Goal: Information Seeking & Learning: Learn about a topic

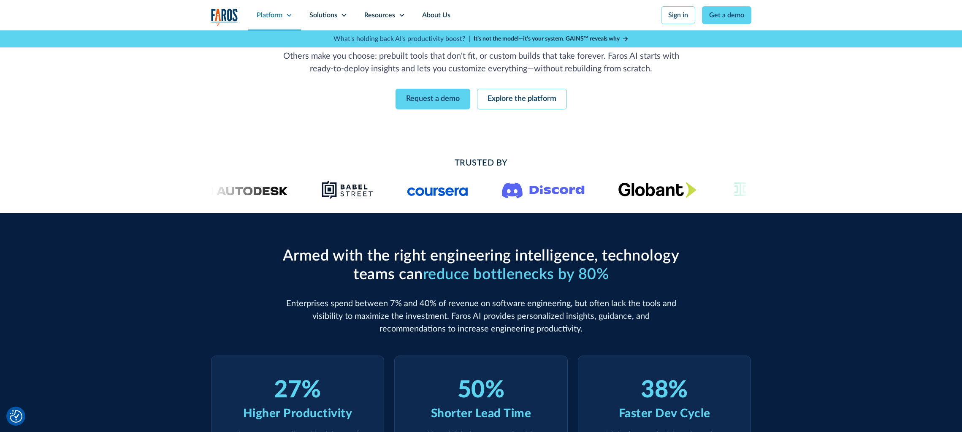
click at [273, 16] on div "Platform" at bounding box center [270, 15] width 26 height 10
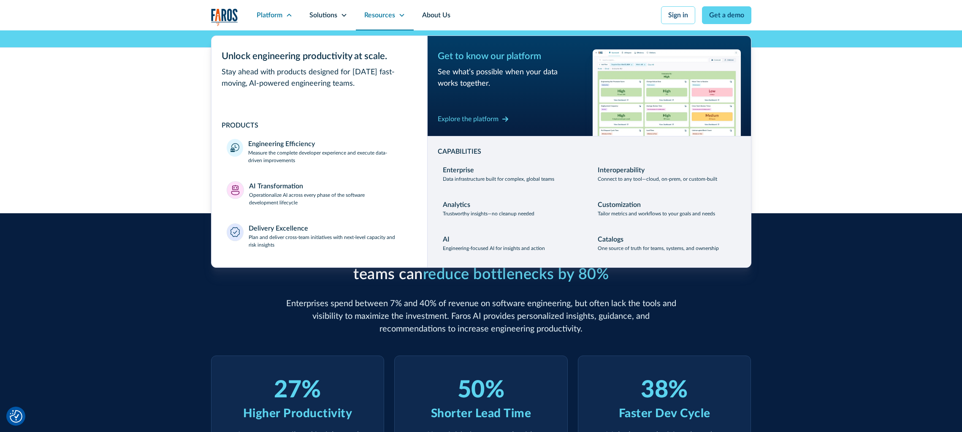
scroll to position [127, 0]
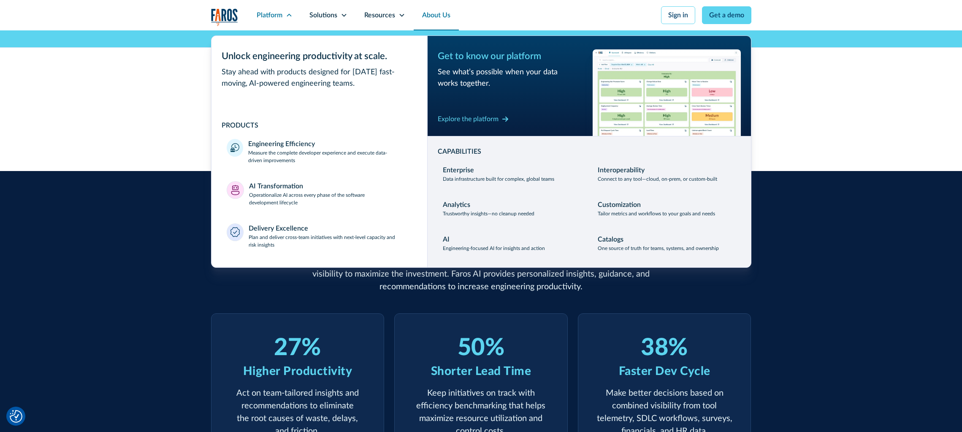
click at [429, 18] on link "About Us" at bounding box center [436, 15] width 45 height 30
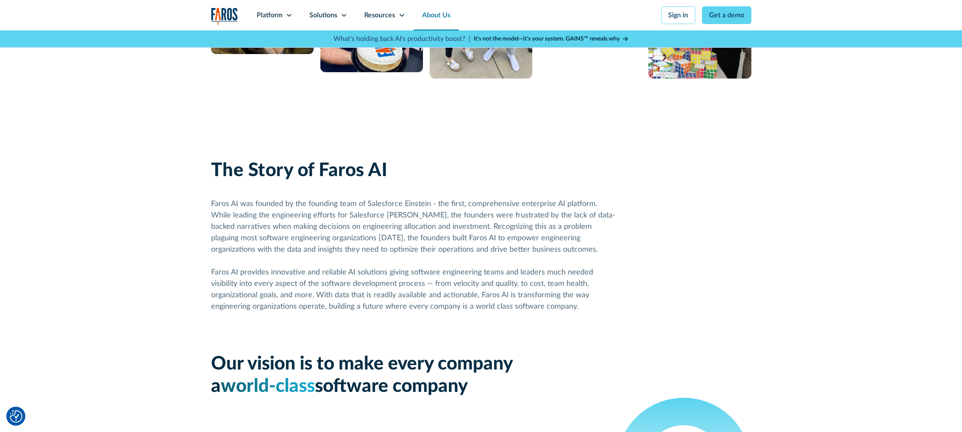
scroll to position [380, 0]
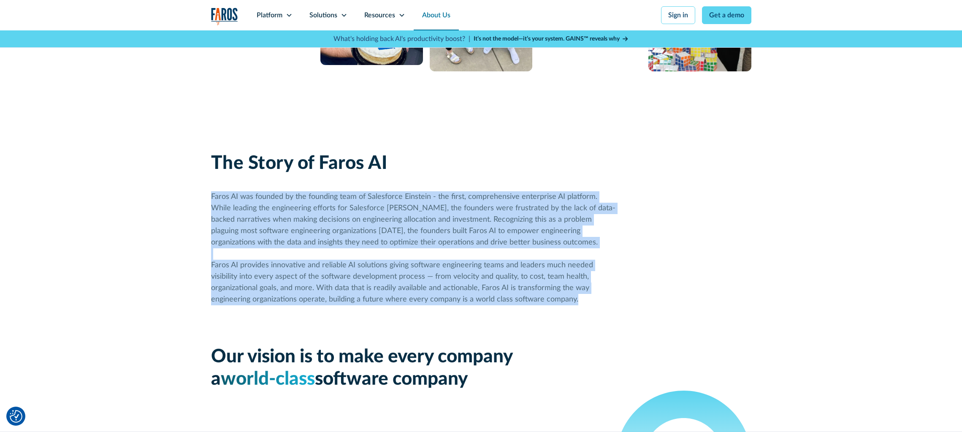
drag, startPoint x: 243, startPoint y: 202, endPoint x: 627, endPoint y: 307, distance: 398.4
click at [627, 307] on div "The Story of Faros AI Faros AI was founded by the founding team of Salesforce […" at bounding box center [481, 271] width 962 height 319
click at [627, 307] on div "The Story of Faros AI Faros AI was founded by the founding team of Salesforce E…" at bounding box center [481, 271] width 540 height 319
drag, startPoint x: 625, startPoint y: 303, endPoint x: 481, endPoint y: 190, distance: 182.2
click at [481, 190] on div "The Story of Faros AI Faros AI was founded by the founding team of Salesforce E…" at bounding box center [481, 271] width 540 height 319
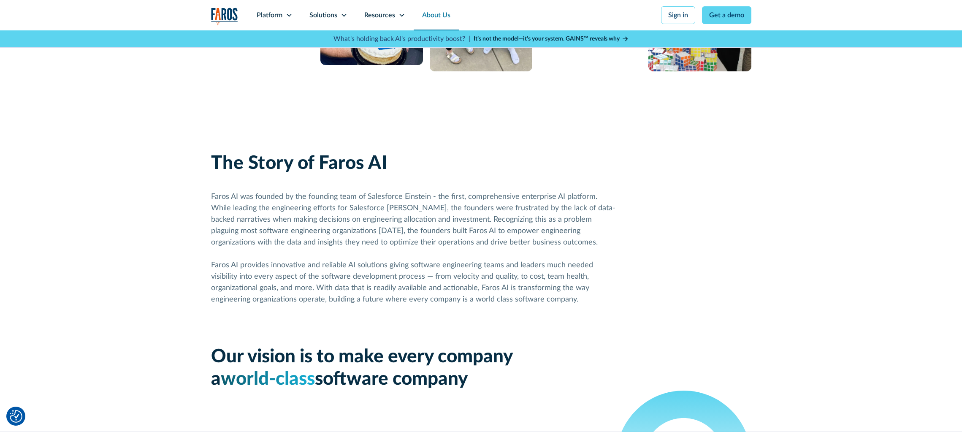
drag, startPoint x: 481, startPoint y: 190, endPoint x: 475, endPoint y: 192, distance: 6.9
click at [475, 192] on div "Faros AI was founded by the founding team of Salesforce Einstein - the first, c…" at bounding box center [413, 248] width 405 height 114
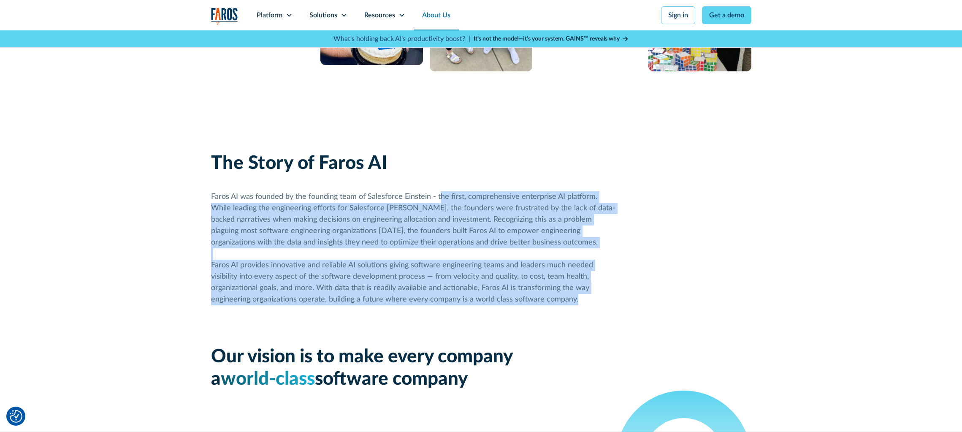
drag, startPoint x: 475, startPoint y: 192, endPoint x: 620, endPoint y: 298, distance: 179.8
click at [620, 298] on div "The Story of Faros AI Faros AI was founded by the founding team of Salesforce E…" at bounding box center [481, 271] width 540 height 319
click at [617, 298] on div "The Story of Faros AI Faros AI was founded by the founding team of Salesforce E…" at bounding box center [481, 271] width 540 height 319
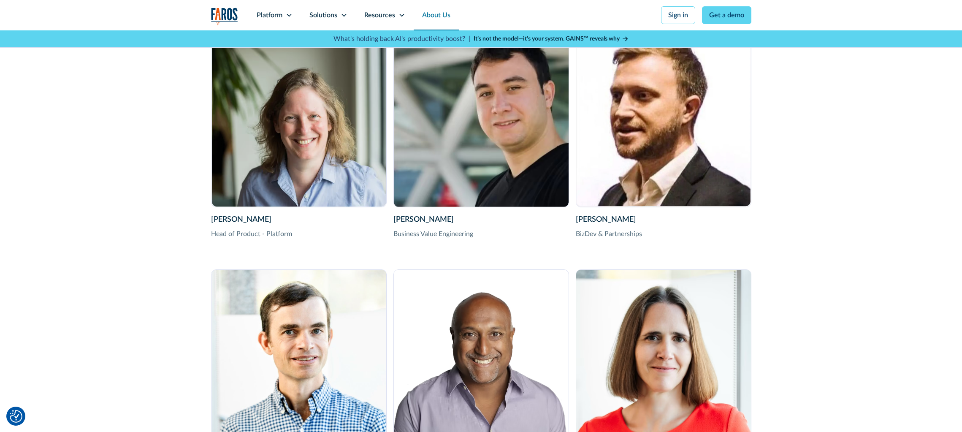
scroll to position [1520, 0]
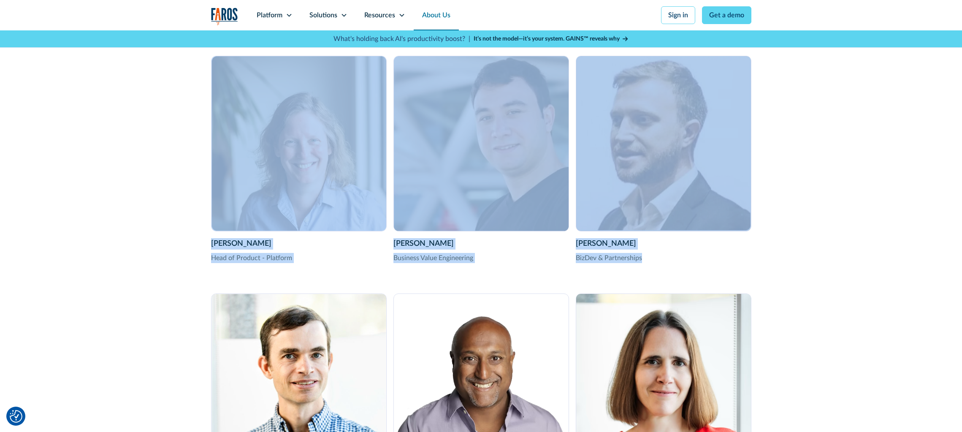
drag, startPoint x: 346, startPoint y: 196, endPoint x: 812, endPoint y: 272, distance: 472.2
click at [812, 272] on div "Meet our team of innovators , disruptors , and world-class problem solvers Our …" at bounding box center [481, 106] width 962 height 912
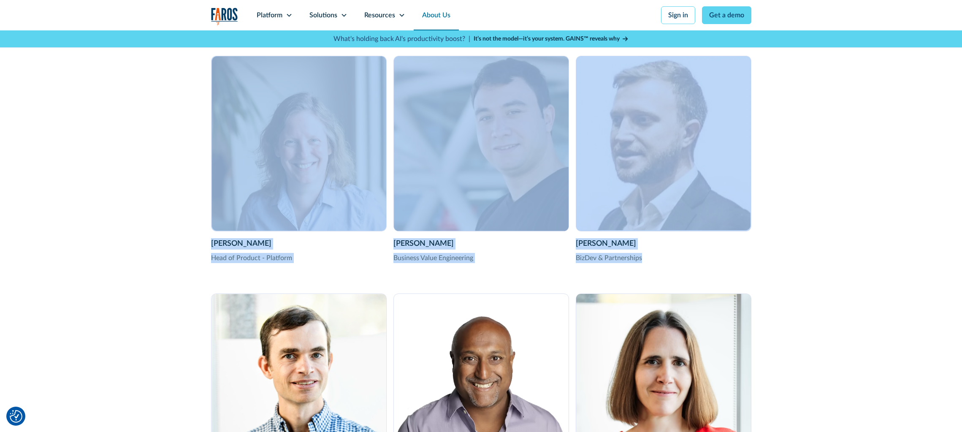
click at [812, 272] on div "Meet our team of innovators , disruptors , and world-class problem solvers Our …" at bounding box center [481, 106] width 962 height 912
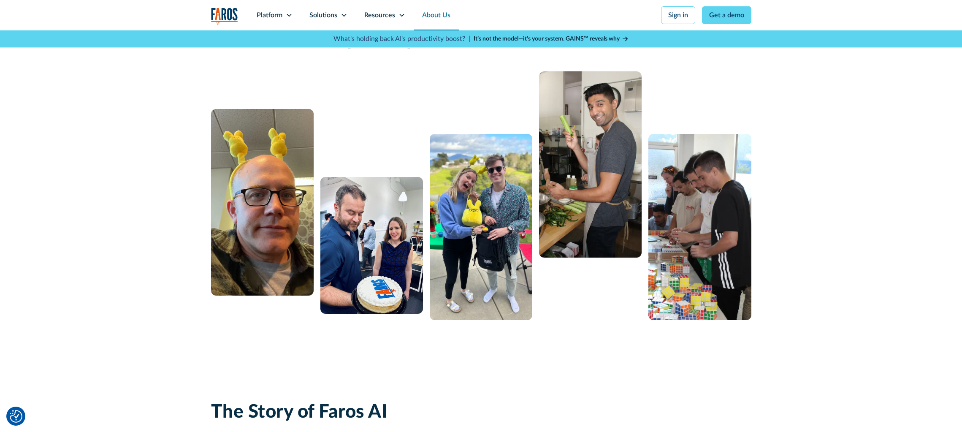
scroll to position [127, 0]
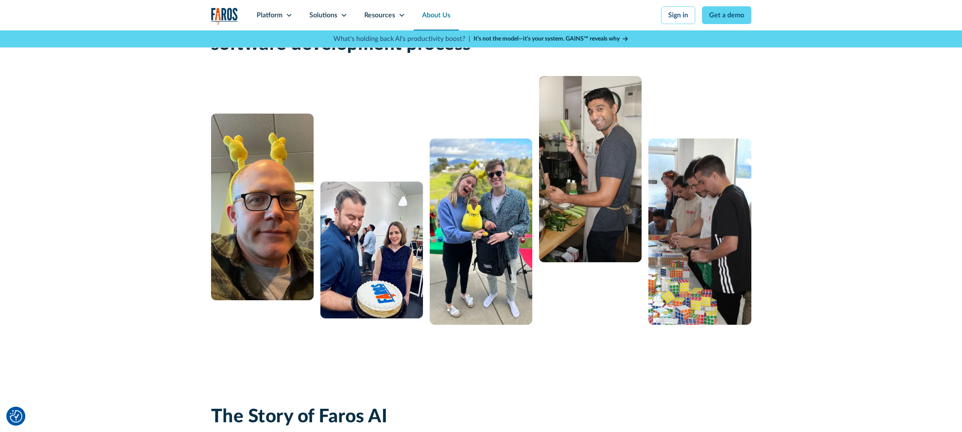
click at [525, 40] on strong "It’s not the model—it’s your system. GAINS™ reveals why" at bounding box center [547, 39] width 146 height 6
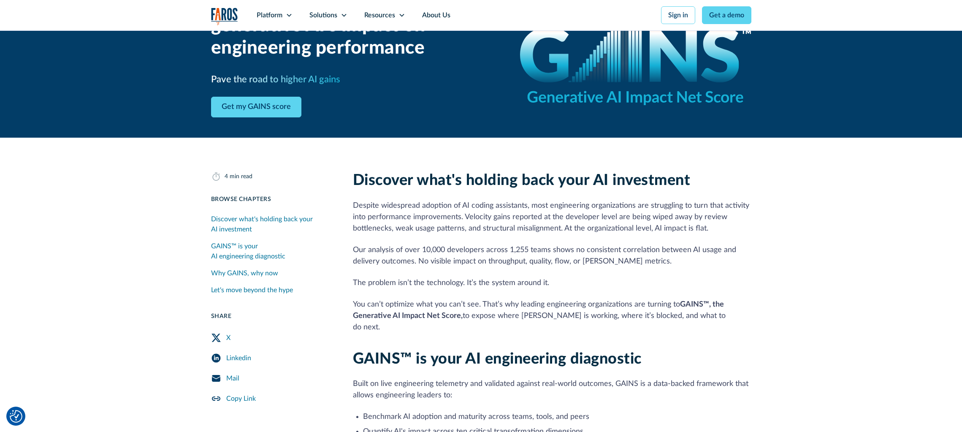
scroll to position [84, 0]
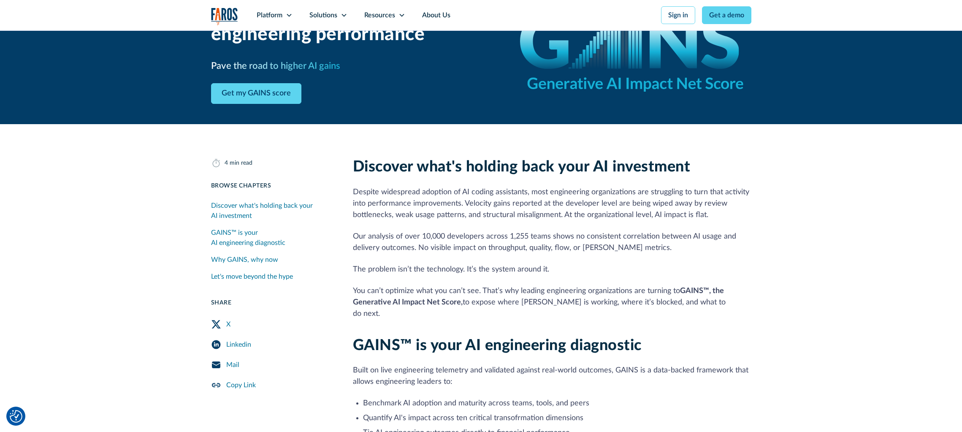
drag, startPoint x: 350, startPoint y: 162, endPoint x: 752, endPoint y: 325, distance: 433.1
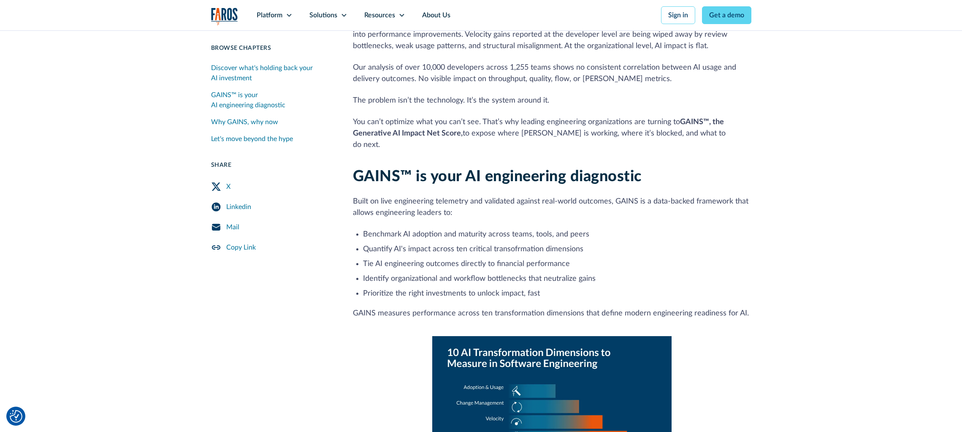
drag, startPoint x: 500, startPoint y: 297, endPoint x: 491, endPoint y: 287, distance: 13.5
click at [502, 308] on p "GAINS measures performance across ten transformation dimensions that define mod…" at bounding box center [552, 313] width 399 height 11
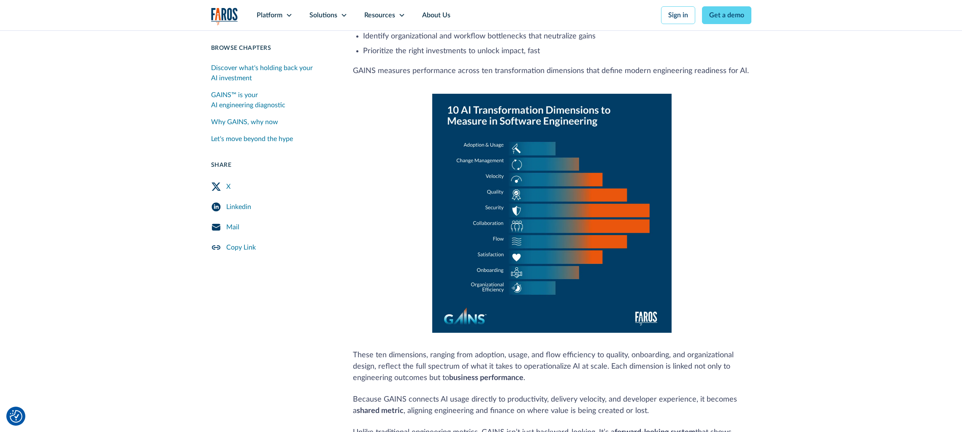
scroll to position [633, 0]
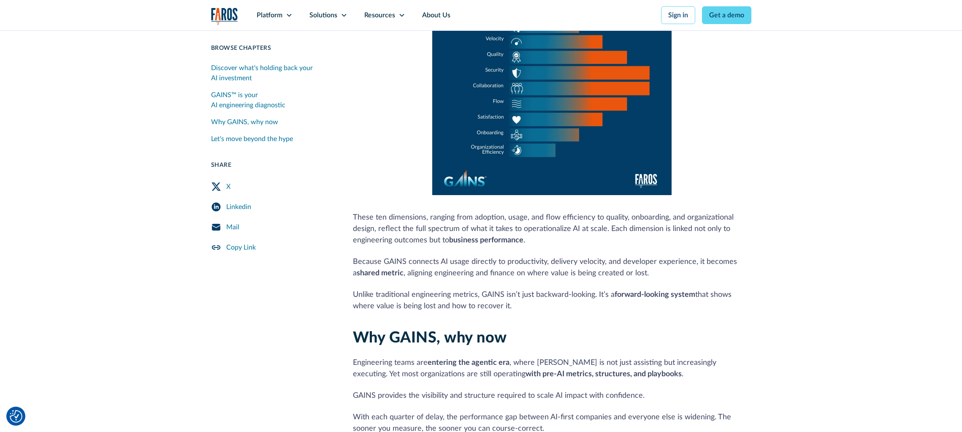
drag, startPoint x: 411, startPoint y: 205, endPoint x: 597, endPoint y: 301, distance: 209.1
click at [597, 301] on div "4 min read Browse Chapters 20 min read Discover what's holding back your AI inv…" at bounding box center [481, 111] width 540 height 1004
click at [598, 301] on div "Discover what's holding back your AI investment Despite widespread adoption of …" at bounding box center [552, 66] width 399 height 914
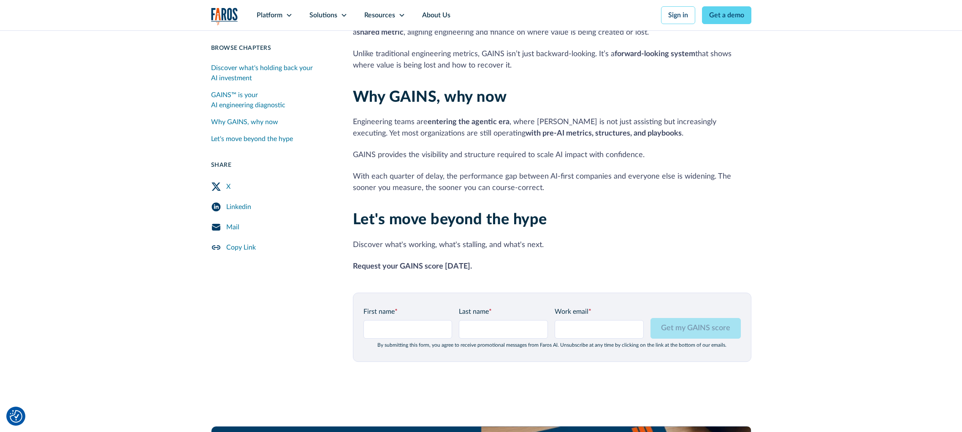
scroll to position [887, 0]
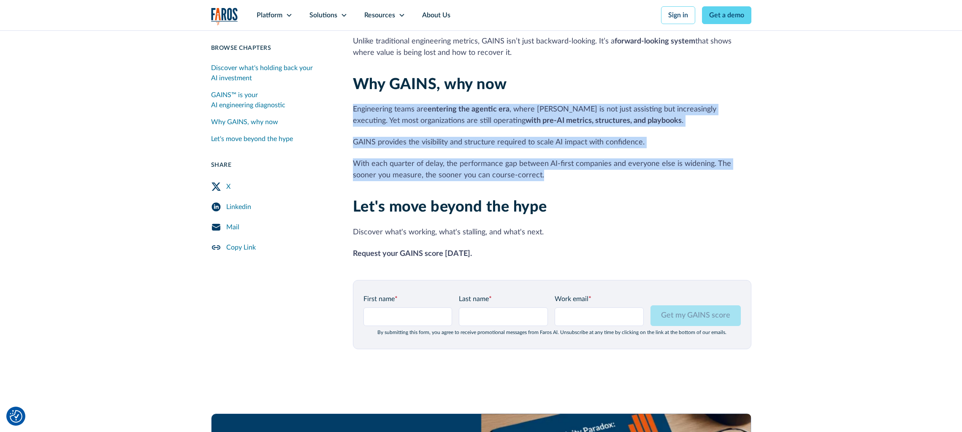
drag, startPoint x: 345, startPoint y: 89, endPoint x: 582, endPoint y: 165, distance: 249.5
click at [582, 165] on p "With each quarter of delay, the performance gap between AI-first companies and …" at bounding box center [552, 169] width 399 height 23
drag, startPoint x: 582, startPoint y: 165, endPoint x: 545, endPoint y: 74, distance: 98.1
click at [545, 76] on div "Why GAINS, why now Engineering teams are entering the agentic era , where AI is…" at bounding box center [552, 129] width 399 height 106
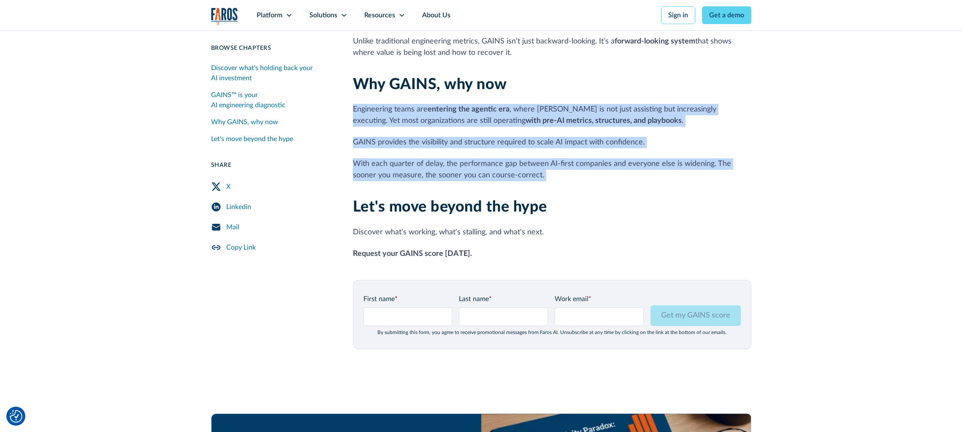
click at [545, 76] on h2 "Why GAINS, why now" at bounding box center [552, 85] width 399 height 18
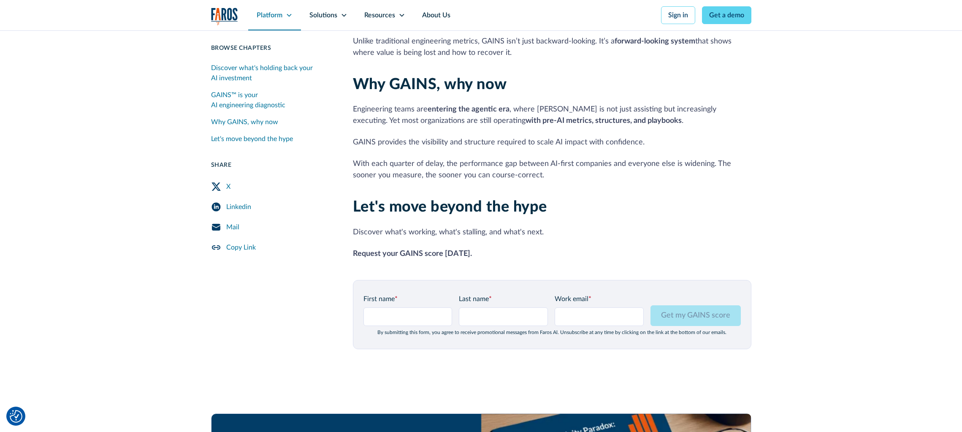
click at [285, 14] on div "Platform" at bounding box center [274, 15] width 53 height 30
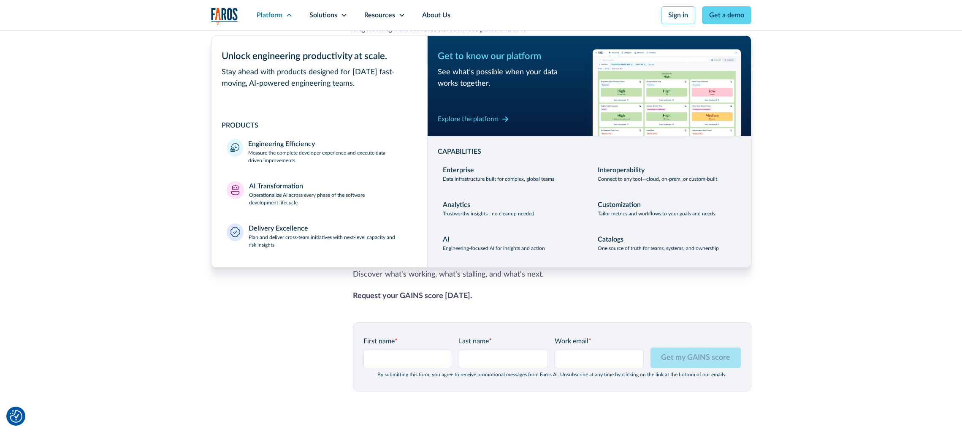
scroll to position [802, 0]
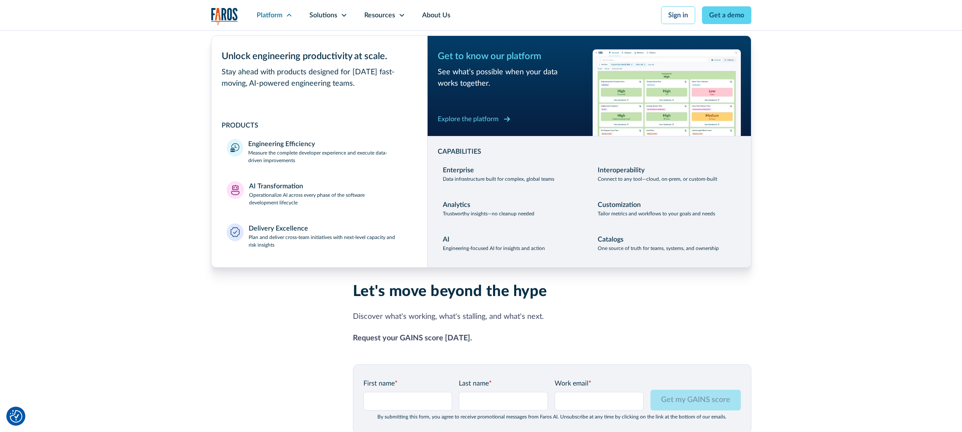
click at [477, 119] on div "Explore the platform" at bounding box center [468, 119] width 61 height 10
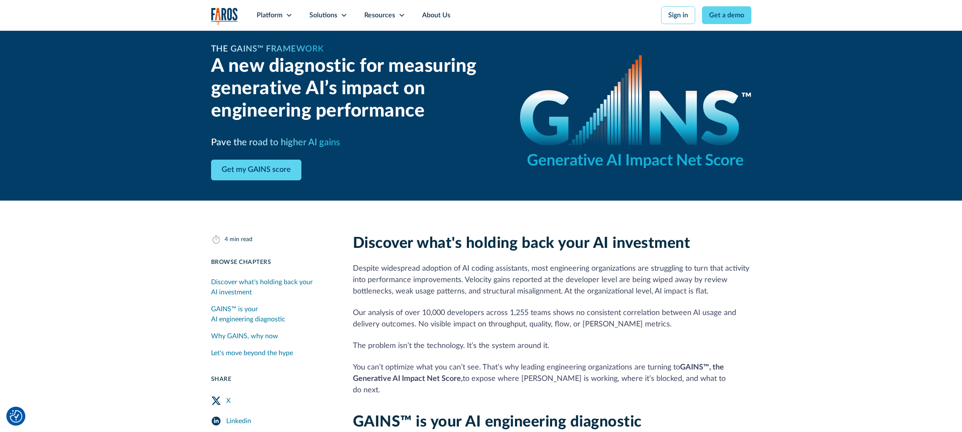
scroll to position [0, 0]
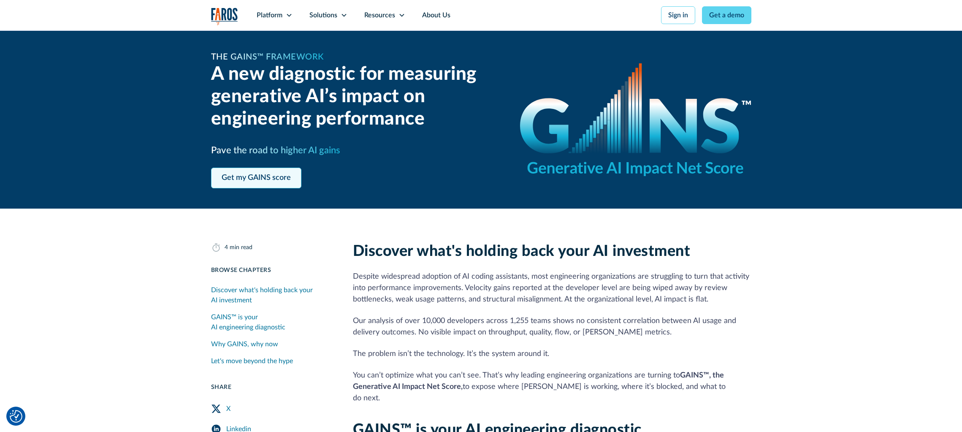
click at [253, 176] on link "Get my GAINS score" at bounding box center [256, 178] width 90 height 21
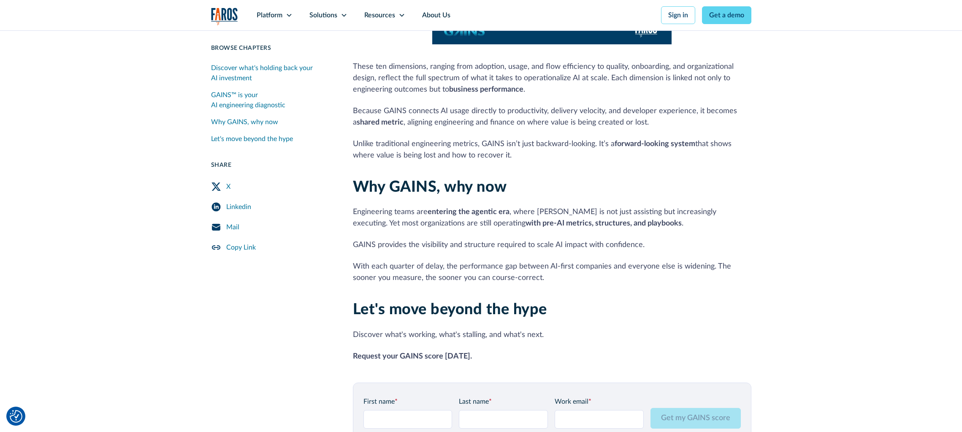
scroll to position [722, 0]
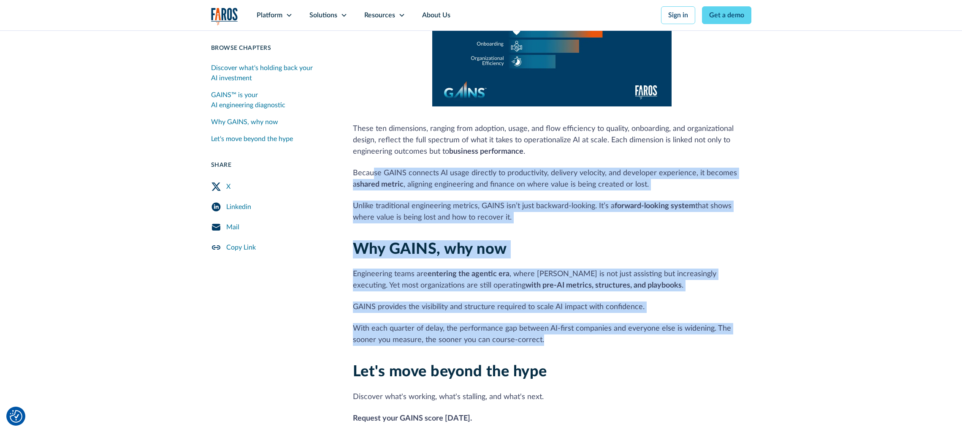
drag, startPoint x: 413, startPoint y: 189, endPoint x: 610, endPoint y: 331, distance: 242.8
click at [610, 331] on p "With each quarter of delay, the performance gap between AI-first companies and …" at bounding box center [552, 334] width 399 height 23
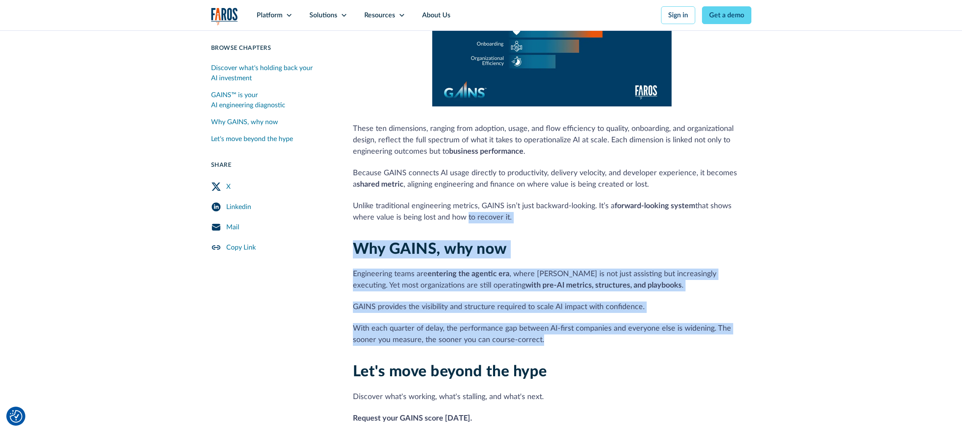
drag, startPoint x: 571, startPoint y: 301, endPoint x: 464, endPoint y: 202, distance: 145.8
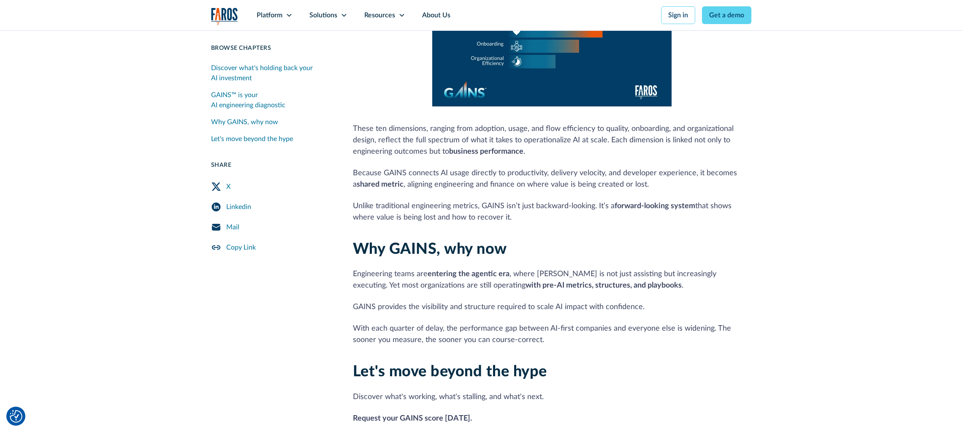
drag, startPoint x: 464, startPoint y: 202, endPoint x: 449, endPoint y: 190, distance: 19.3
click at [458, 201] on p "Unlike traditional engineering metrics, GAINS isn’t just backward-looking. It’s…" at bounding box center [552, 212] width 399 height 23
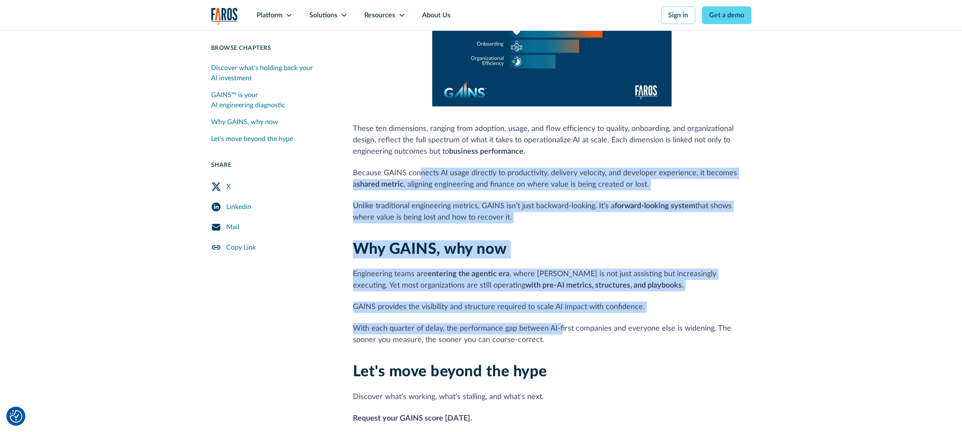
drag, startPoint x: 424, startPoint y: 174, endPoint x: 560, endPoint y: 307, distance: 191.4
click at [559, 307] on div "Why GAINS, why now Engineering teams are entering the agentic era , where AI is…" at bounding box center [552, 293] width 399 height 106
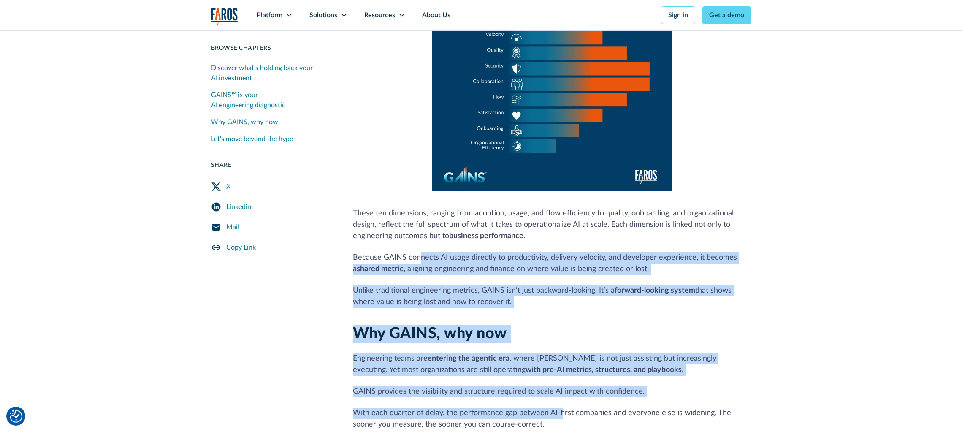
click at [448, 259] on p "Because GAINS connects AI usage directly to productivity, delivery velocity, an…" at bounding box center [552, 263] width 399 height 23
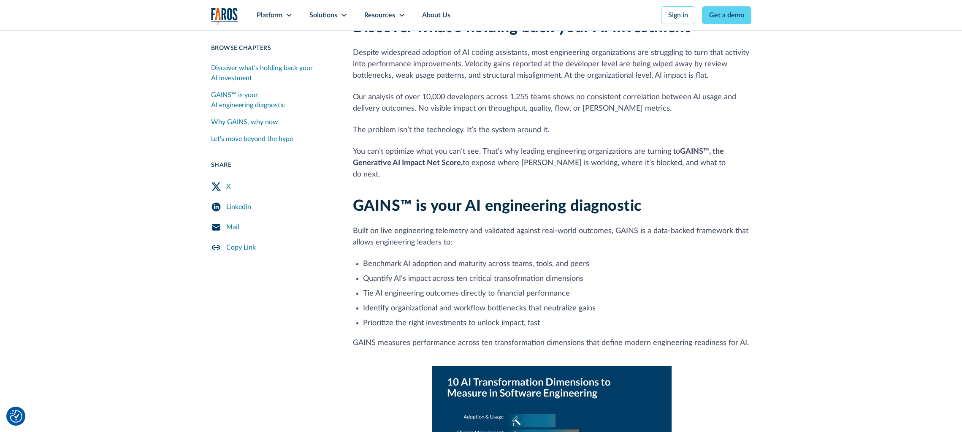
scroll to position [215, 0]
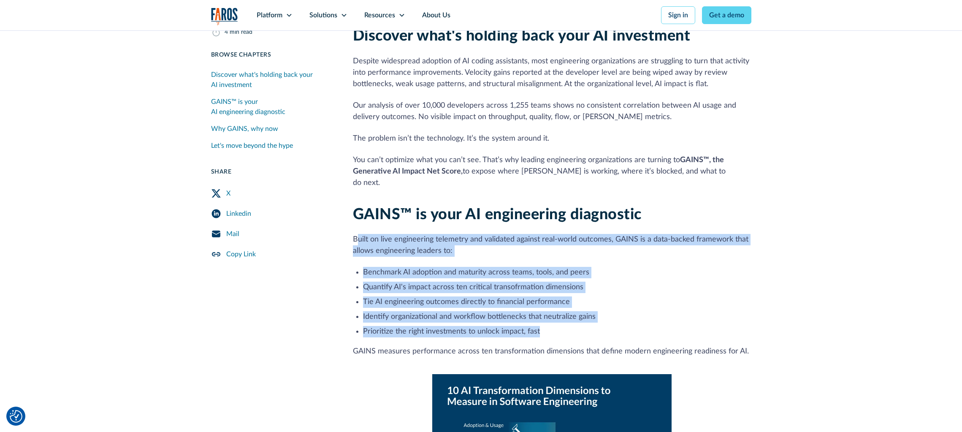
drag, startPoint x: 357, startPoint y: 214, endPoint x: 631, endPoint y: 320, distance: 293.3
click at [631, 326] on li "Prioritize the right investments to unlock impact, fast" at bounding box center [557, 331] width 388 height 11
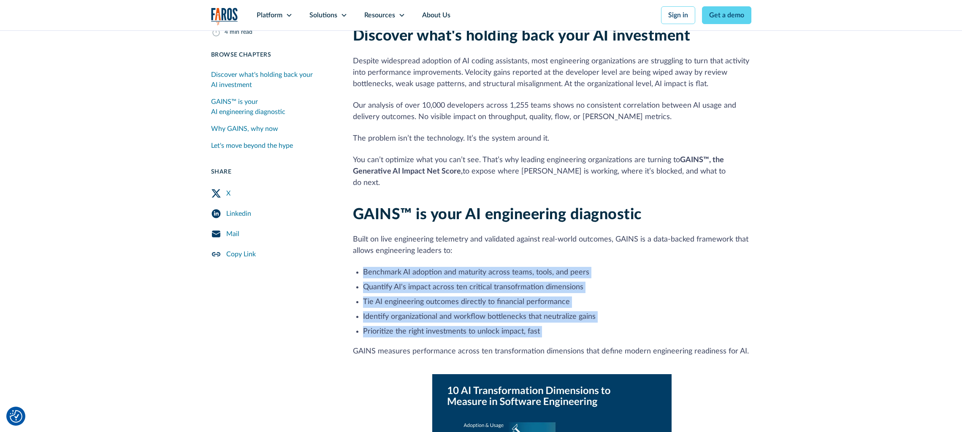
drag, startPoint x: 631, startPoint y: 320, endPoint x: 586, endPoint y: 242, distance: 90.0
click at [584, 242] on p "Built on live engineering telemetry and validated against real-world outcomes, …" at bounding box center [552, 245] width 399 height 23
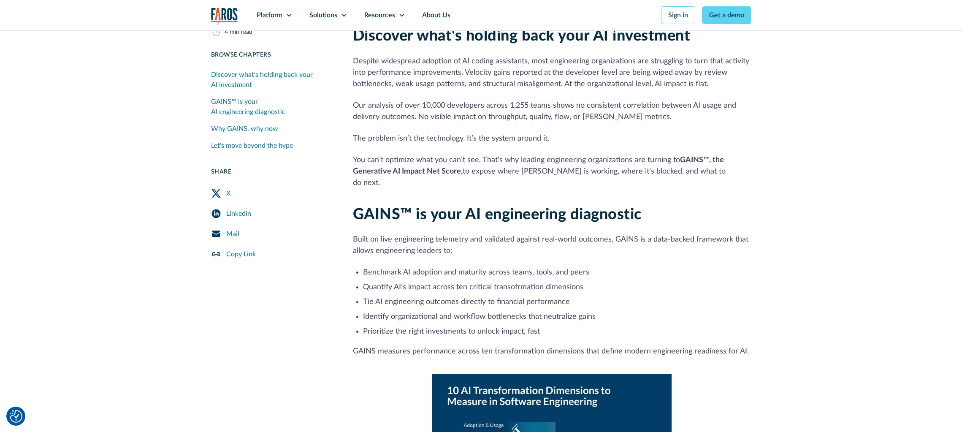
drag, startPoint x: 584, startPoint y: 242, endPoint x: 614, endPoint y: 314, distance: 78.7
click at [614, 326] on li "Prioritize the right investments to unlock impact, fast" at bounding box center [557, 331] width 388 height 11
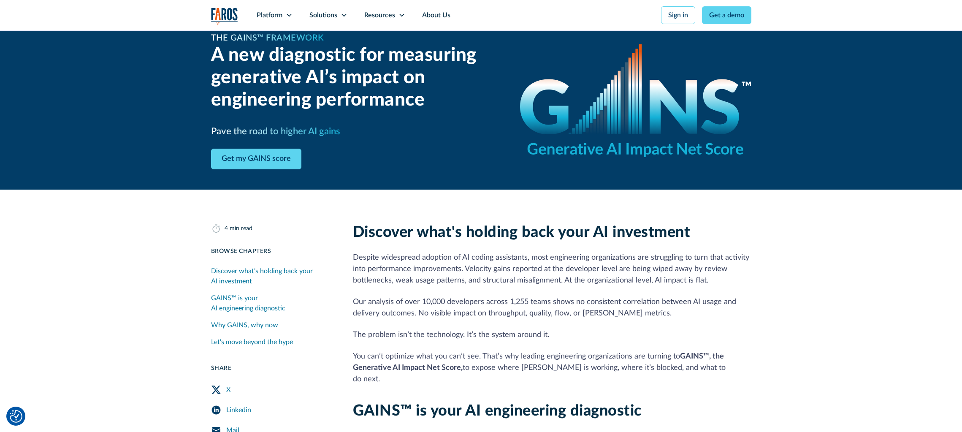
scroll to position [4, 0]
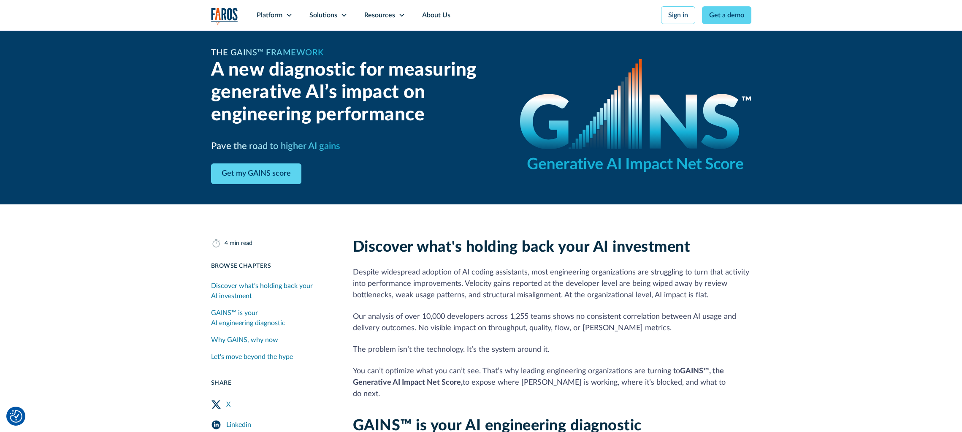
click at [250, 341] on div "Why GAINS, why now" at bounding box center [244, 340] width 67 height 10
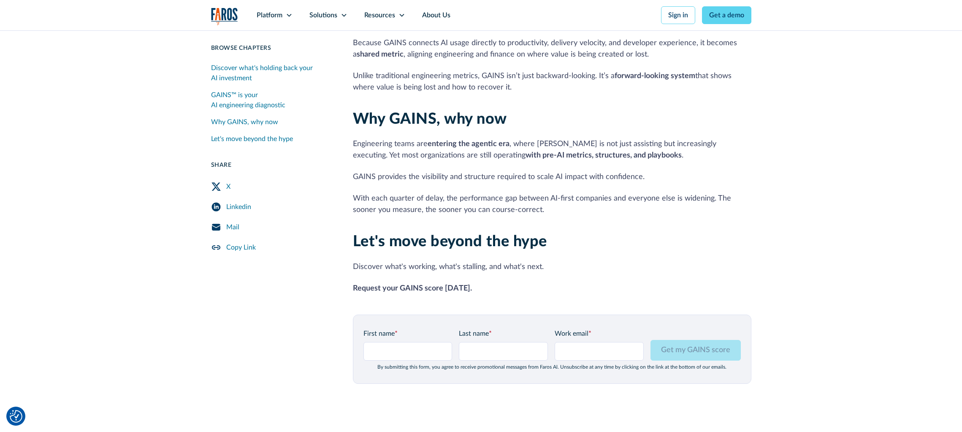
scroll to position [904, 0]
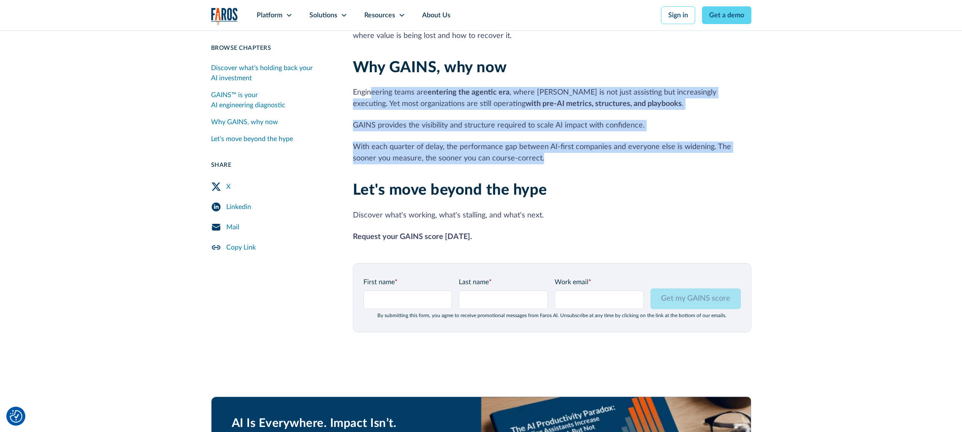
drag, startPoint x: 405, startPoint y: 83, endPoint x: 591, endPoint y: 147, distance: 196.0
click at [591, 147] on div "Why GAINS, why now Engineering teams are entering the agentic era , where AI is…" at bounding box center [552, 112] width 399 height 106
drag, startPoint x: 387, startPoint y: 87, endPoint x: 376, endPoint y: 81, distance: 12.7
click at [387, 87] on p "Engineering teams are entering the agentic era , where AI is not just assisting…" at bounding box center [552, 98] width 399 height 23
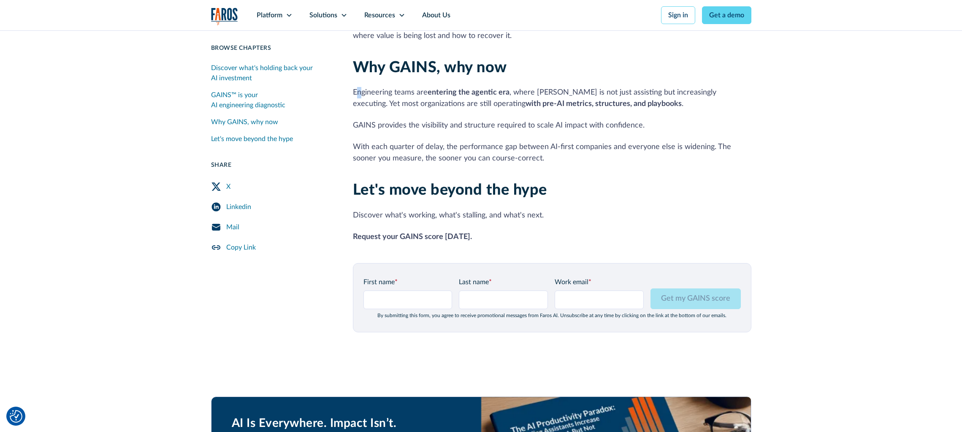
click at [358, 73] on div "Why GAINS, why now Engineering teams are entering the agentic era , where AI is…" at bounding box center [552, 112] width 399 height 106
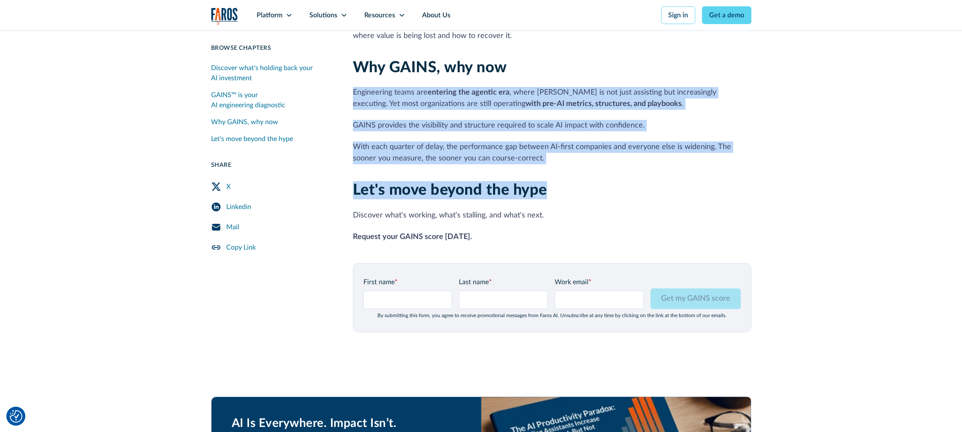
drag, startPoint x: 358, startPoint y: 73, endPoint x: 560, endPoint y: 162, distance: 221.2
drag, startPoint x: 560, startPoint y: 162, endPoint x: 556, endPoint y: 160, distance: 5.3
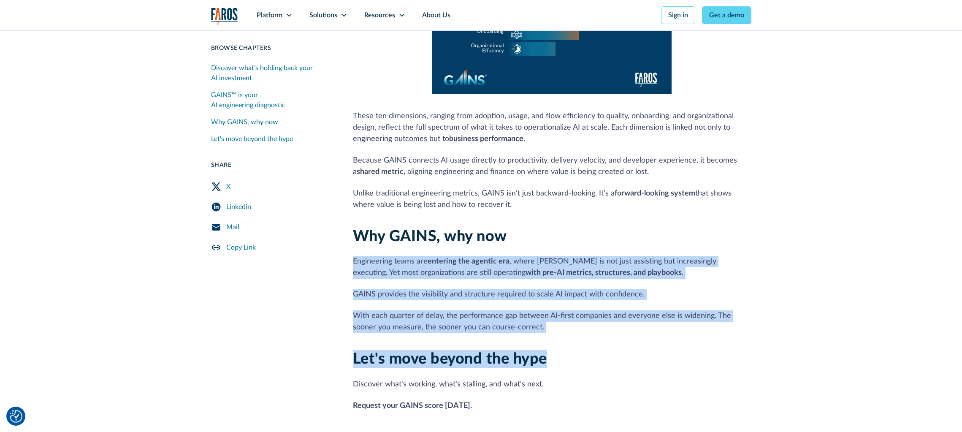
scroll to position [692, 0]
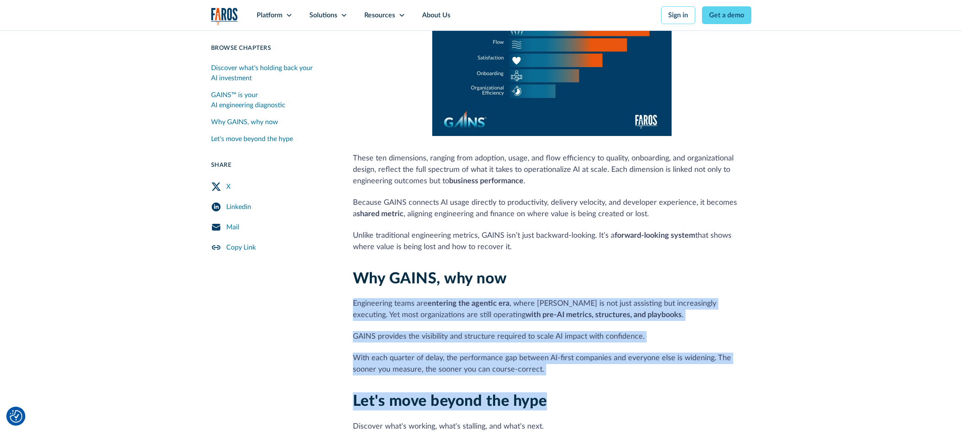
click at [232, 209] on div "Linkedin" at bounding box center [238, 207] width 25 height 10
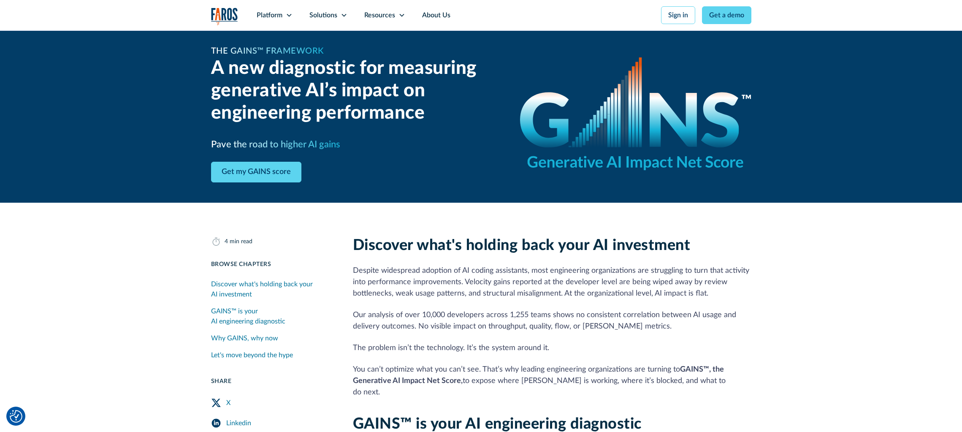
scroll to position [0, 0]
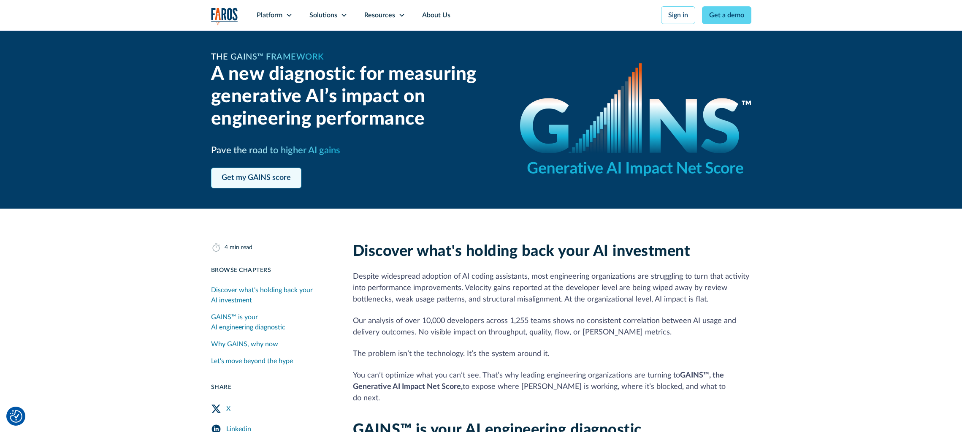
click at [247, 175] on link "Get my GAINS score" at bounding box center [256, 178] width 90 height 21
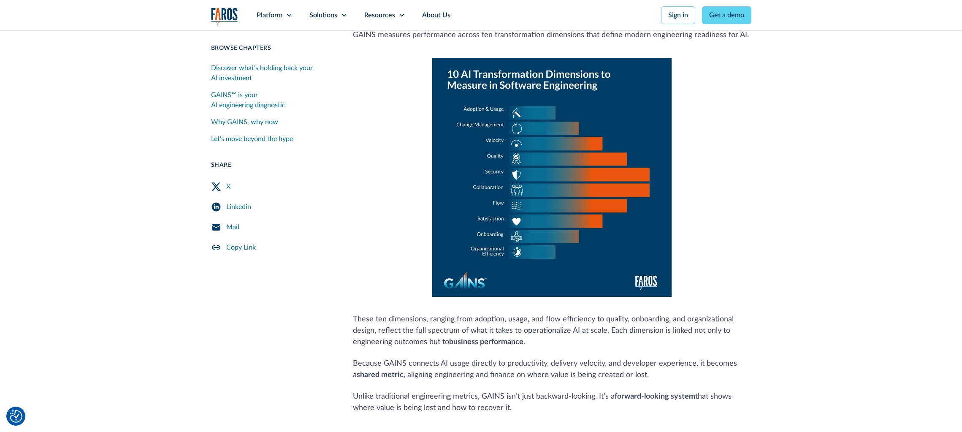
scroll to position [502, 0]
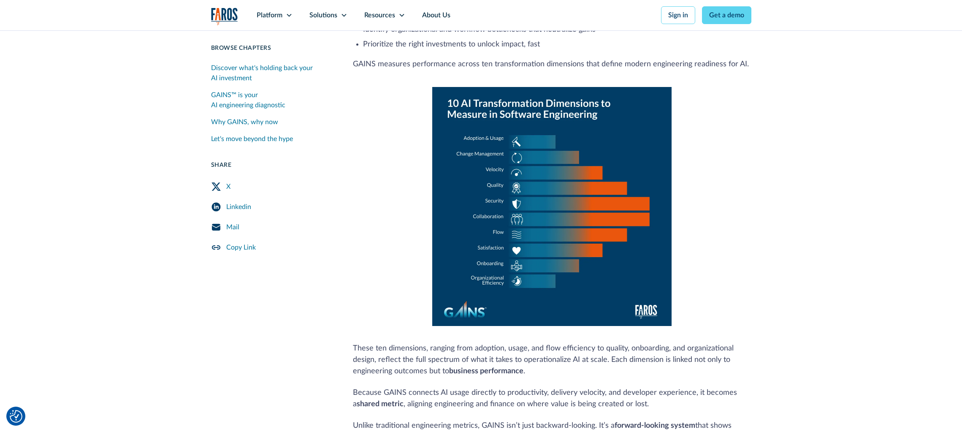
click at [260, 138] on div "Let's move beyond the hype" at bounding box center [252, 139] width 82 height 10
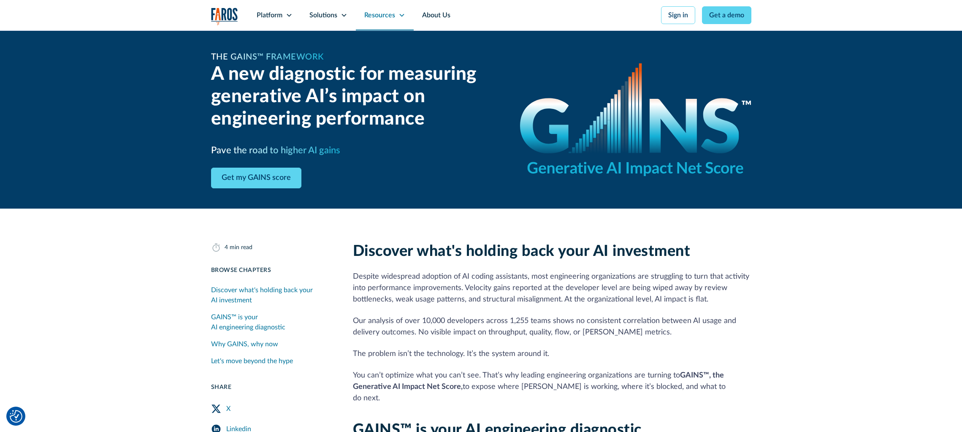
click at [380, 12] on div "Resources" at bounding box center [379, 15] width 31 height 10
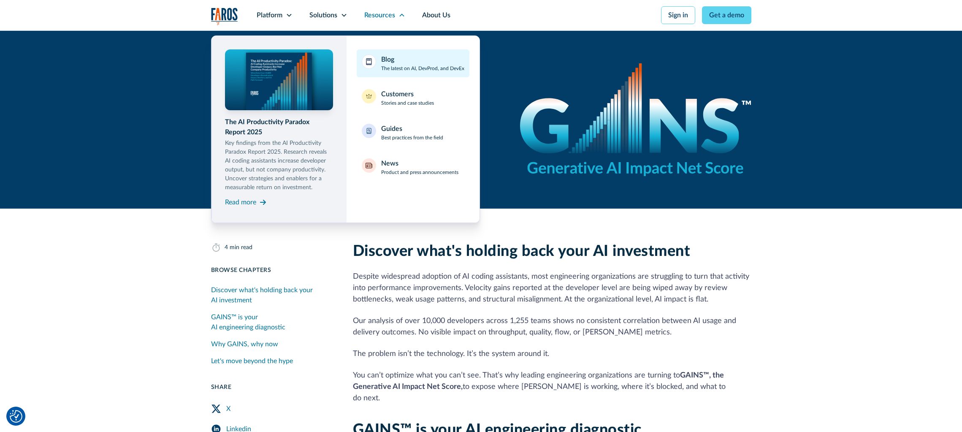
click at [394, 65] on p "The latest on AI, DevProd, and DevEx" at bounding box center [422, 69] width 83 height 8
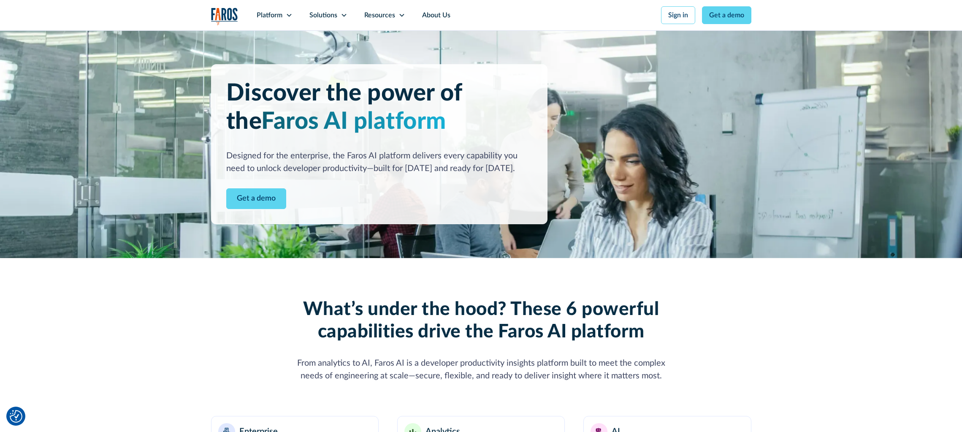
click at [523, 15] on nav "Platform Unlock engineering productivity at scale. Stay ahead with products des…" at bounding box center [499, 15] width 503 height 30
click at [282, 12] on div "Platform" at bounding box center [270, 15] width 26 height 10
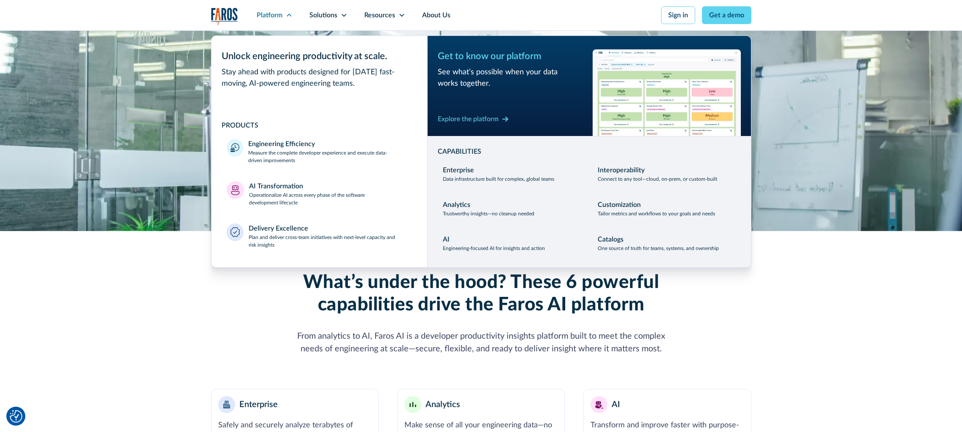
scroll to position [42, 0]
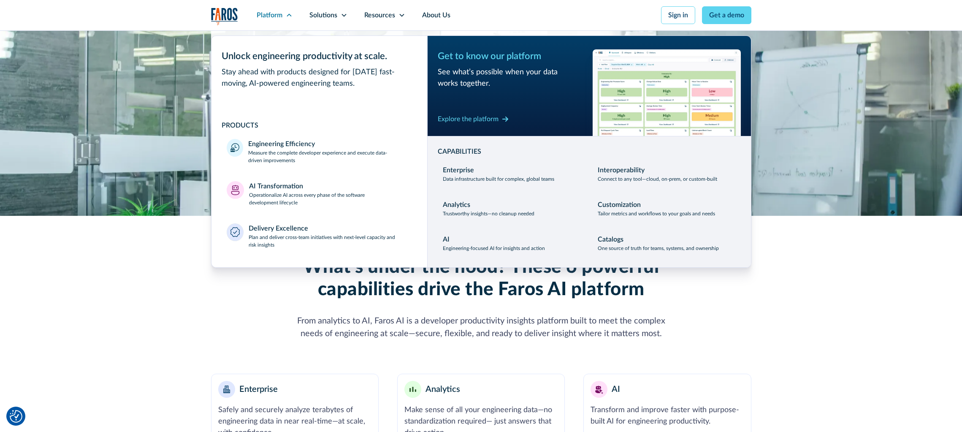
click at [524, 13] on nav "Platform Unlock engineering productivity at scale. Stay ahead with products des…" at bounding box center [499, 15] width 503 height 30
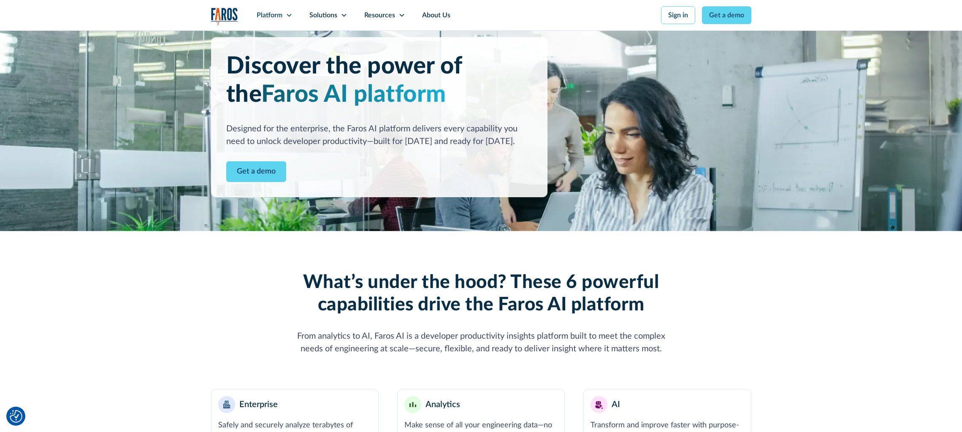
scroll to position [0, 0]
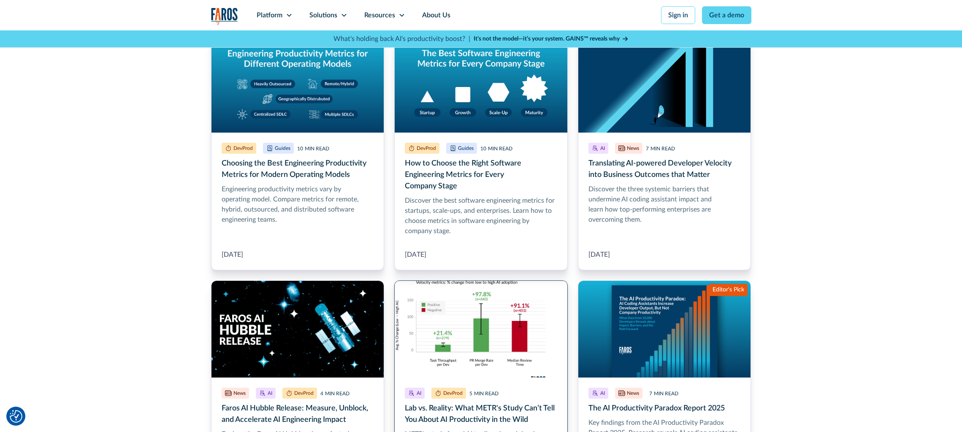
scroll to position [718, 0]
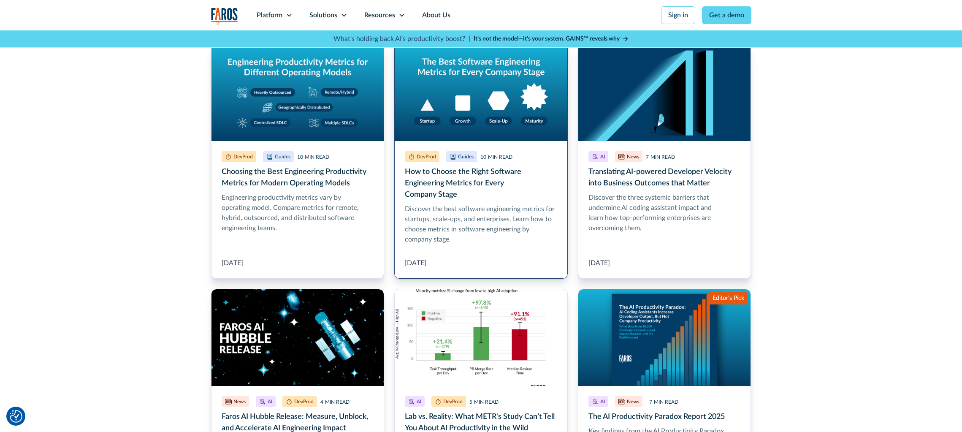
click at [432, 213] on link "How to Choose the Right Software Engineering Metrics for Every Company Stage" at bounding box center [481, 160] width 174 height 235
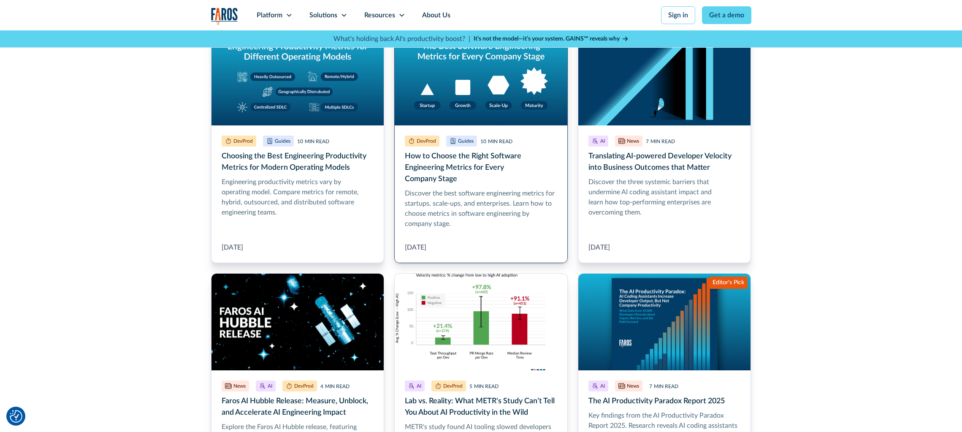
scroll to position [760, 0]
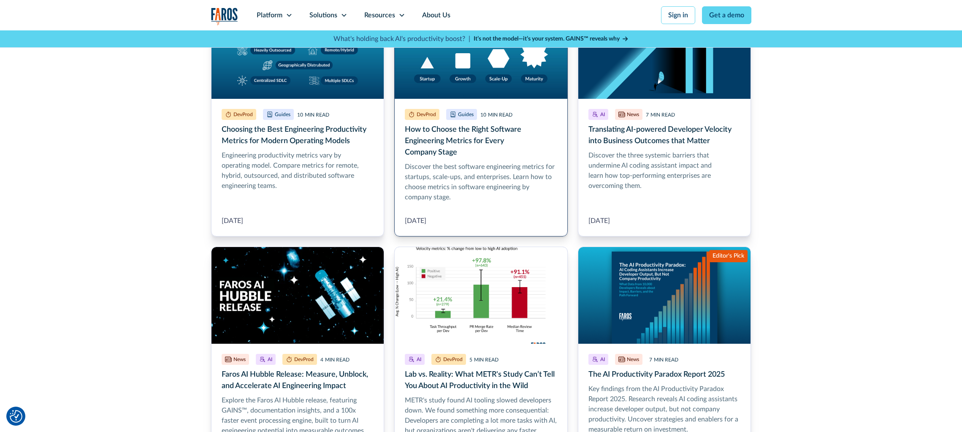
click at [466, 197] on link "How to Choose the Right Software Engineering Metrics for Every Company Stage" at bounding box center [481, 118] width 174 height 235
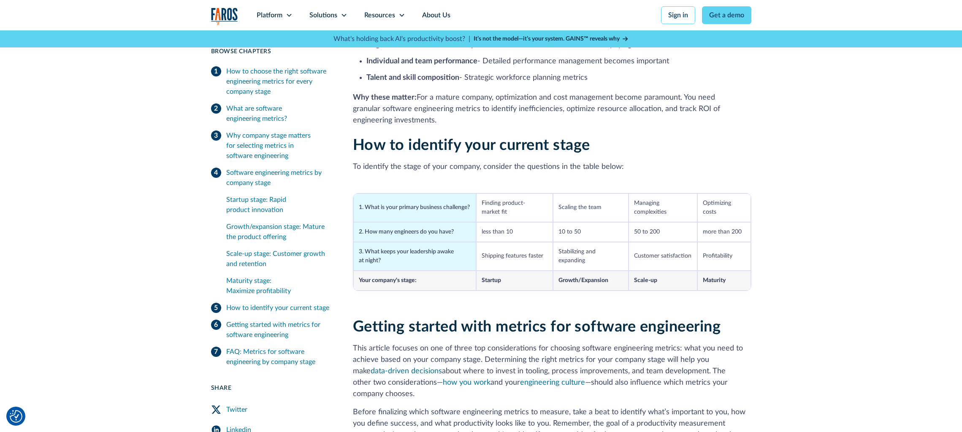
scroll to position [1689, 0]
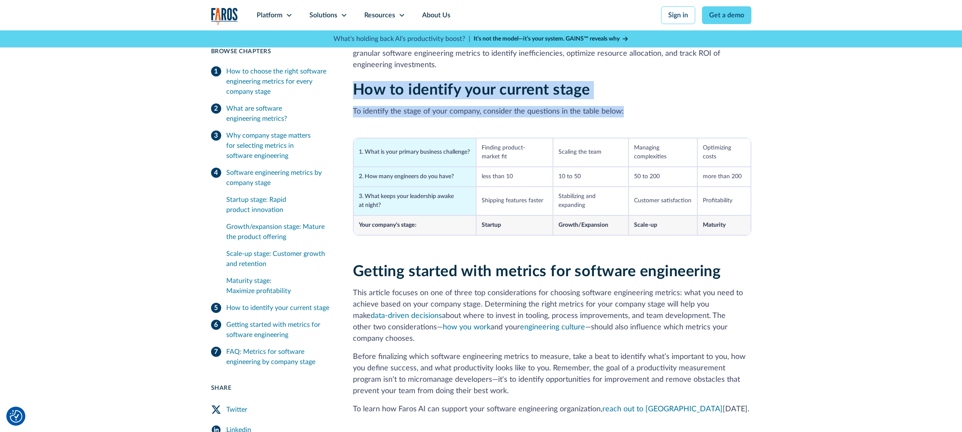
drag, startPoint x: 386, startPoint y: 80, endPoint x: 769, endPoint y: 234, distance: 413.5
click at [769, 234] on div "10 min read Browse Chapters 10 min read How to choose the right software engine…" at bounding box center [481, 7] width 962 height 2976
click at [768, 231] on div "10 min read Browse Chapters 10 min read How to choose the right software engine…" at bounding box center [481, 7] width 962 height 2976
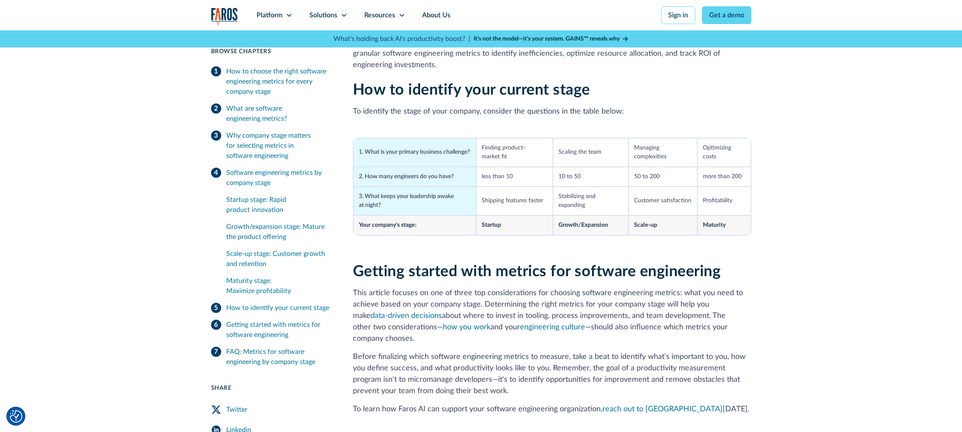
click at [758, 224] on div "10 min read Browse Chapters 10 min read How to choose the right software engine…" at bounding box center [481, 7] width 962 height 2976
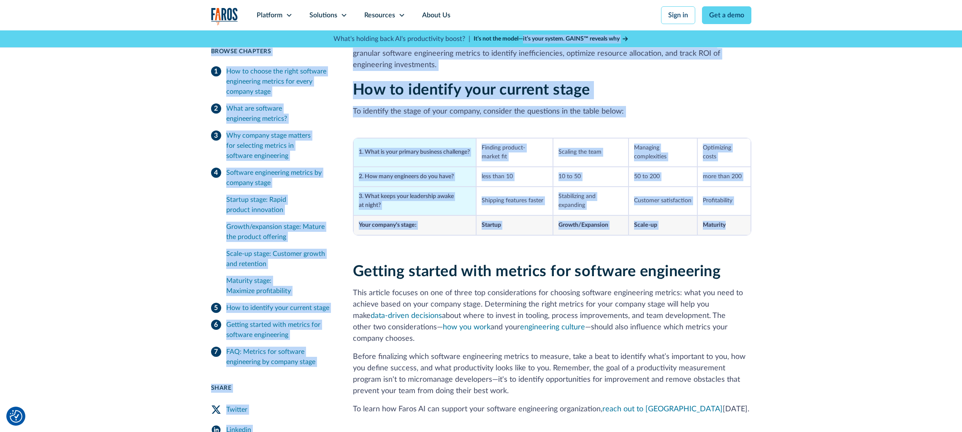
drag, startPoint x: 749, startPoint y: 217, endPoint x: 522, endPoint y: 46, distance: 283.8
click at [522, 46] on div "Platform Unlock engineering productivity at scale. Stay ahead with products des…" at bounding box center [481, 300] width 962 height 3918
drag, startPoint x: 522, startPoint y: 46, endPoint x: 524, endPoint y: 56, distance: 9.9
click at [524, 56] on p "Why these matter: For a mature company, optimization and cost management become…" at bounding box center [552, 54] width 399 height 34
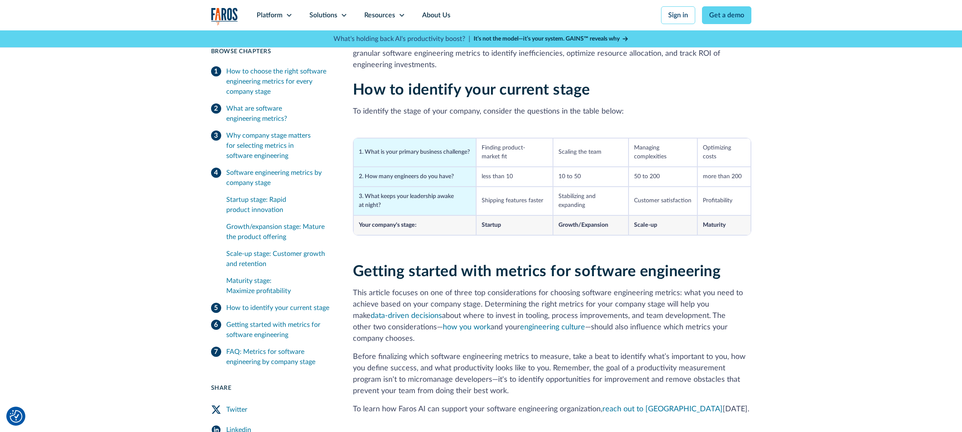
click at [752, 250] on div "10 min read Browse Chapters 10 min read How to choose the right software engine…" at bounding box center [481, 7] width 962 height 2976
click at [330, 19] on div "Solutions" at bounding box center [324, 15] width 28 height 10
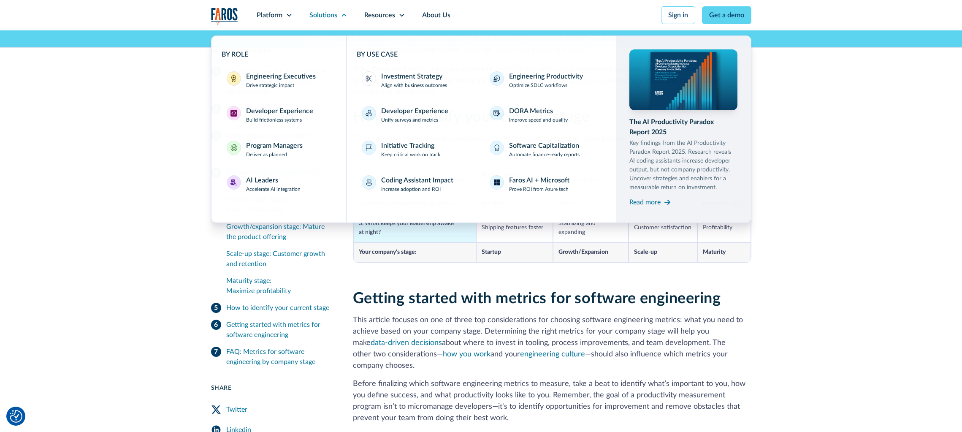
scroll to position [1647, 0]
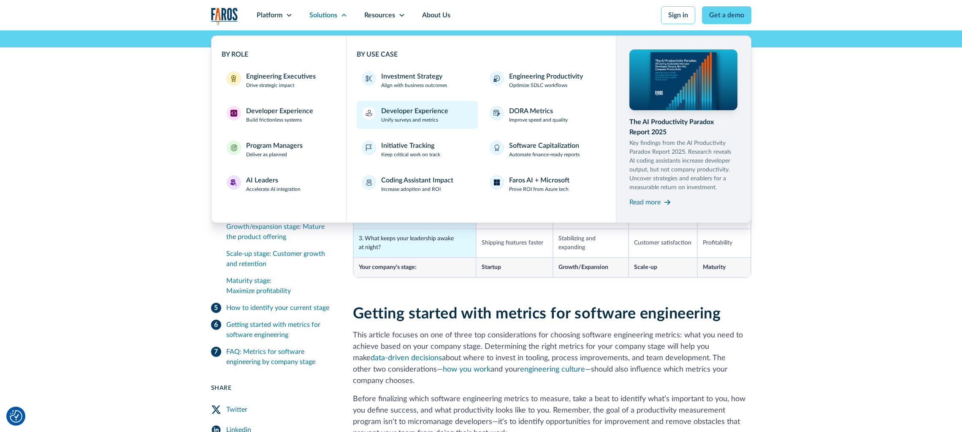
click at [421, 121] on p "Unify surveys and metrics" at bounding box center [409, 120] width 57 height 8
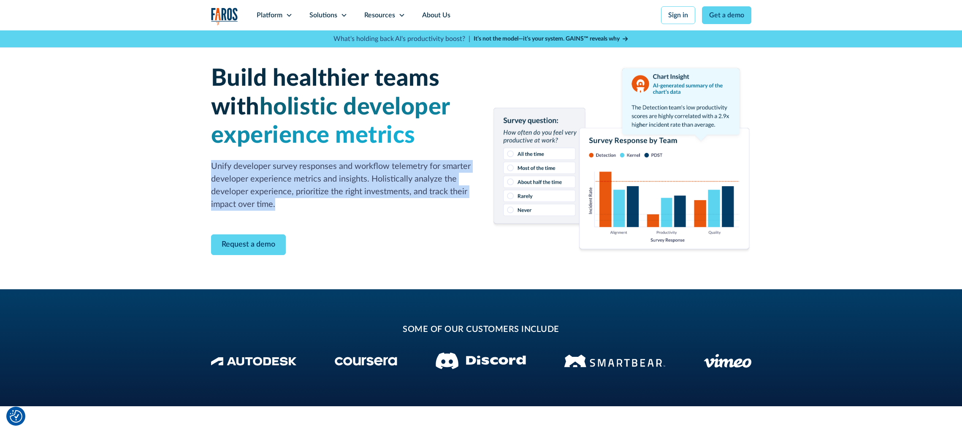
drag, startPoint x: 222, startPoint y: 173, endPoint x: 369, endPoint y: 204, distance: 150.6
click at [370, 204] on div "Build healthier teams with holistic developer experience metrics Unify develope…" at bounding box center [481, 159] width 962 height 259
click at [368, 204] on p "Unify developer survey responses and workflow telemetry for smarter developer e…" at bounding box center [341, 185] width 260 height 51
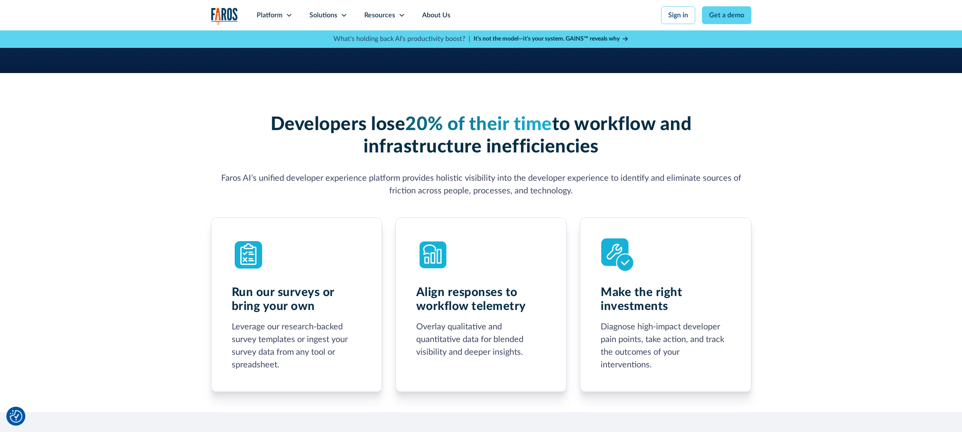
scroll to position [338, 0]
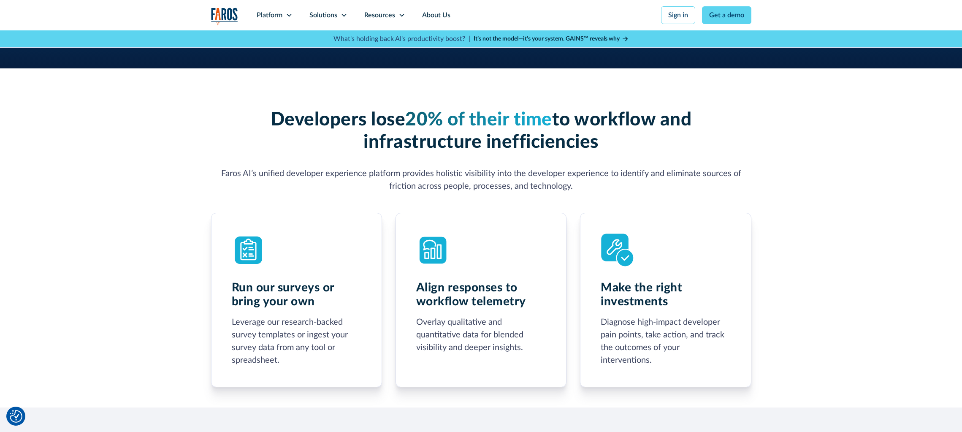
drag, startPoint x: 271, startPoint y: 131, endPoint x: 663, endPoint y: 146, distance: 392.5
click at [663, 146] on h3 "Developers lose 20% of their time to workflow and infrastructure inefficiencies" at bounding box center [481, 131] width 540 height 45
click at [662, 146] on h3 "Developers lose 20% of their time to workflow and infrastructure inefficiencies" at bounding box center [481, 131] width 540 height 45
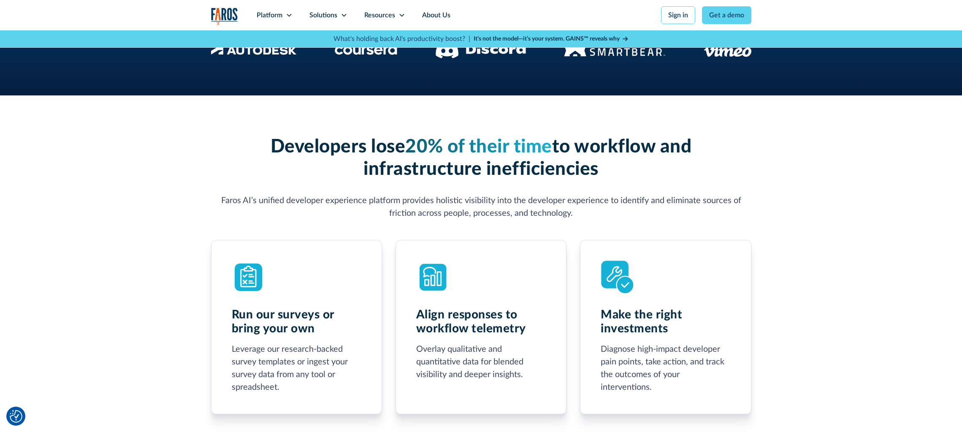
scroll to position [296, 0]
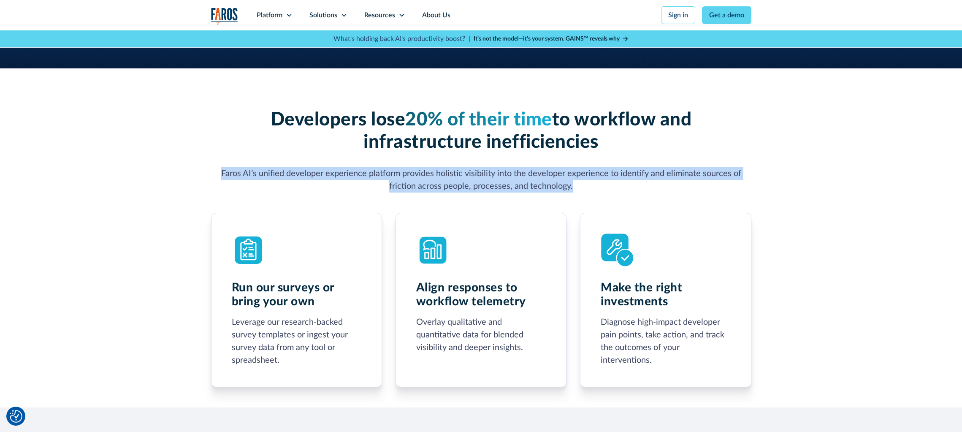
drag, startPoint x: 218, startPoint y: 219, endPoint x: 621, endPoint y: 191, distance: 403.8
click at [621, 191] on p "Faros AI’s unified developer experience platform provides holistic visibility i…" at bounding box center [481, 179] width 540 height 25
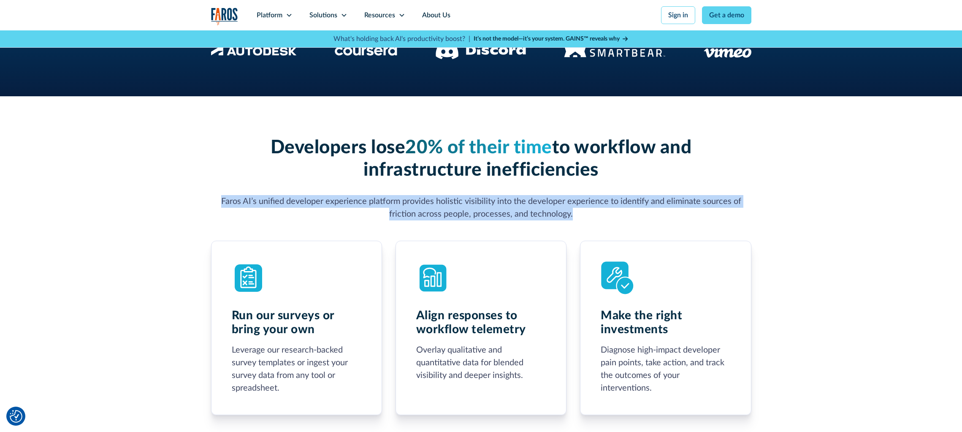
click at [620, 193] on div "Developers lose 20% of their time to workflow and infrastructure inefficiencies…" at bounding box center [481, 179] width 540 height 84
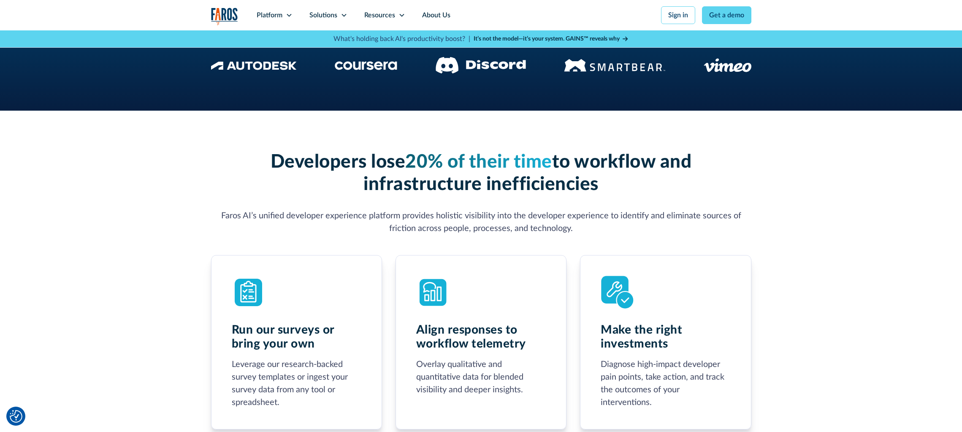
click at [711, 189] on h3 "Developers lose 20% of their time to workflow and infrastructure inefficiencies" at bounding box center [481, 173] width 540 height 45
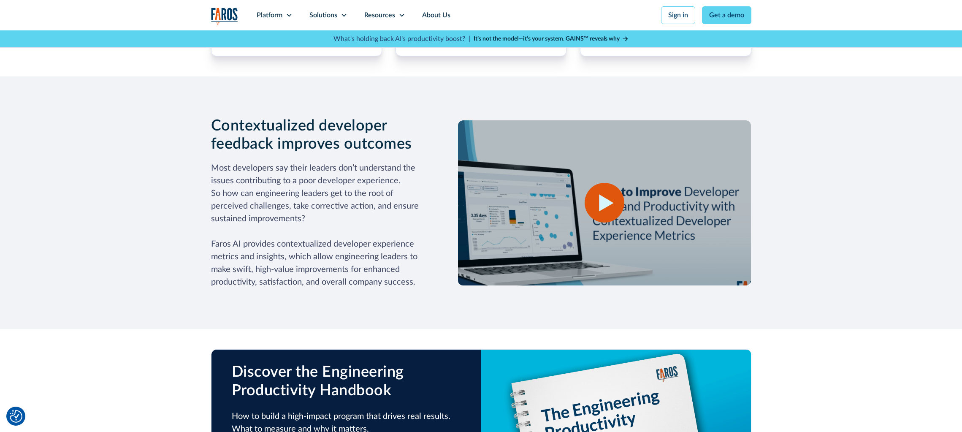
scroll to position [676, 0]
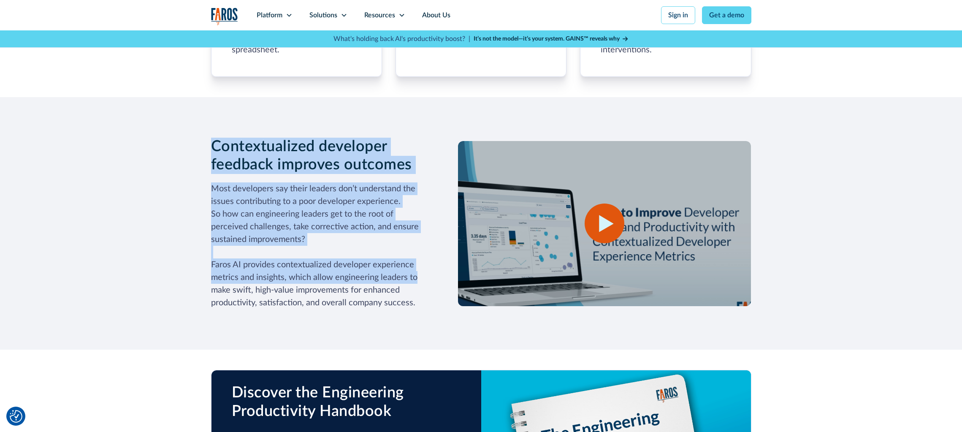
drag, startPoint x: 199, startPoint y: 113, endPoint x: 434, endPoint y: 286, distance: 292.3
click at [434, 286] on div "Contextualized developer feedback improves outcomes Most developers say their l…" at bounding box center [481, 223] width 962 height 253
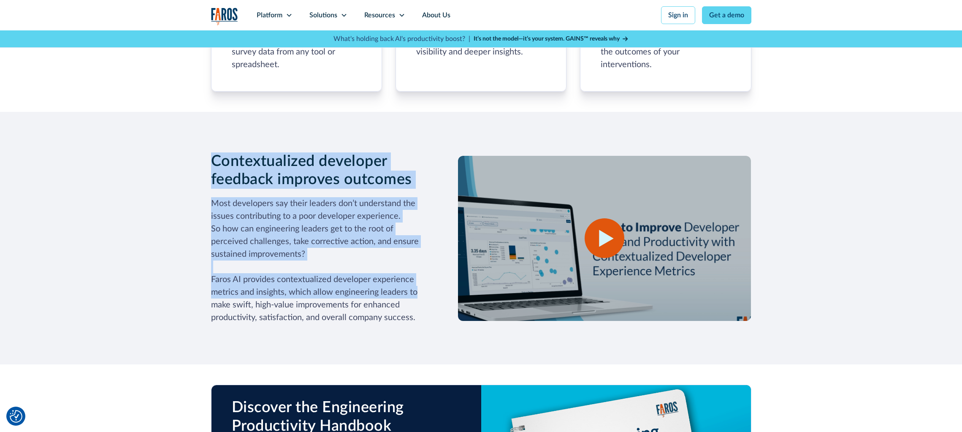
click at [610, 251] on div "open lightbox" at bounding box center [605, 238] width 40 height 40
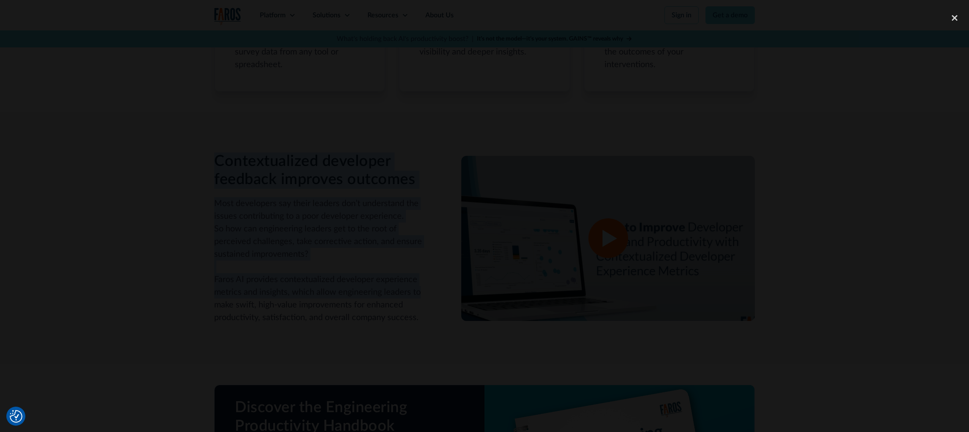
click at [817, 219] on div at bounding box center [484, 215] width 969 height 415
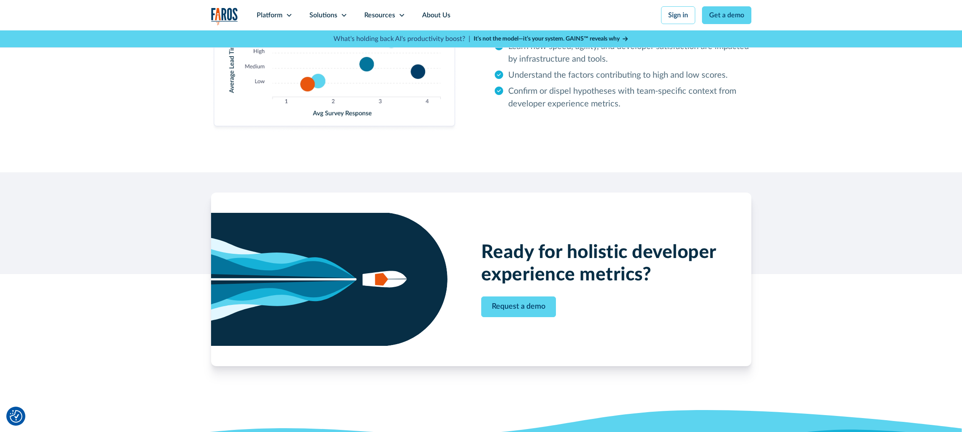
scroll to position [1309, 0]
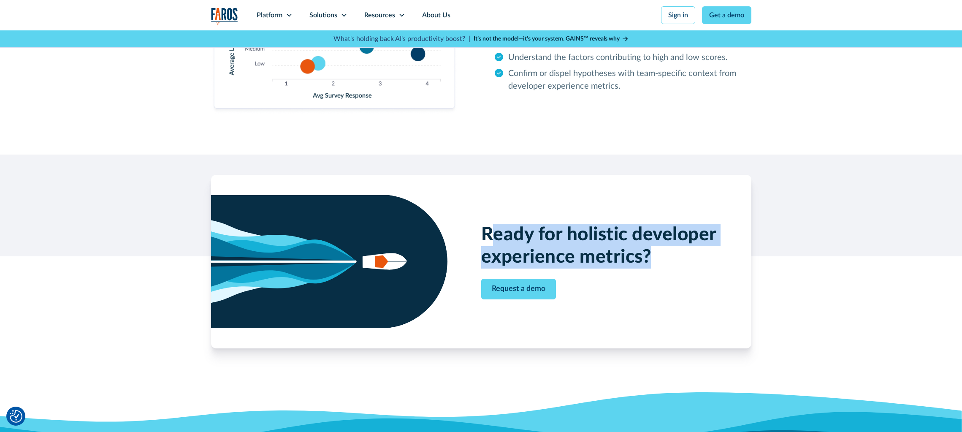
drag, startPoint x: 521, startPoint y: 225, endPoint x: 665, endPoint y: 269, distance: 150.4
click at [665, 269] on div "Ready for holistic developer experience metrics? Request a demo" at bounding box center [464, 261] width 507 height 133
click at [663, 269] on div at bounding box center [599, 274] width 236 height 10
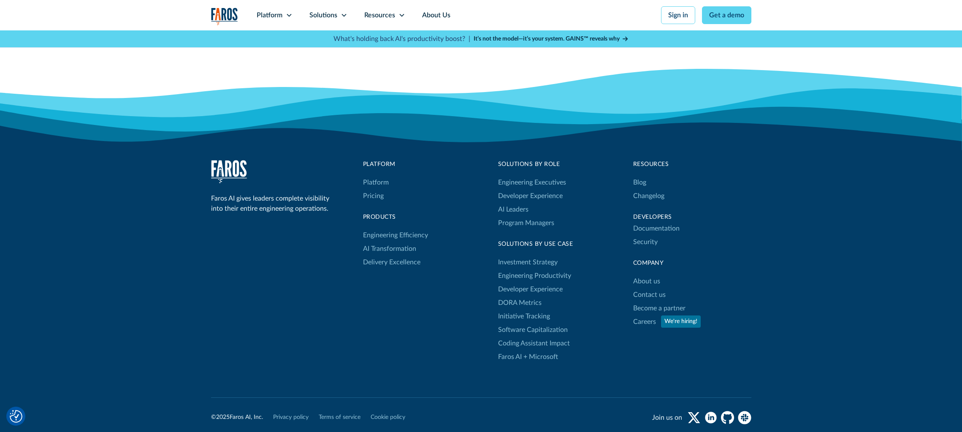
scroll to position [1647, 0]
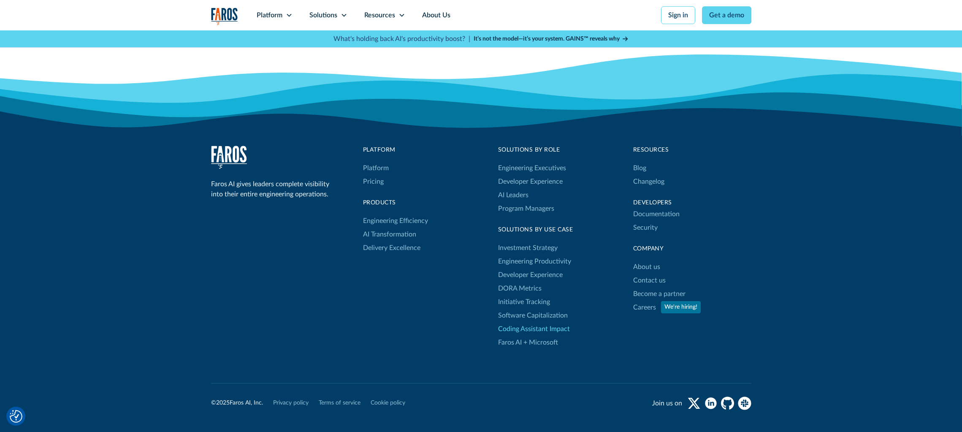
click at [539, 326] on link "Coding Assistant Impact" at bounding box center [534, 329] width 72 height 14
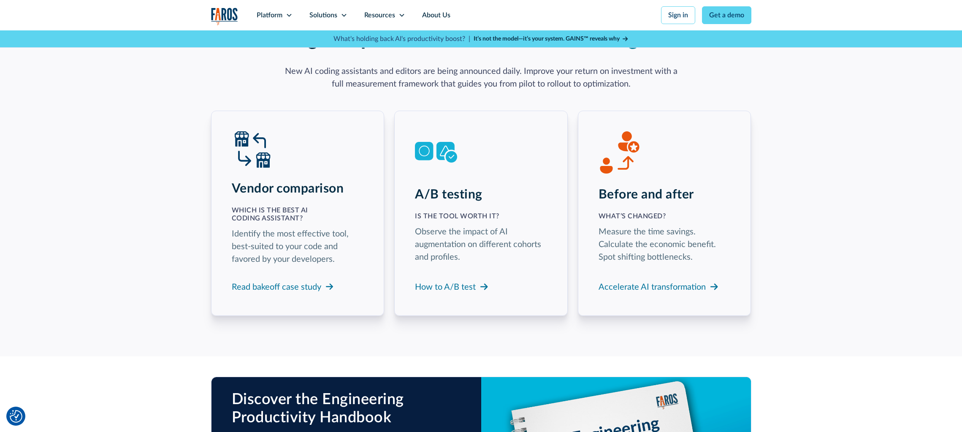
scroll to position [1393, 0]
click at [437, 281] on div "How to A/B test" at bounding box center [445, 287] width 61 height 13
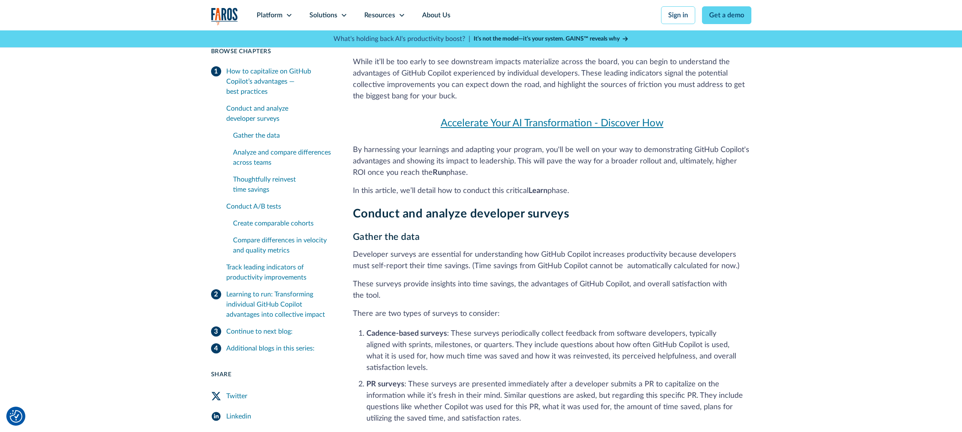
scroll to position [464, 0]
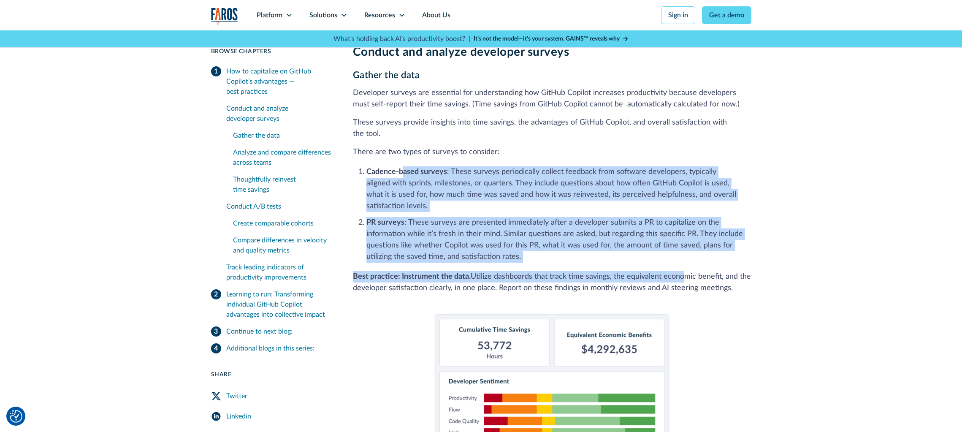
drag, startPoint x: 455, startPoint y: 181, endPoint x: 682, endPoint y: 256, distance: 239.3
click at [682, 256] on div "Gather the data Developer surveys are essential for understanding how GitHub Co…" at bounding box center [552, 354] width 399 height 568
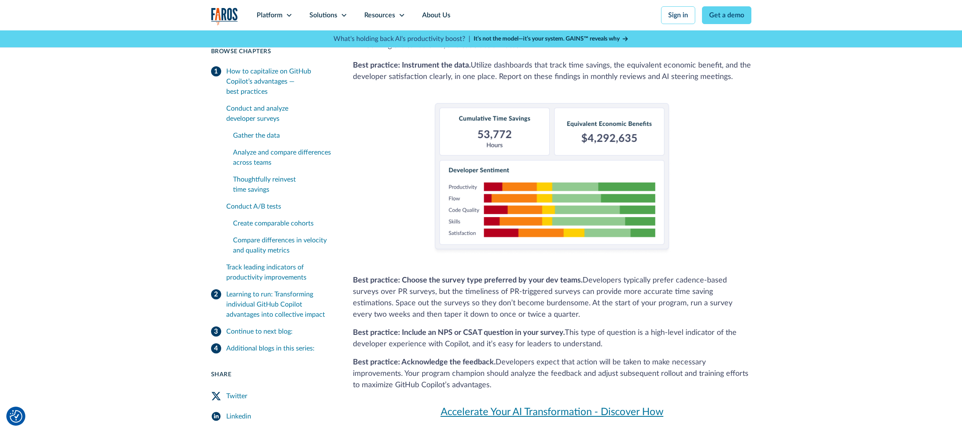
click at [749, 256] on div "Gather the data Developer surveys are essential for understanding how GitHub Co…" at bounding box center [552, 143] width 399 height 568
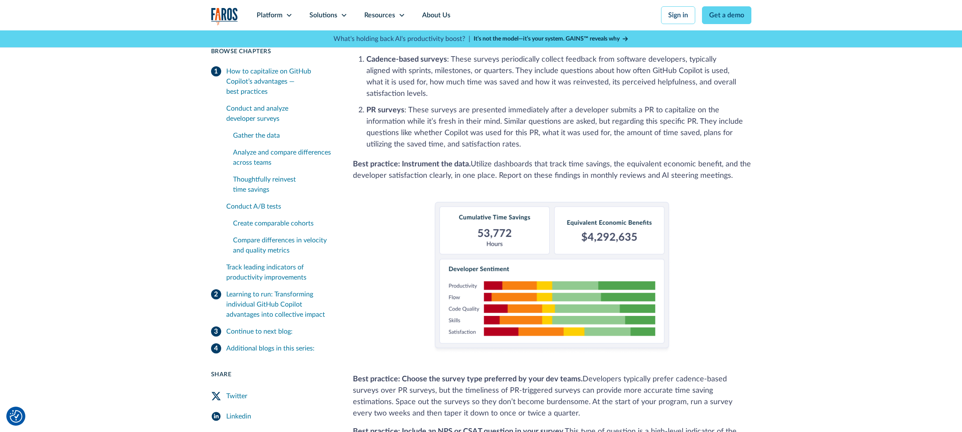
scroll to position [633, 0]
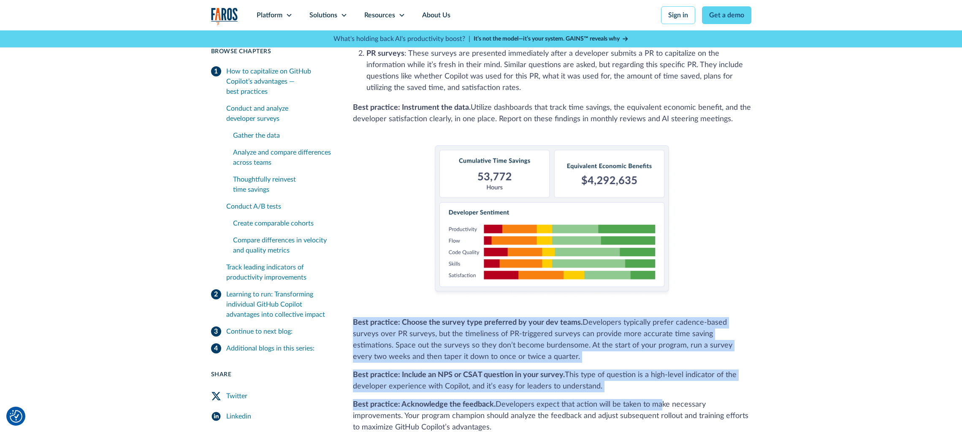
drag, startPoint x: 372, startPoint y: 312, endPoint x: 651, endPoint y: 397, distance: 291.2
click at [651, 397] on div "Gather the data Developer surveys are essential for understanding how GitHub Co…" at bounding box center [552, 185] width 399 height 568
drag, startPoint x: 651, startPoint y: 397, endPoint x: 645, endPoint y: 394, distance: 6.4
click at [649, 399] on p "Best practice: Acknowledge the feedback. Developers expect that action will be …" at bounding box center [552, 416] width 399 height 34
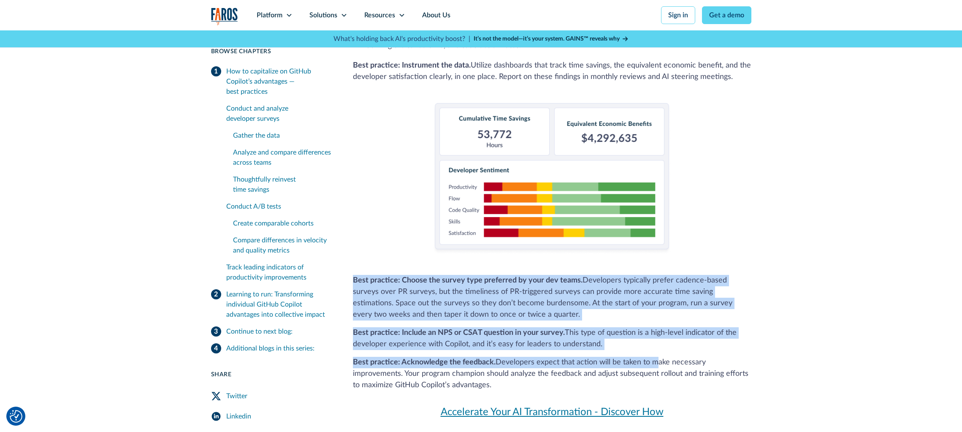
click at [521, 357] on p "Best practice: Acknowledge the feedback. Developers expect that action will be …" at bounding box center [552, 374] width 399 height 34
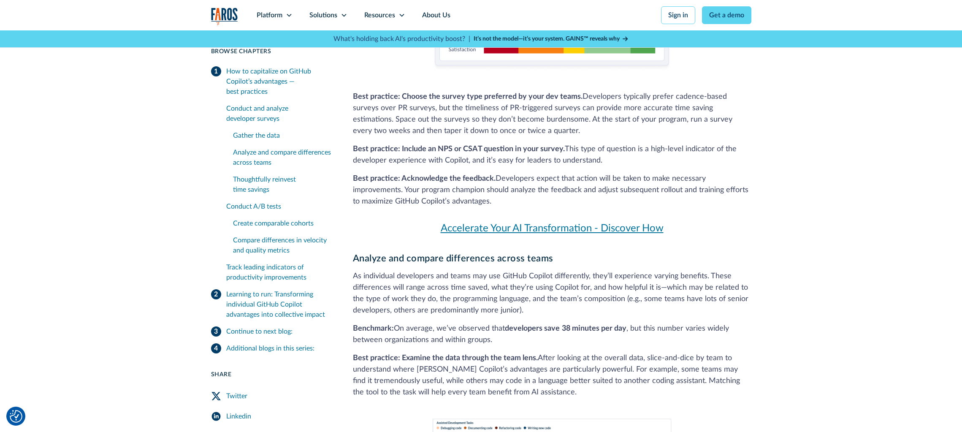
scroll to position [887, 0]
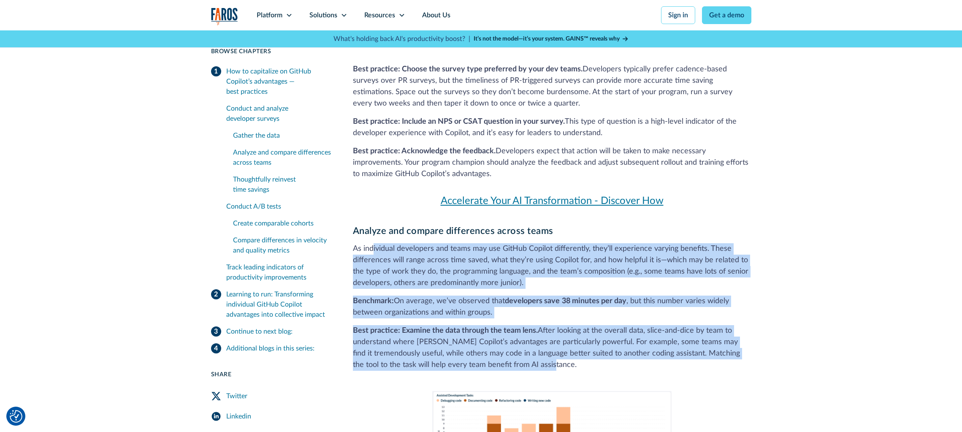
drag, startPoint x: 383, startPoint y: 232, endPoint x: 655, endPoint y: 356, distance: 298.7
click at [655, 356] on div "Analyze and compare differences across teams As individual developers and teams…" at bounding box center [552, 349] width 399 height 249
click at [655, 356] on p "Best practice: Examine the data through the team lens. After looking at the ove…" at bounding box center [552, 348] width 399 height 46
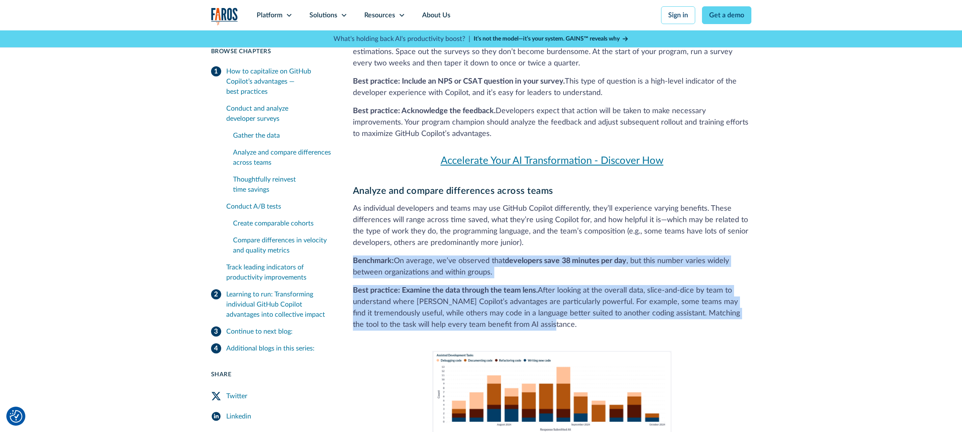
scroll to position [929, 0]
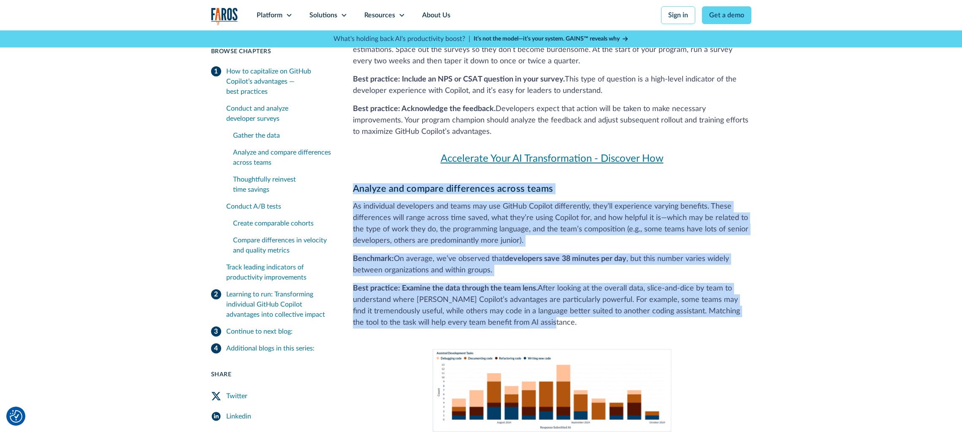
drag, startPoint x: 646, startPoint y: 350, endPoint x: 349, endPoint y: 167, distance: 348.6
drag, startPoint x: 349, startPoint y: 167, endPoint x: 376, endPoint y: 170, distance: 27.2
click at [376, 170] on div "Conduct and analyze developer surveys Gather the data Developer surveys are ess…" at bounding box center [552, 138] width 399 height 1115
drag, startPoint x: 372, startPoint y: 170, endPoint x: 591, endPoint y: 313, distance: 261.0
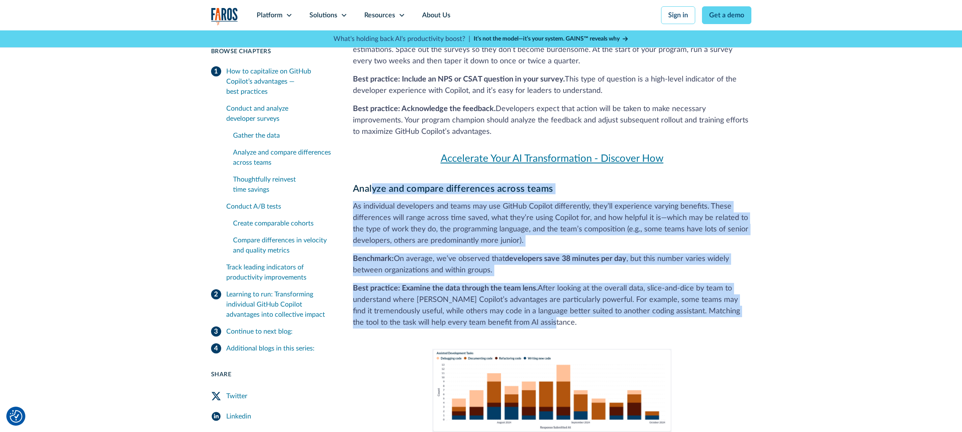
click at [591, 313] on div "Conduct and analyze developer surveys Gather the data Developer surveys are ess…" at bounding box center [552, 138] width 399 height 1115
click at [590, 313] on p "Best practice: Examine the data through the team lens. After looking at the ove…" at bounding box center [552, 306] width 399 height 46
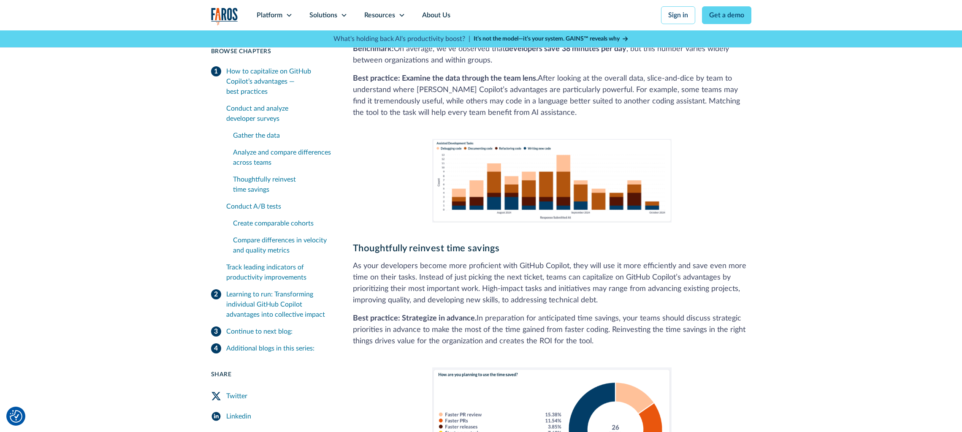
scroll to position [1140, 0]
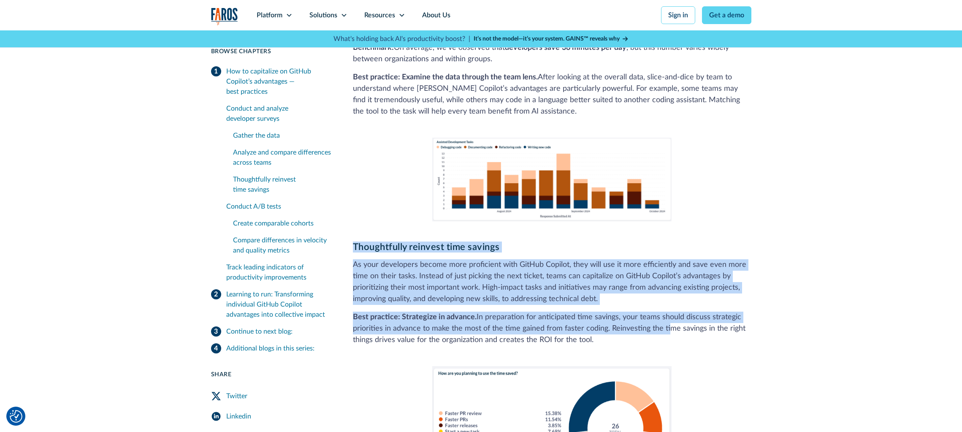
drag, startPoint x: 367, startPoint y: 234, endPoint x: 667, endPoint y: 323, distance: 313.3
click at [667, 323] on div "Thoughtfully reinvest time savings As your developers become more proficient wi…" at bounding box center [552, 363] width 399 height 243
click at [667, 323] on p "Best practice: Strategize in advance. In preparation for anticipated time savin…" at bounding box center [552, 329] width 399 height 34
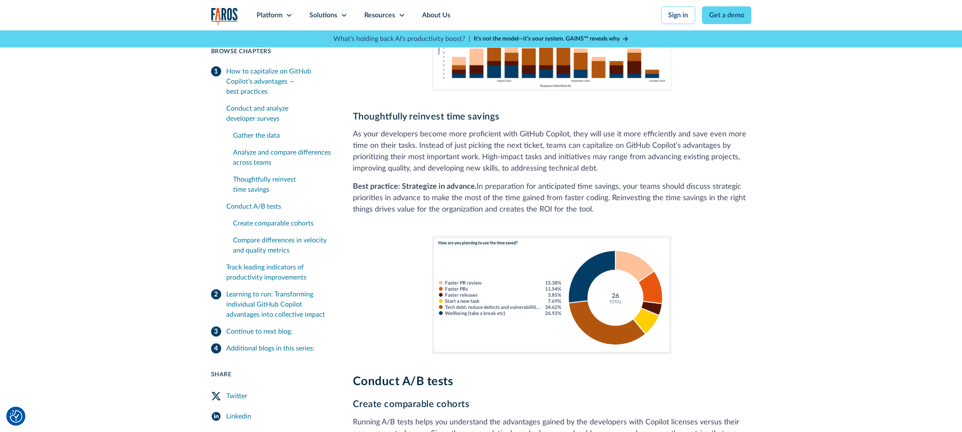
scroll to position [1309, 0]
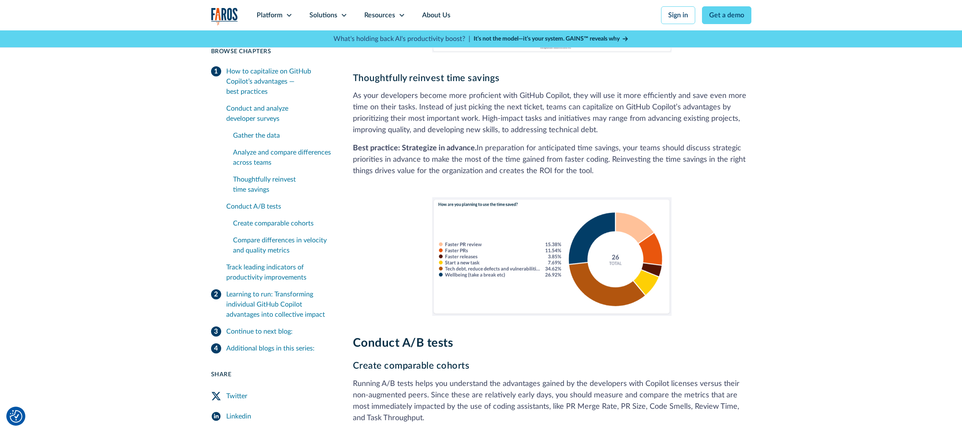
drag, startPoint x: 382, startPoint y: 326, endPoint x: 579, endPoint y: 406, distance: 212.3
drag, startPoint x: 579, startPoint y: 406, endPoint x: 573, endPoint y: 403, distance: 6.6
click at [575, 404] on p "Running A/B tests helps you understand the advantages gained by the developers …" at bounding box center [552, 401] width 399 height 46
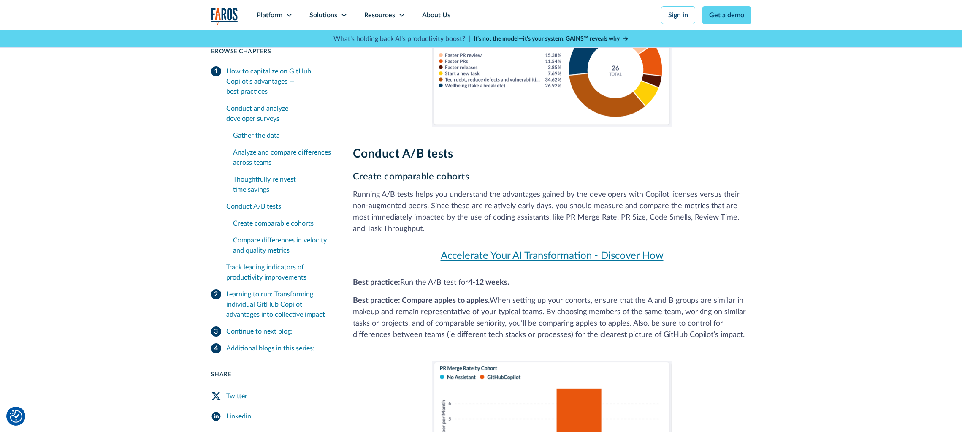
scroll to position [1478, 0]
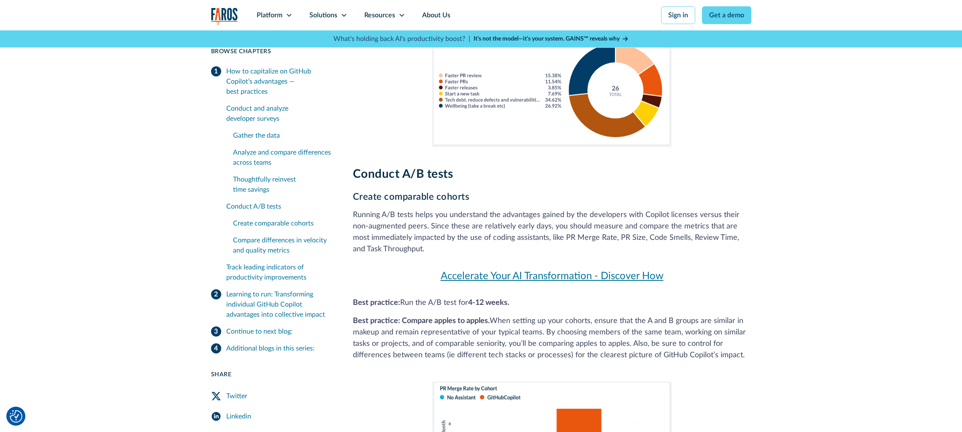
drag, startPoint x: 363, startPoint y: 284, endPoint x: 741, endPoint y: 345, distance: 383.5
click at [741, 345] on div "Create comparable cohorts Running A/B tests helps you understand the advantages…" at bounding box center [552, 403] width 399 height 424
click at [741, 345] on p "Best practice: Compare apples to apples. When setting up your cohorts, ensure t…" at bounding box center [552, 338] width 399 height 46
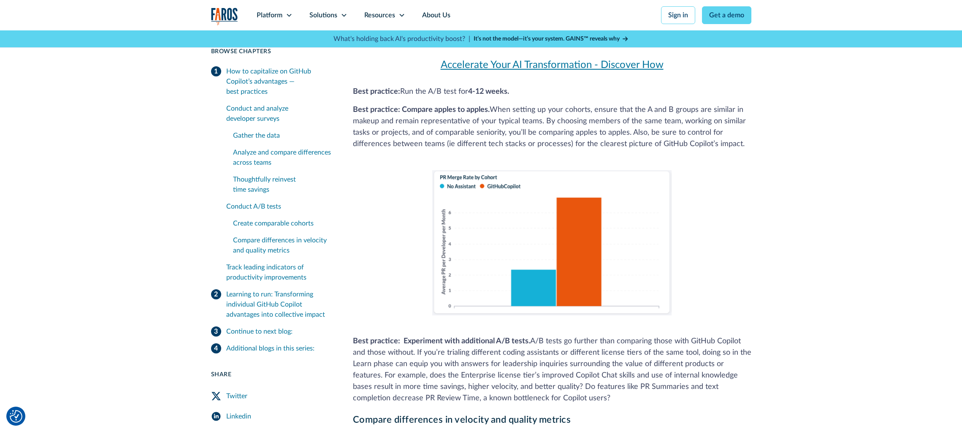
click at [701, 295] on div "Create comparable cohorts Running A/B tests helps you understand the advantages…" at bounding box center [552, 192] width 399 height 424
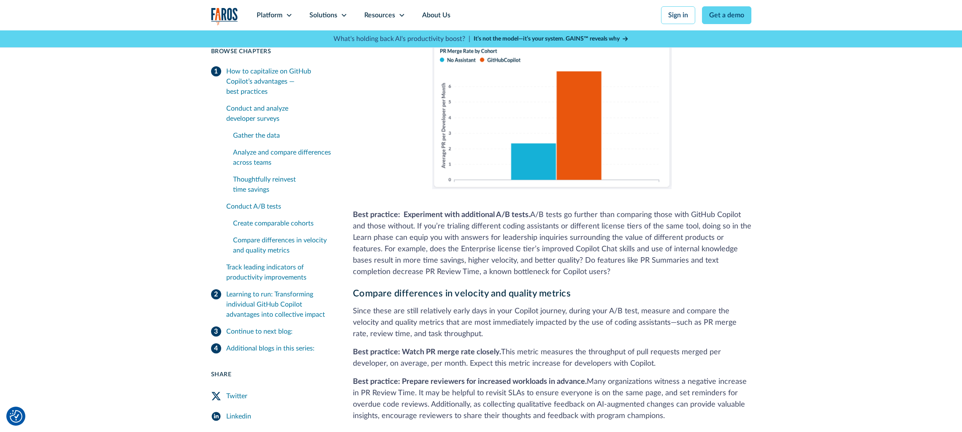
scroll to position [1816, 0]
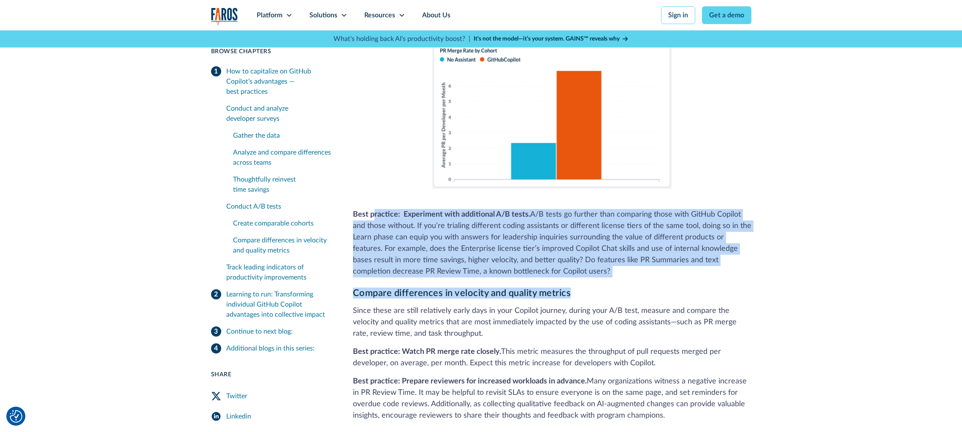
drag, startPoint x: 377, startPoint y: 190, endPoint x: 592, endPoint y: 271, distance: 228.8
click at [592, 271] on div "Conduct A/B tests Create comparable cohorts Running A/B tests helps you underst…" at bounding box center [552, 325] width 399 height 992
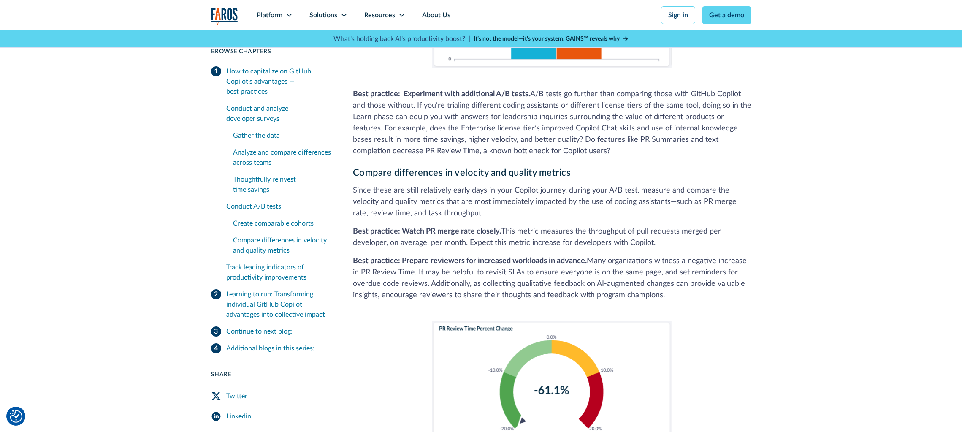
scroll to position [1942, 0]
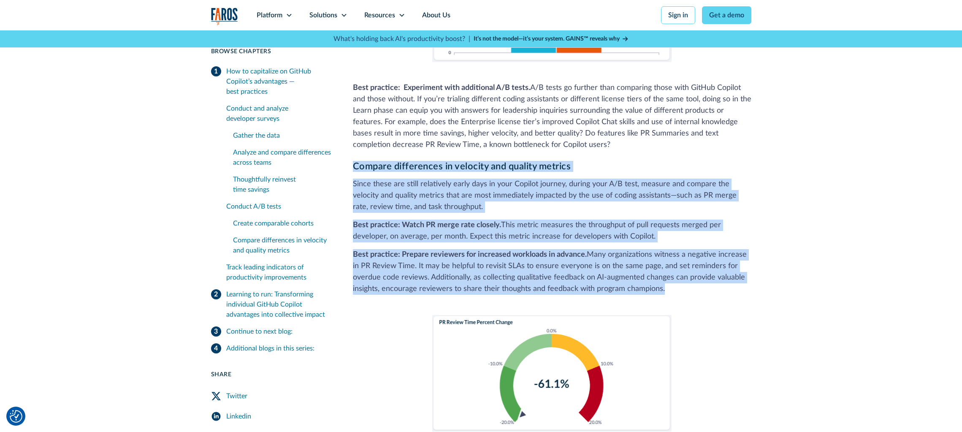
drag, startPoint x: 348, startPoint y: 147, endPoint x: 704, endPoint y: 274, distance: 378.1
click at [703, 274] on p "Best practice: Prepare reviewers for increased workloads in advance. Many organ…" at bounding box center [552, 272] width 399 height 46
click at [558, 180] on p "Since these are still relatively early days in your Copilot journey, during you…" at bounding box center [552, 196] width 399 height 34
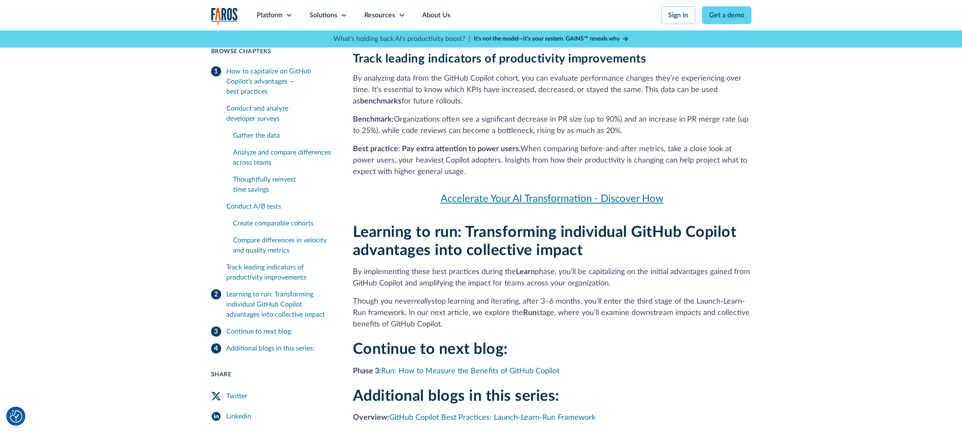
scroll to position [2618, 0]
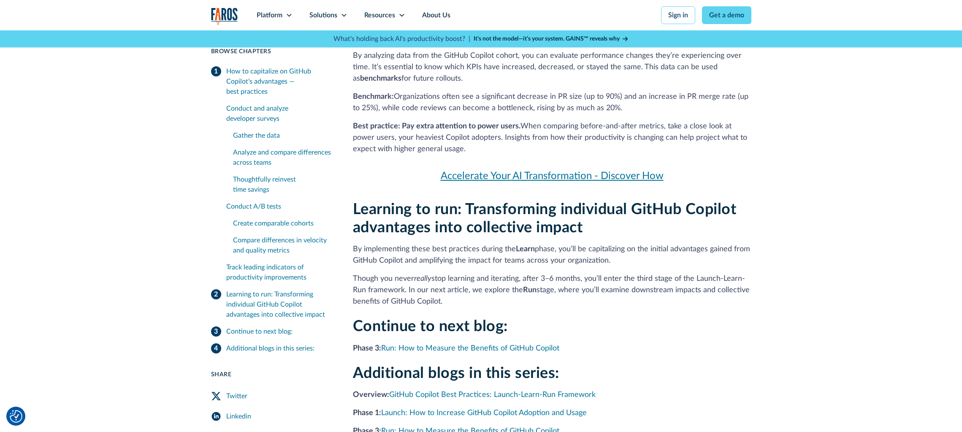
drag, startPoint x: 368, startPoint y: 192, endPoint x: 639, endPoint y: 294, distance: 289.2
click at [639, 294] on div "Learning to run: Transforming individual GitHub Copilot advantages into collect…" at bounding box center [552, 254] width 399 height 107
click at [639, 294] on p "Though you never really stop learning and iterating, after 3–6 months, you’ll e…" at bounding box center [552, 290] width 399 height 34
drag, startPoint x: 606, startPoint y: 285, endPoint x: 362, endPoint y: 191, distance: 261.2
click at [362, 201] on div "Learning to run: Transforming individual GitHub Copilot advantages into collect…" at bounding box center [552, 254] width 399 height 107
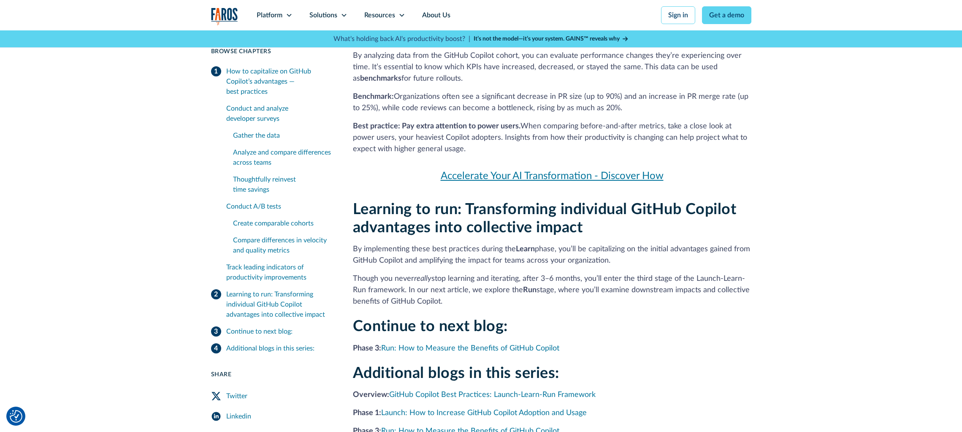
click at [361, 201] on h2 "Learning to run: Transforming individual GitHub Copilot advantages into collect…" at bounding box center [552, 219] width 399 height 36
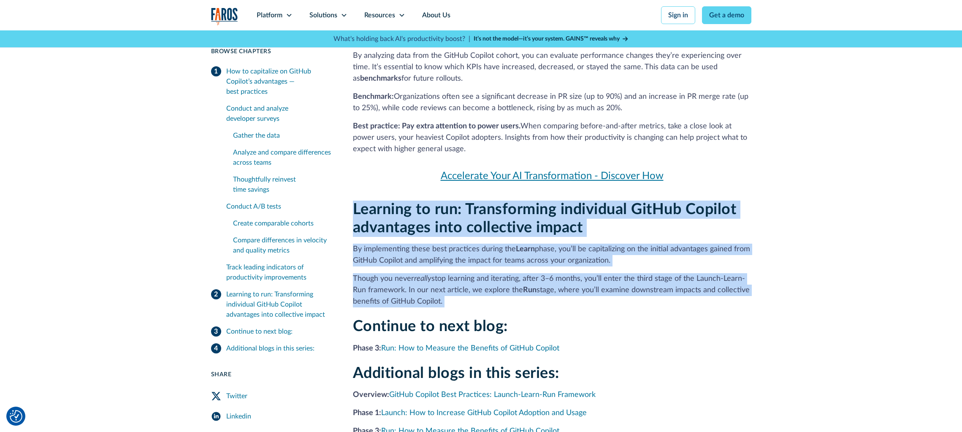
drag, startPoint x: 364, startPoint y: 193, endPoint x: 581, endPoint y: 296, distance: 240.1
click at [581, 296] on div "Learning to run: Transforming individual GitHub Copilot advantages into collect…" at bounding box center [552, 254] width 399 height 107
click at [581, 296] on p "Though you never really stop learning and iterating, after 3–6 months, you’ll e…" at bounding box center [552, 290] width 399 height 34
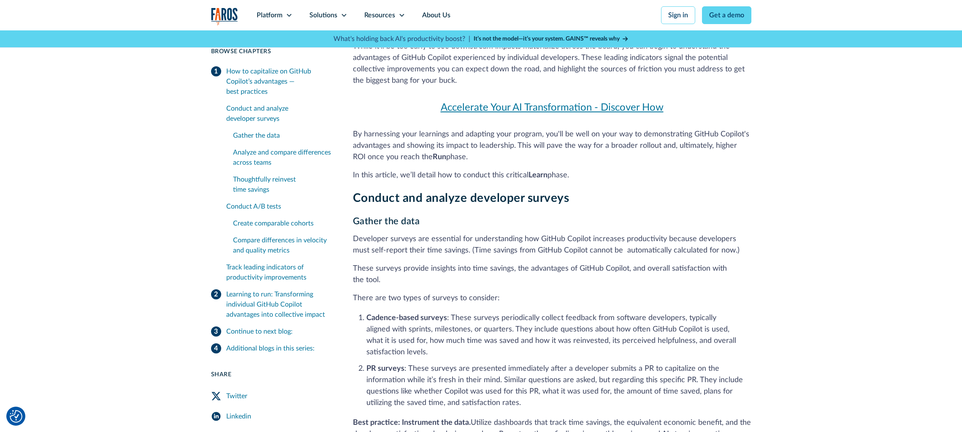
scroll to position [0, 0]
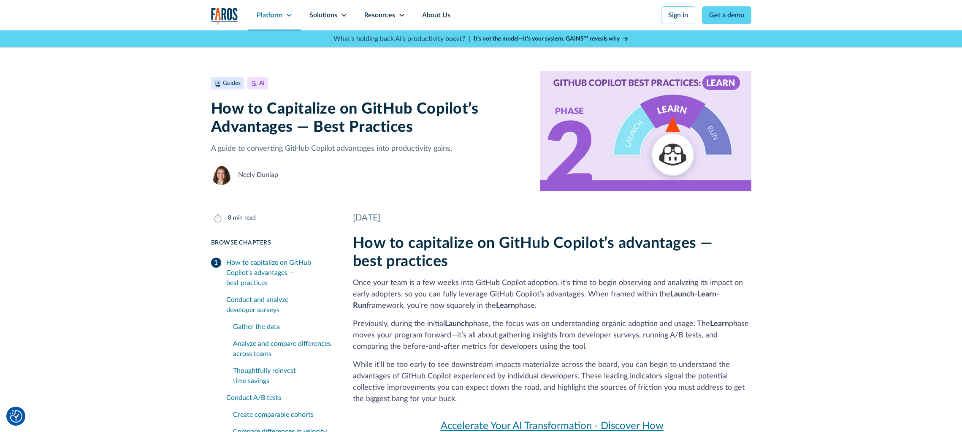
click at [284, 12] on div "Platform" at bounding box center [274, 15] width 53 height 30
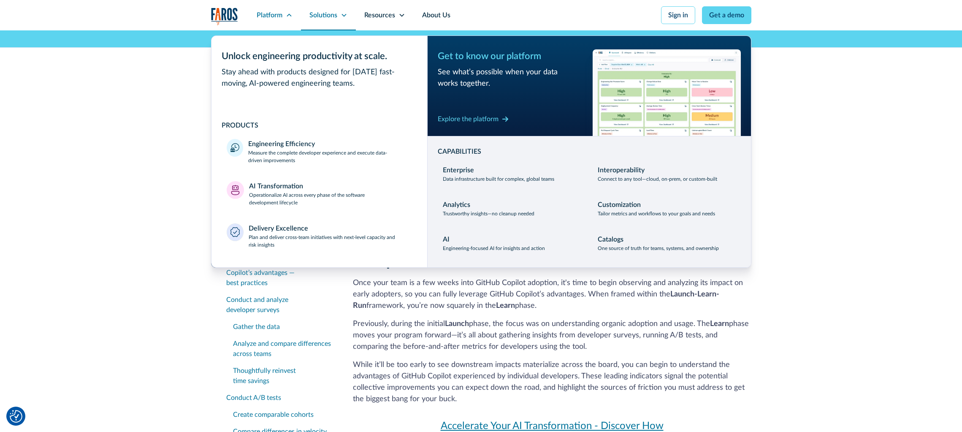
click at [320, 16] on div "Solutions" at bounding box center [324, 15] width 28 height 10
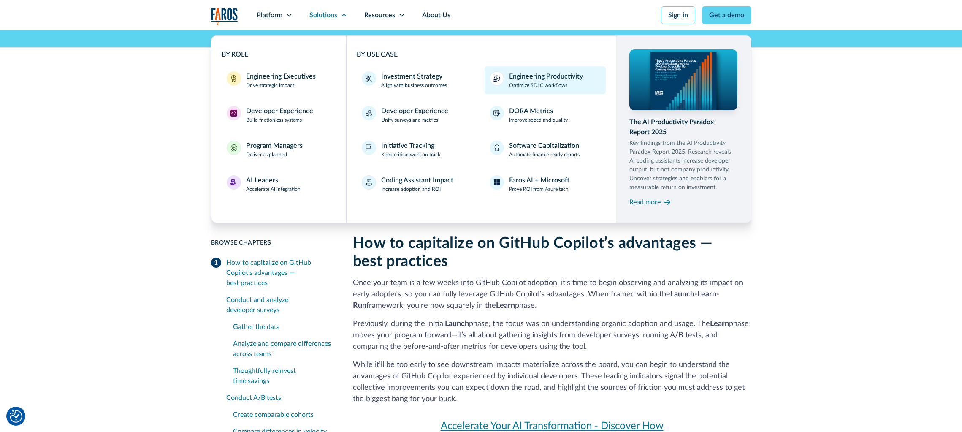
click at [524, 86] on p "Optimize SDLC workflows" at bounding box center [538, 85] width 58 height 8
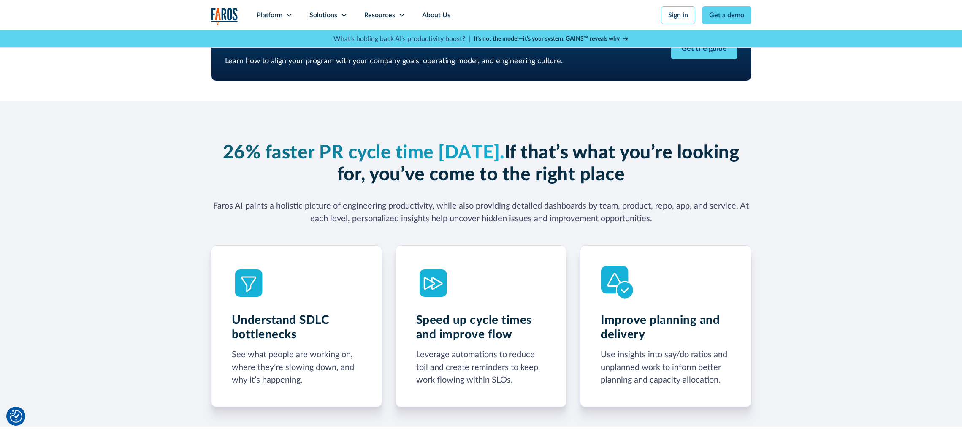
scroll to position [296, 0]
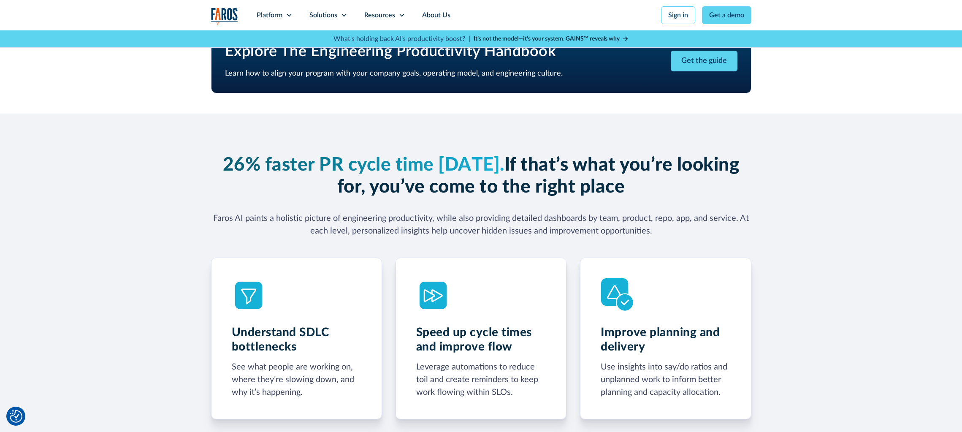
drag, startPoint x: 234, startPoint y: 149, endPoint x: 734, endPoint y: 190, distance: 501.2
click at [734, 190] on div "26% faster PR cycle time within six weeks. If that’s what you’re looking for, y…" at bounding box center [481, 277] width 962 height 326
click at [648, 140] on div "26% faster PR cycle time within six weeks. If that’s what you’re looking for, y…" at bounding box center [481, 277] width 540 height 326
drag, startPoint x: 611, startPoint y: 135, endPoint x: 698, endPoint y: 190, distance: 102.5
click at [698, 190] on div "26% faster PR cycle time within six weeks. If that’s what you’re looking for, y…" at bounding box center [481, 277] width 540 height 326
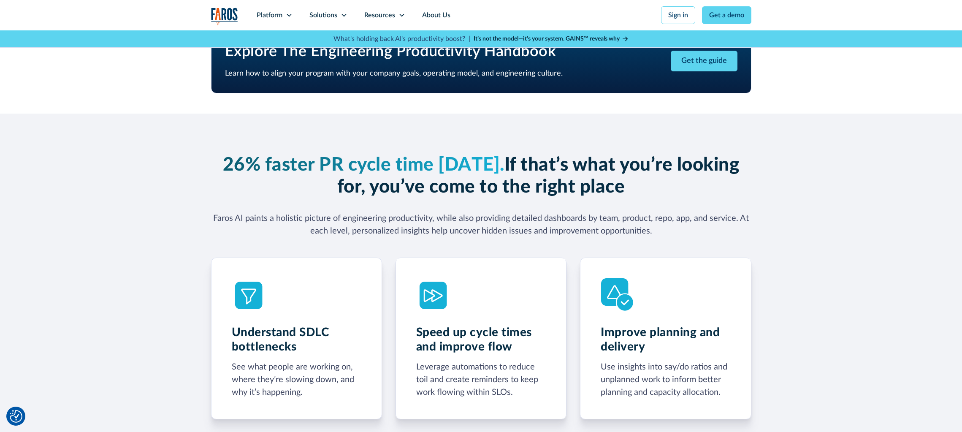
click at [698, 190] on h3 "26% faster PR cycle time within six weeks. If that’s what you’re looking for, y…" at bounding box center [481, 176] width 540 height 45
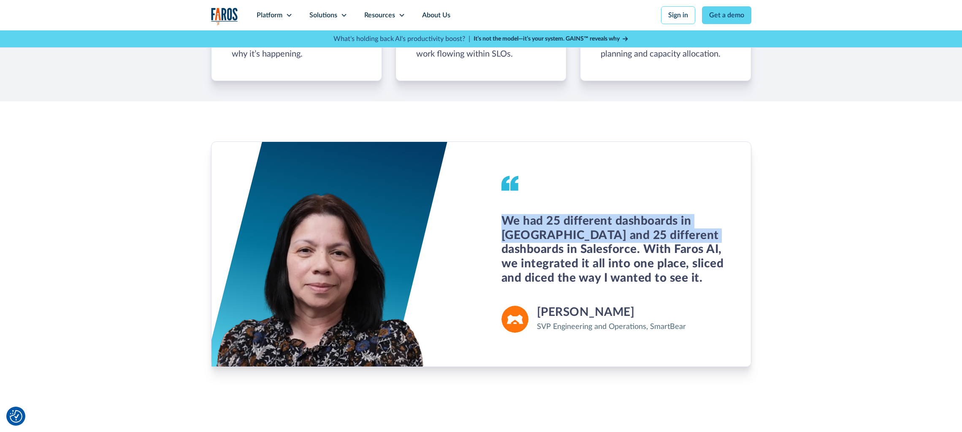
scroll to position [633, 0]
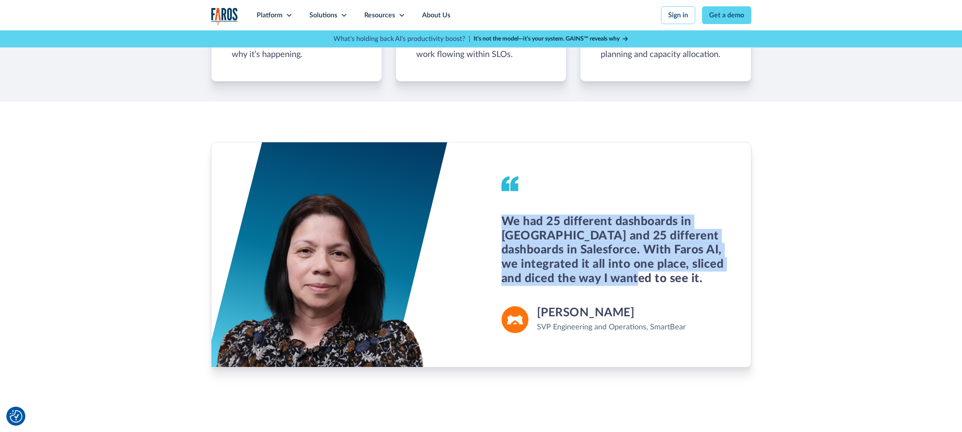
drag, startPoint x: 502, startPoint y: 177, endPoint x: 646, endPoint y: 284, distance: 178.6
click at [646, 284] on div "We had 25 different dashboards in Jira and 25 different dashboards in Salesforc…" at bounding box center [616, 254] width 270 height 225
click at [646, 284] on div "We had 25 different dashboards in Jira and 25 different dashboards in Salesforc…" at bounding box center [616, 250] width 229 height 71
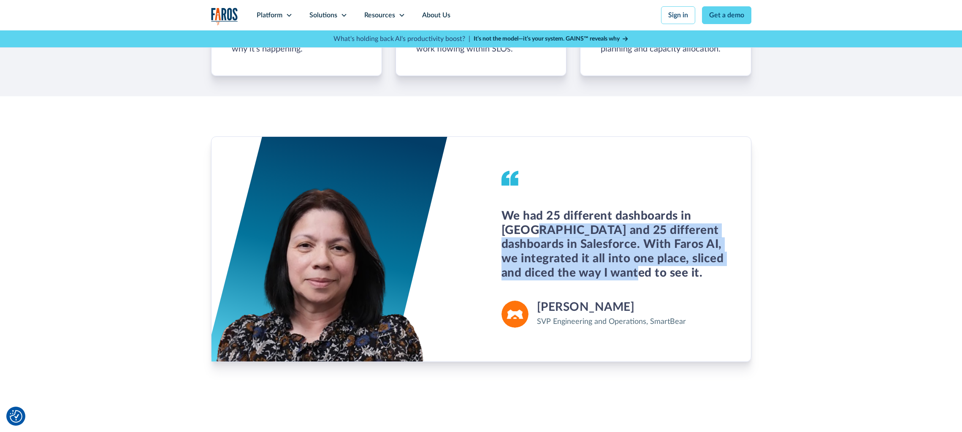
scroll to position [676, 0]
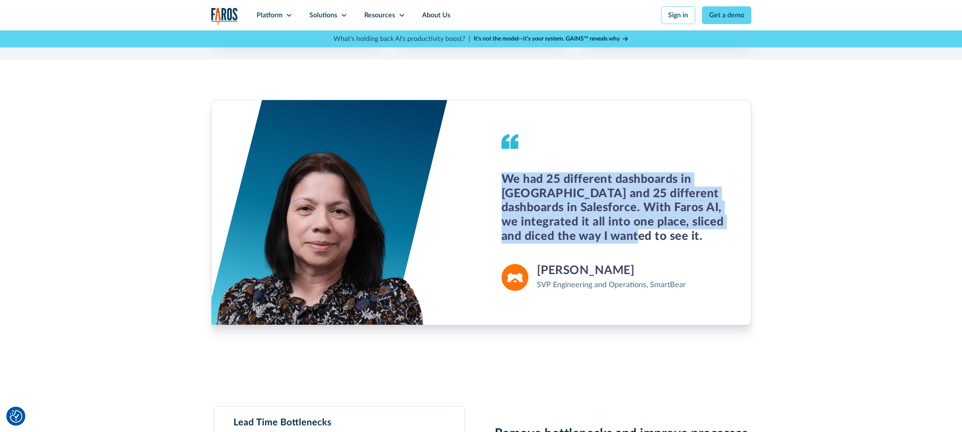
drag, startPoint x: 622, startPoint y: 279, endPoint x: 487, endPoint y: 176, distance: 169.4
click at [487, 176] on div "We had 25 different dashboards in Jira and 25 different dashboards in Salesforc…" at bounding box center [616, 212] width 270 height 225
drag, startPoint x: 487, startPoint y: 176, endPoint x: 515, endPoint y: 214, distance: 46.4
click at [486, 177] on div "We had 25 different dashboards in Jira and 25 different dashboards in Salesforc…" at bounding box center [616, 212] width 270 height 225
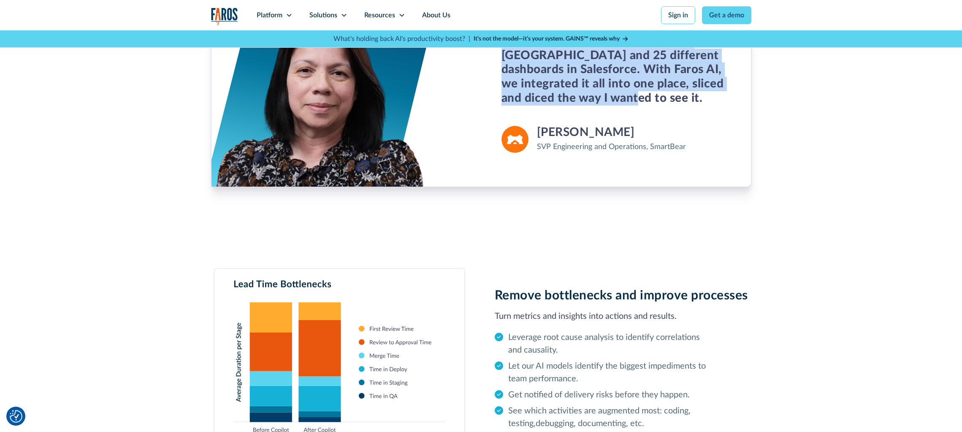
scroll to position [929, 0]
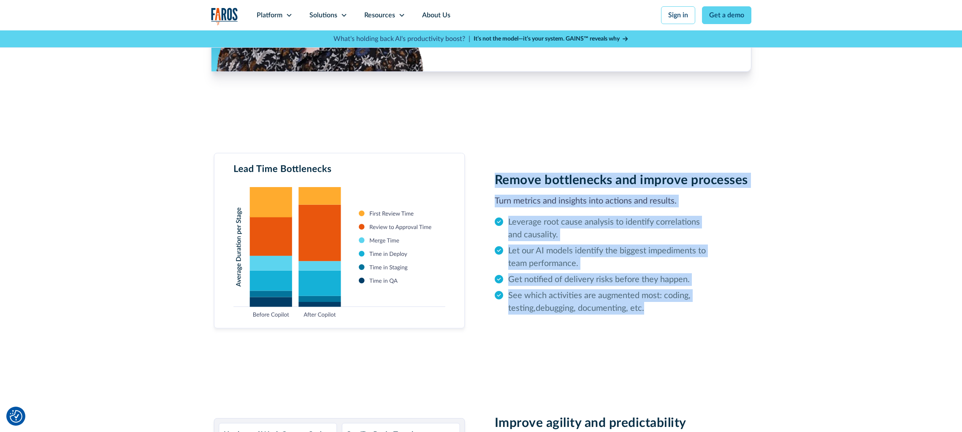
drag, startPoint x: 547, startPoint y: 184, endPoint x: 726, endPoint y: 314, distance: 221.3
click at [726, 314] on div "Remove bottlenecks and improve processes Turn metrics and insights into actions…" at bounding box center [481, 244] width 540 height 182
drag, startPoint x: 726, startPoint y: 314, endPoint x: 721, endPoint y: 313, distance: 5.1
click at [725, 313] on div "Remove bottlenecks and improve processes Turn metrics and insights into actions…" at bounding box center [481, 244] width 540 height 182
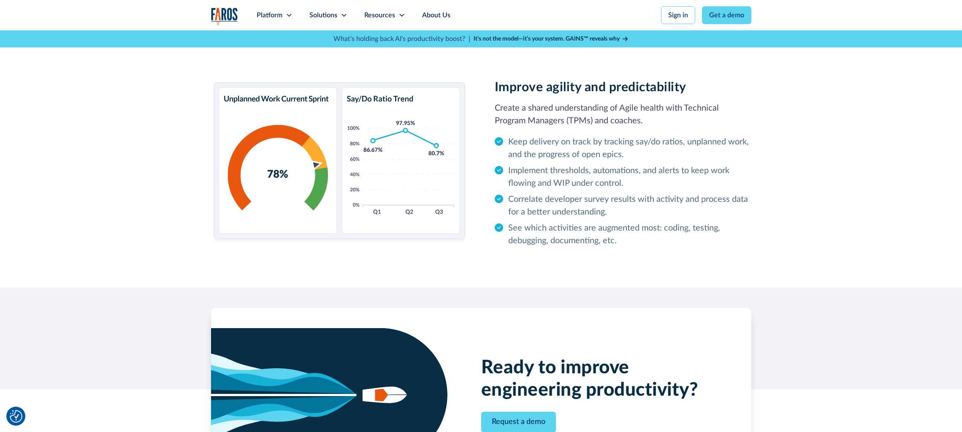
scroll to position [1267, 0]
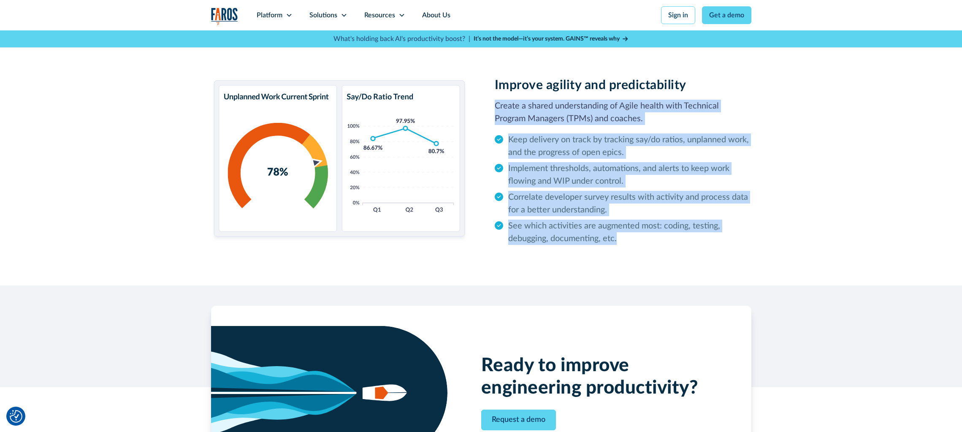
drag, startPoint x: 497, startPoint y: 100, endPoint x: 672, endPoint y: 244, distance: 227.7
click at [672, 244] on div "Improve agility and predictability Create a shared understanding of Agile healt…" at bounding box center [481, 161] width 540 height 167
drag, startPoint x: 672, startPoint y: 244, endPoint x: 629, endPoint y: 244, distance: 43.5
click at [630, 242] on li "See which activities are augmented most: coding, testing, debugging, documentin…" at bounding box center [623, 232] width 257 height 25
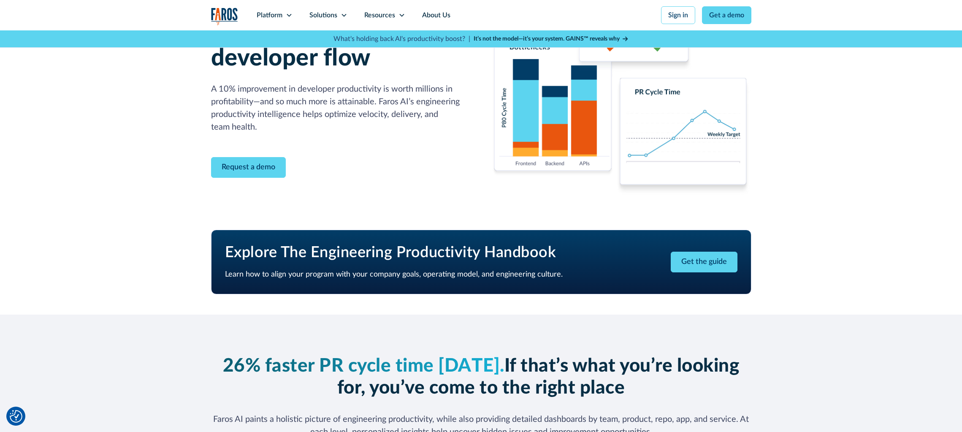
scroll to position [0, 0]
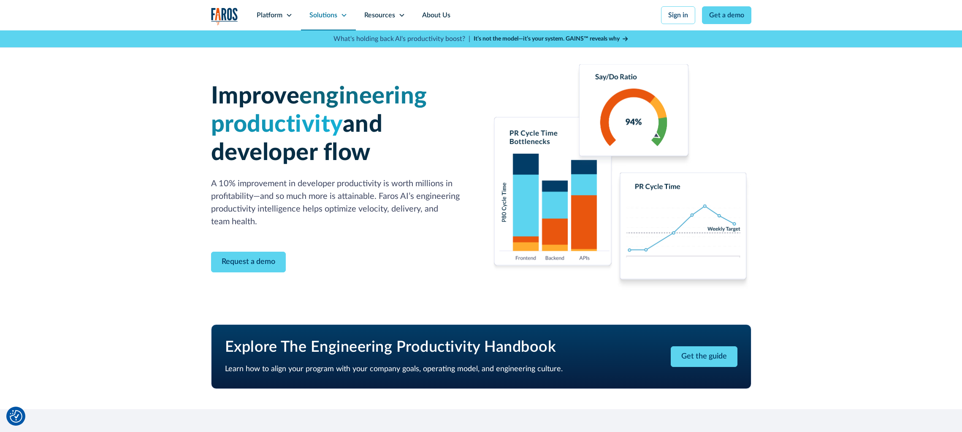
click at [331, 12] on div "Solutions" at bounding box center [324, 15] width 28 height 10
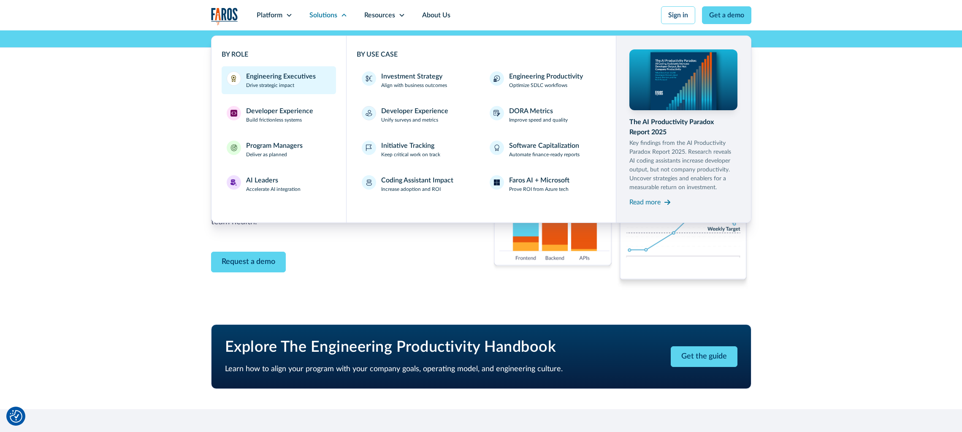
click at [310, 84] on div "Engineering Executives Drive strategic impact" at bounding box center [281, 80] width 70 height 18
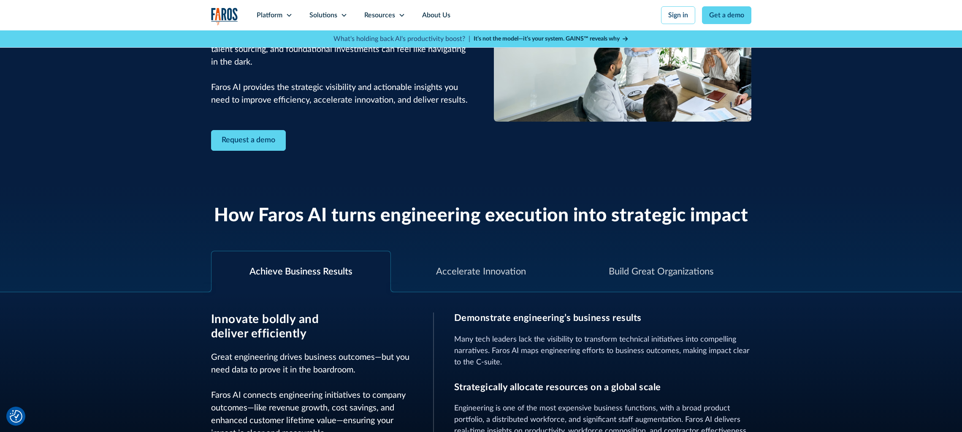
scroll to position [169, 0]
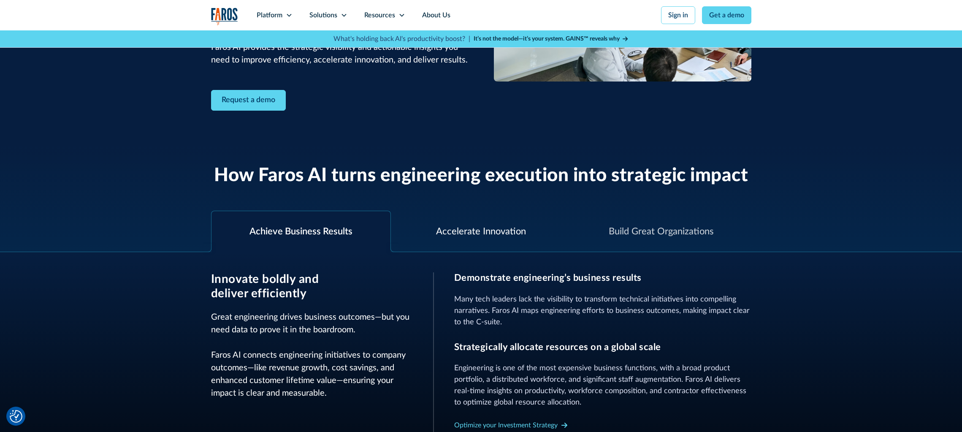
click at [500, 228] on div "Accelerate Innovation" at bounding box center [481, 232] width 90 height 14
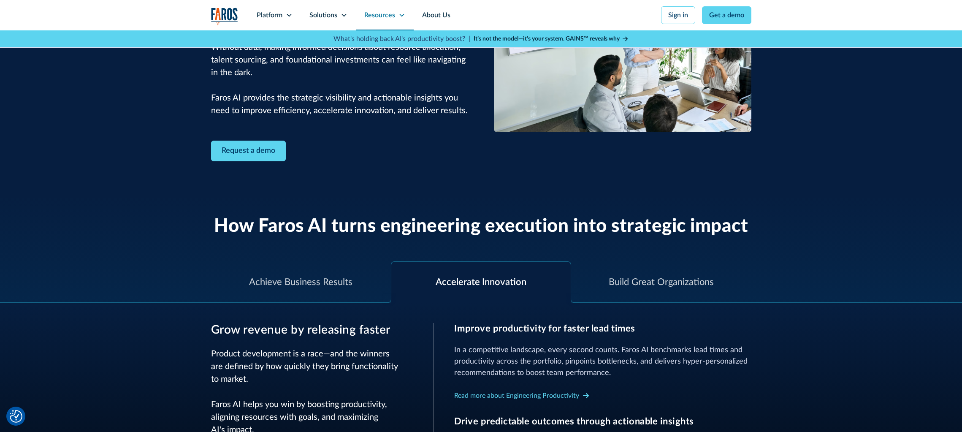
scroll to position [0, 0]
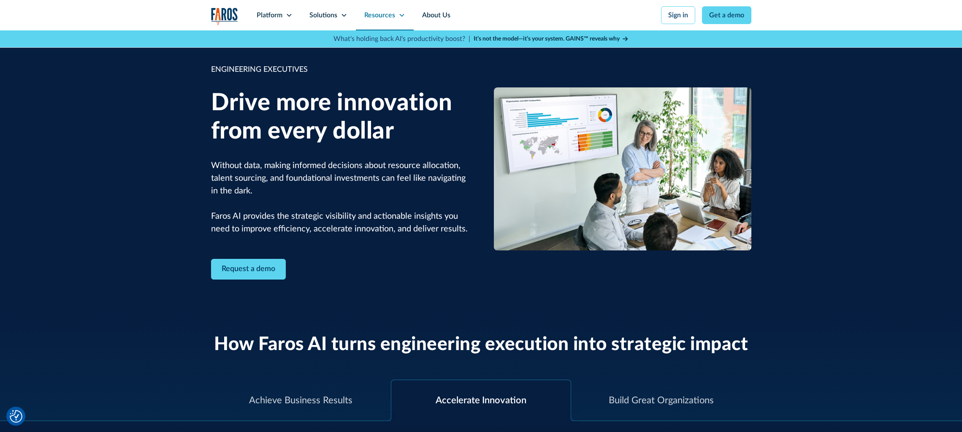
click at [399, 12] on icon at bounding box center [402, 15] width 7 height 7
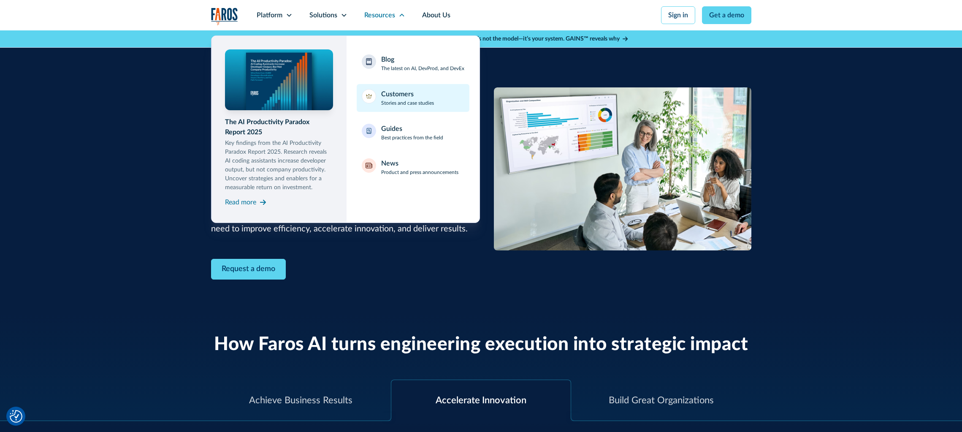
click at [405, 102] on p "Stories and case studies" at bounding box center [407, 103] width 53 height 8
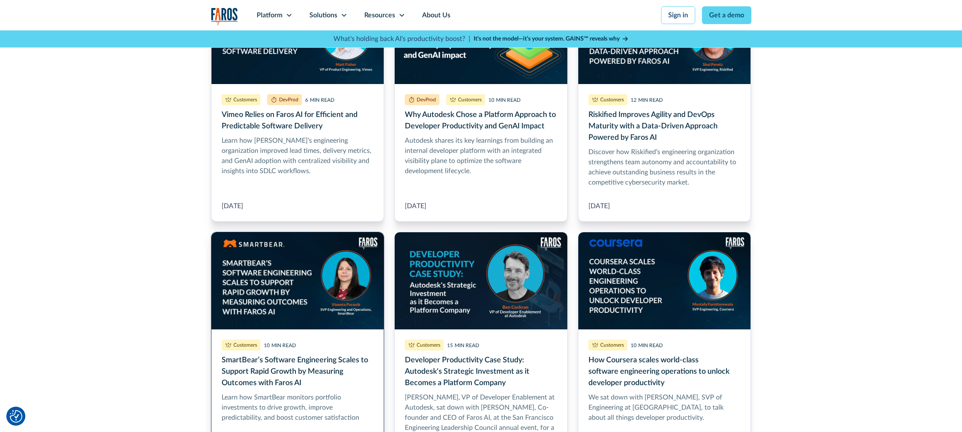
scroll to position [127, 0]
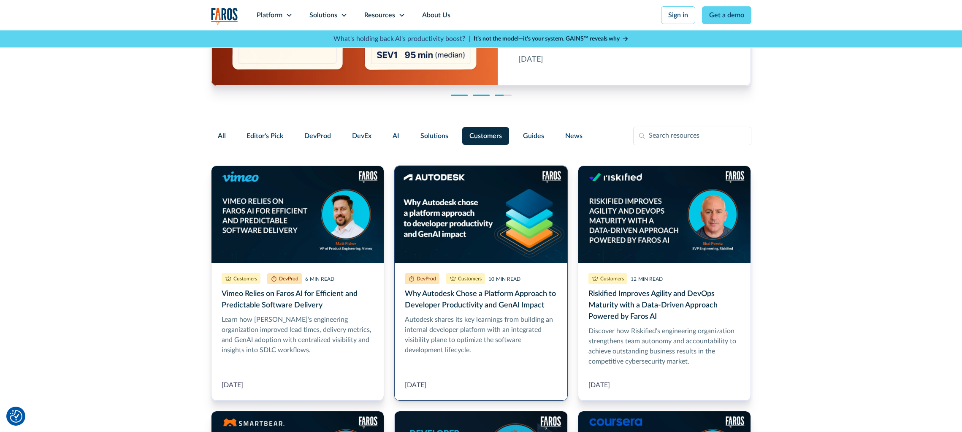
click at [452, 225] on link "Why Autodesk Chose a Platform Approach to Developer Productivity and GenAI Impa…" at bounding box center [481, 283] width 174 height 235
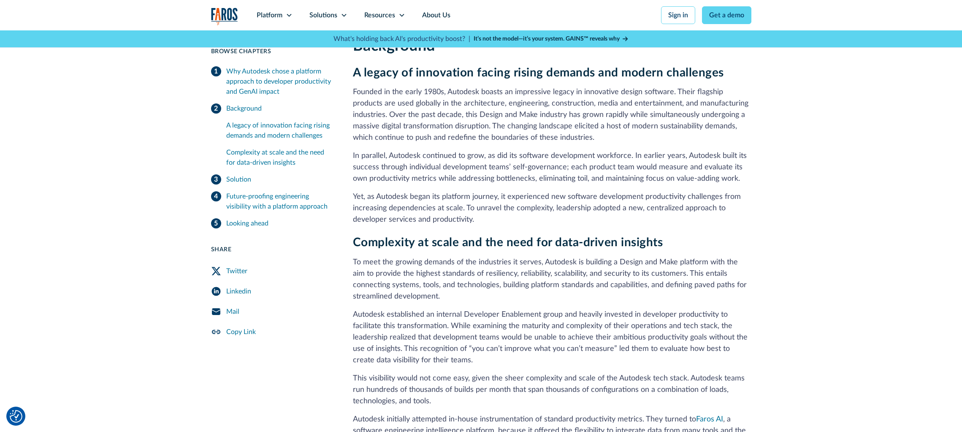
scroll to position [380, 0]
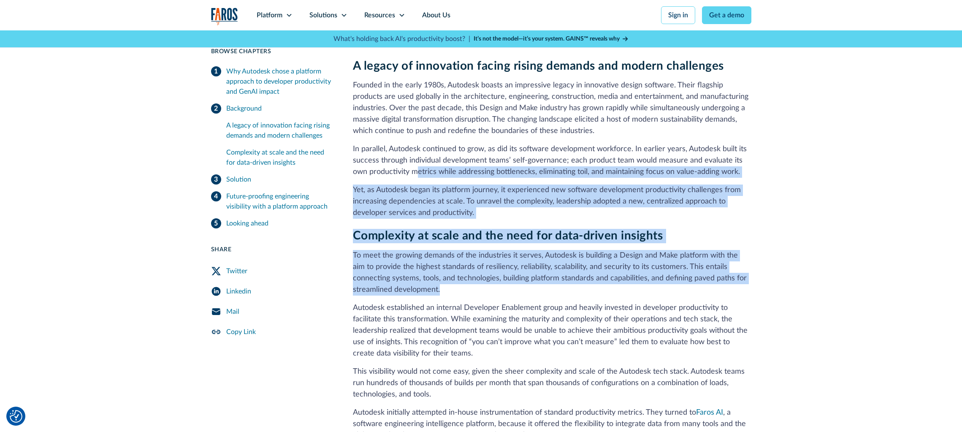
drag, startPoint x: 417, startPoint y: 177, endPoint x: 532, endPoint y: 294, distance: 164.5
click at [532, 294] on div "Background A legacy of innovation facing rising demands and modern challenges F…" at bounding box center [552, 235] width 399 height 410
click at [532, 294] on p "To meet the growing demands of the industries it serves, Autodesk is building a…" at bounding box center [552, 273] width 399 height 46
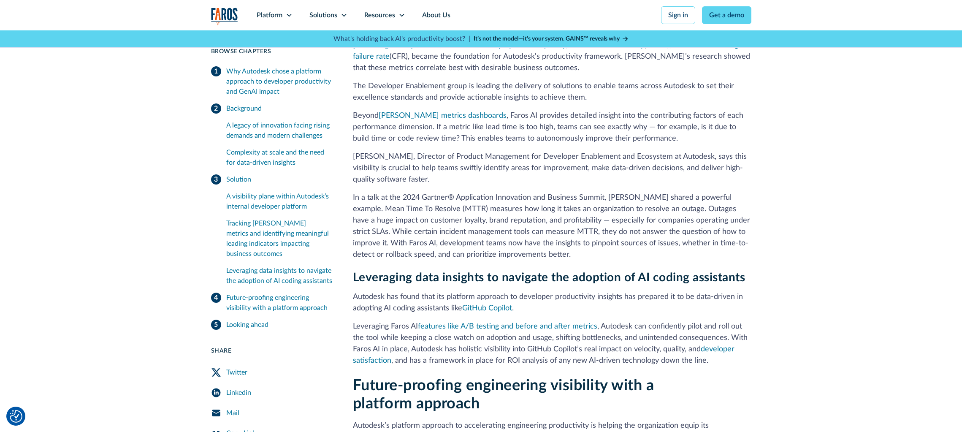
scroll to position [971, 0]
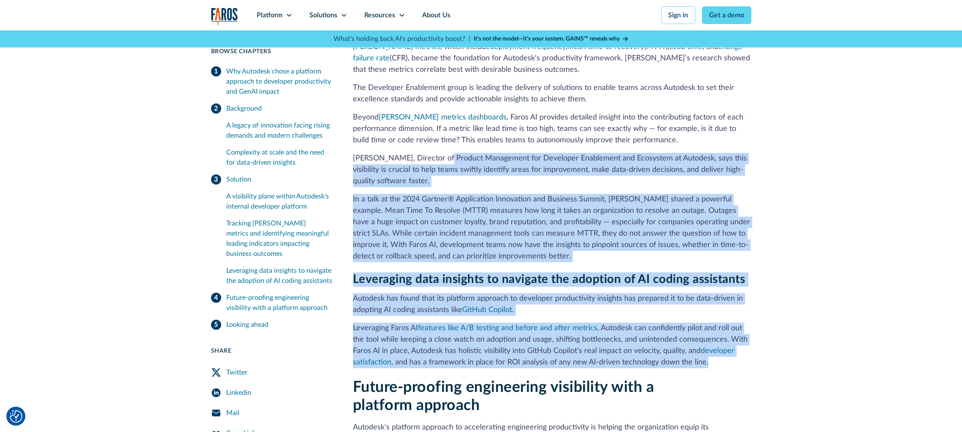
drag, startPoint x: 438, startPoint y: 159, endPoint x: 723, endPoint y: 366, distance: 352.5
click at [723, 366] on div "Solution A visibility plane within Autodesk’s internal developer platform To de…" at bounding box center [552, 114] width 399 height 508
click at [723, 366] on p "Leveraging Faros AI features like A/B testing and before and after metrics , Au…" at bounding box center [552, 346] width 399 height 46
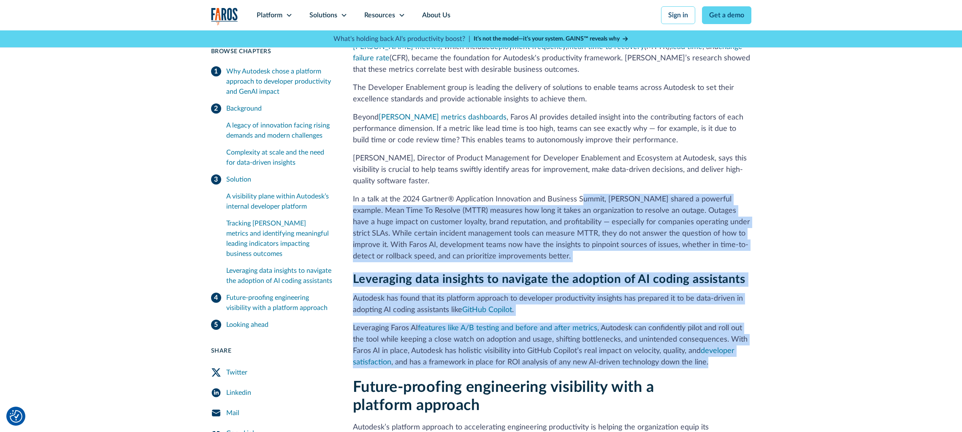
drag, startPoint x: 691, startPoint y: 320, endPoint x: 584, endPoint y: 205, distance: 157.7
click at [584, 205] on div "Solution A visibility plane within Autodesk’s internal developer platform To de…" at bounding box center [552, 114] width 399 height 508
click at [581, 204] on p "In a talk at the 2024 Gartner® Application Innovation and Business Summit, Tuli…" at bounding box center [552, 228] width 399 height 68
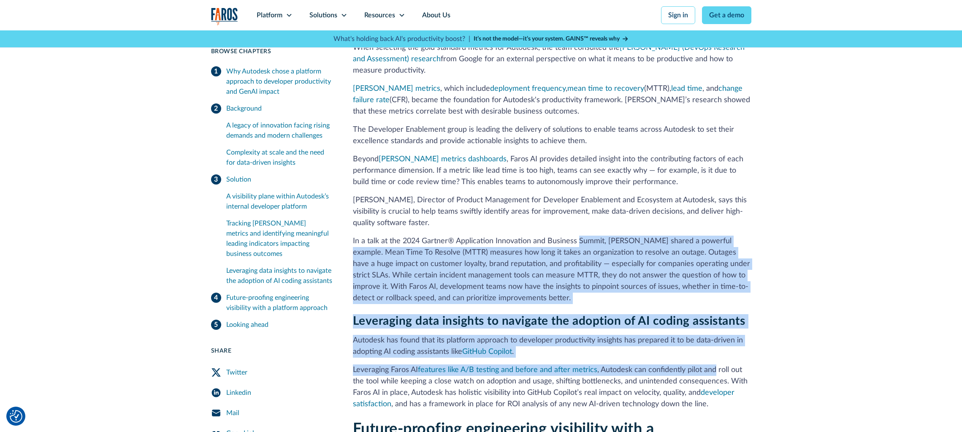
drag, startPoint x: 582, startPoint y: 206, endPoint x: 715, endPoint y: 367, distance: 207.8
click at [715, 367] on div "Solution A visibility plane within Autodesk’s internal developer platform To de…" at bounding box center [552, 156] width 399 height 508
drag, startPoint x: 715, startPoint y: 367, endPoint x: 644, endPoint y: 313, distance: 88.3
click at [646, 315] on h3 "Leveraging data insights to navigate the adoption of AI coding assistants" at bounding box center [552, 322] width 399 height 14
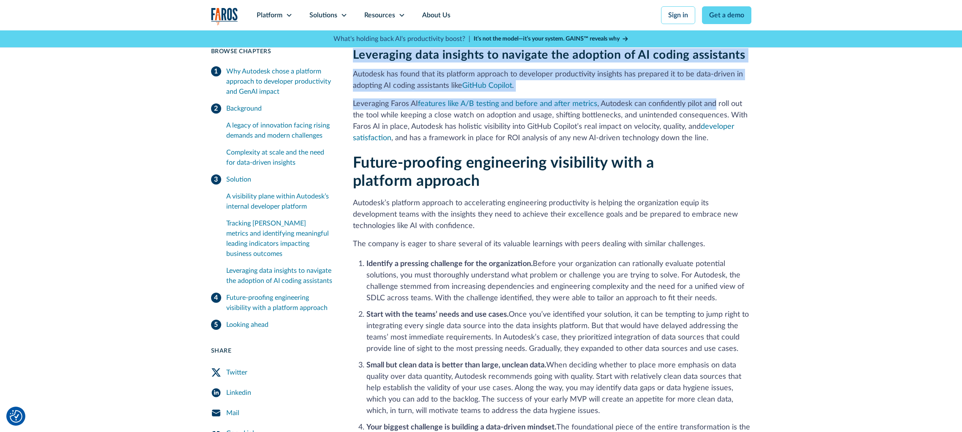
scroll to position [1182, 0]
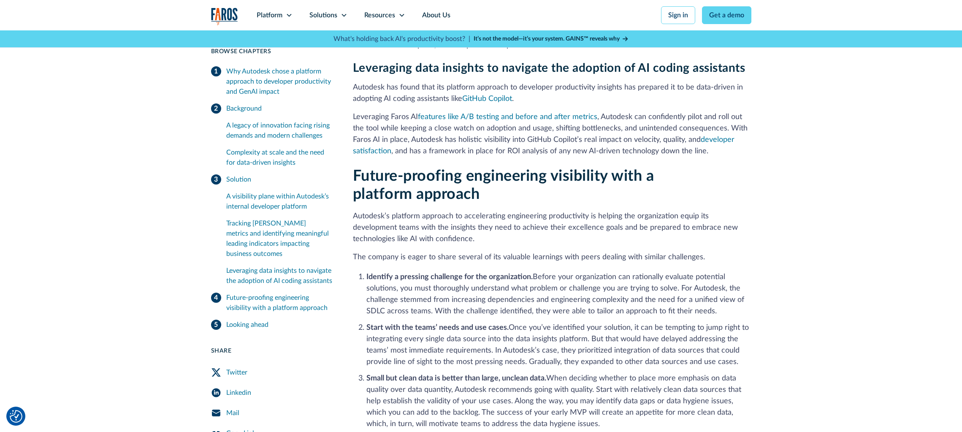
click at [518, 278] on strong "Identify a pressing challenge for the organization." at bounding box center [450, 277] width 166 height 8
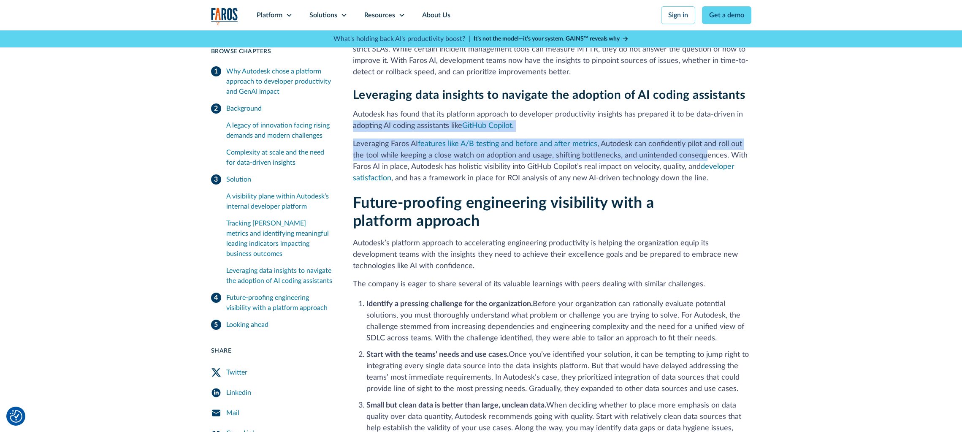
scroll to position [1140, 0]
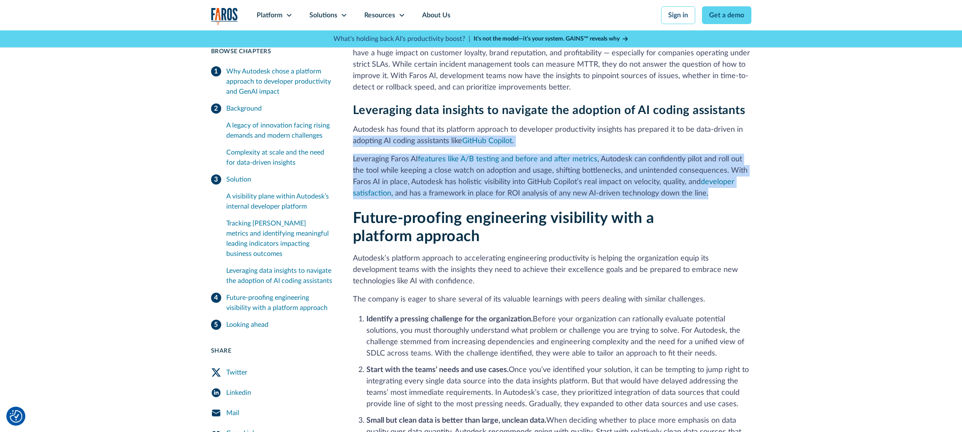
drag, startPoint x: 455, startPoint y: 126, endPoint x: 725, endPoint y: 198, distance: 279.2
drag, startPoint x: 725, startPoint y: 198, endPoint x: 717, endPoint y: 198, distance: 7.2
click at [718, 198] on p "Leveraging Faros AI features like A/B testing and before and after metrics , Au…" at bounding box center [552, 177] width 399 height 46
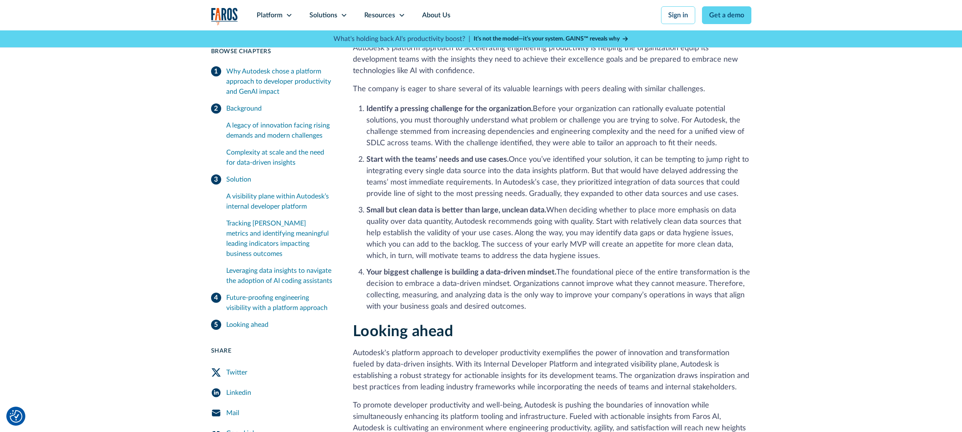
scroll to position [1351, 0]
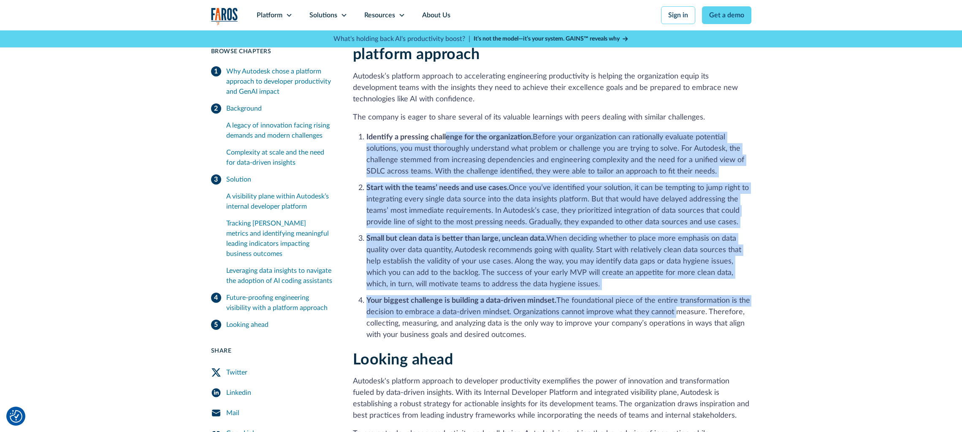
drag, startPoint x: 451, startPoint y: 109, endPoint x: 673, endPoint y: 312, distance: 301.0
click at [673, 312] on ol "Identify a pressing challenge for the organization. Before your organization ca…" at bounding box center [552, 235] width 399 height 211
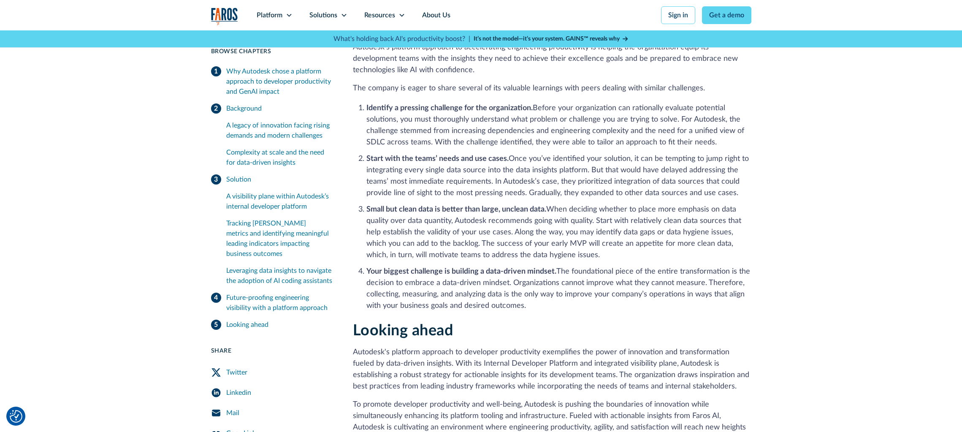
click at [570, 287] on li "Your biggest challenge is building a data-driven mindset. The foundational piec…" at bounding box center [559, 289] width 385 height 46
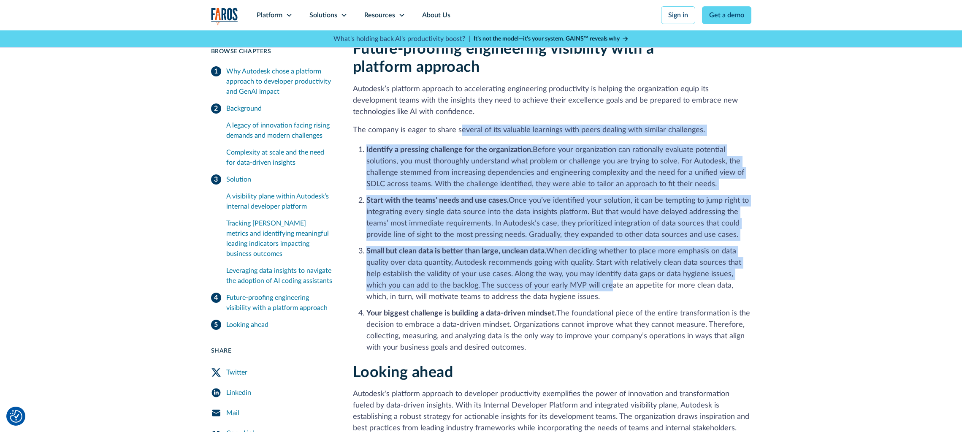
scroll to position [1309, 0]
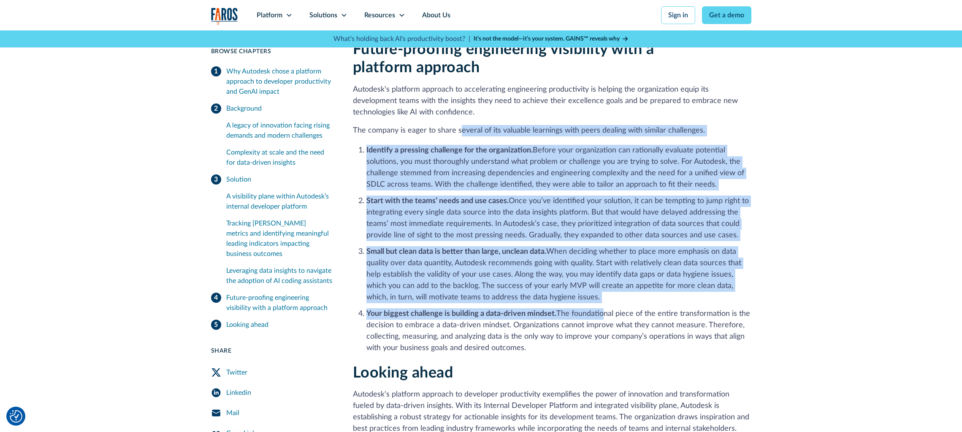
drag, startPoint x: 460, startPoint y: 90, endPoint x: 605, endPoint y: 316, distance: 268.8
click at [605, 316] on div "Future-proofing engineering visibility with a platform approach Autodesk’s plat…" at bounding box center [552, 197] width 399 height 313
drag, startPoint x: 605, startPoint y: 316, endPoint x: 560, endPoint y: 281, distance: 57.1
click at [565, 284] on li "Small but clean data is better than large, unclean data. When deciding whether …" at bounding box center [559, 274] width 385 height 57
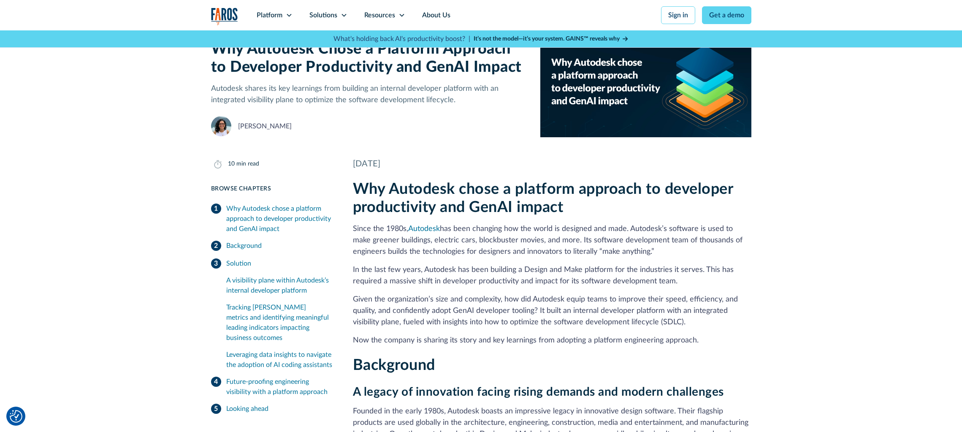
scroll to position [0, 0]
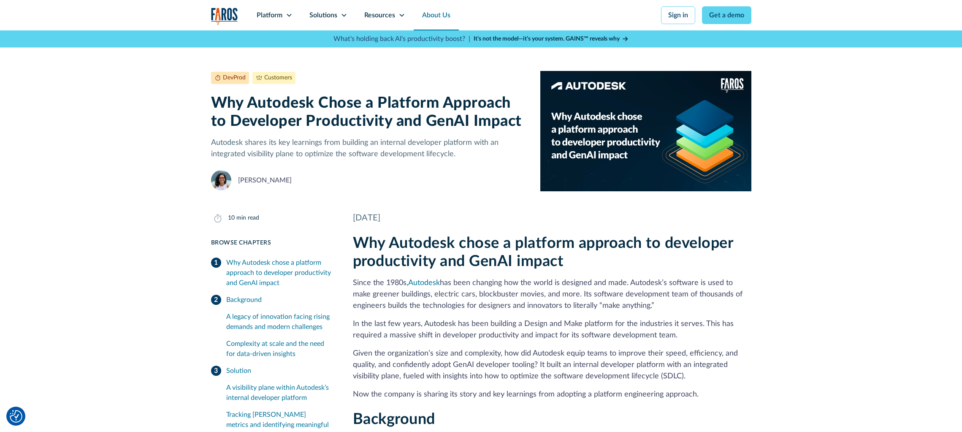
click at [443, 14] on link "About Us" at bounding box center [436, 15] width 45 height 30
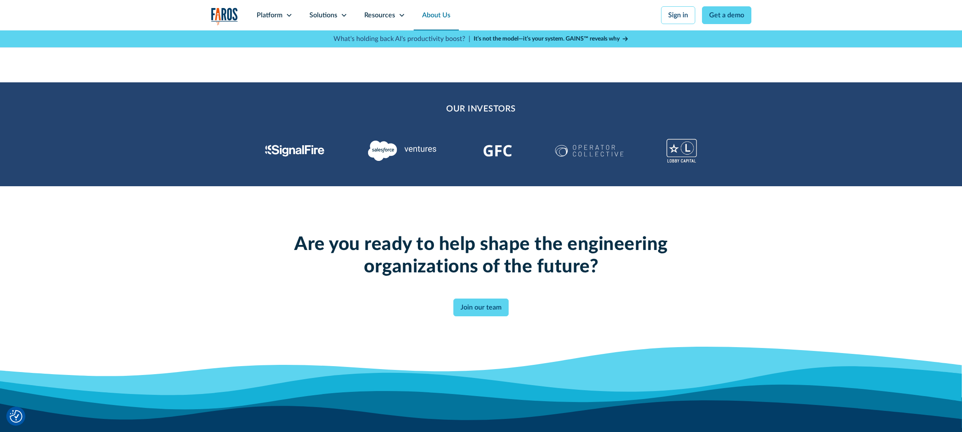
scroll to position [1985, 0]
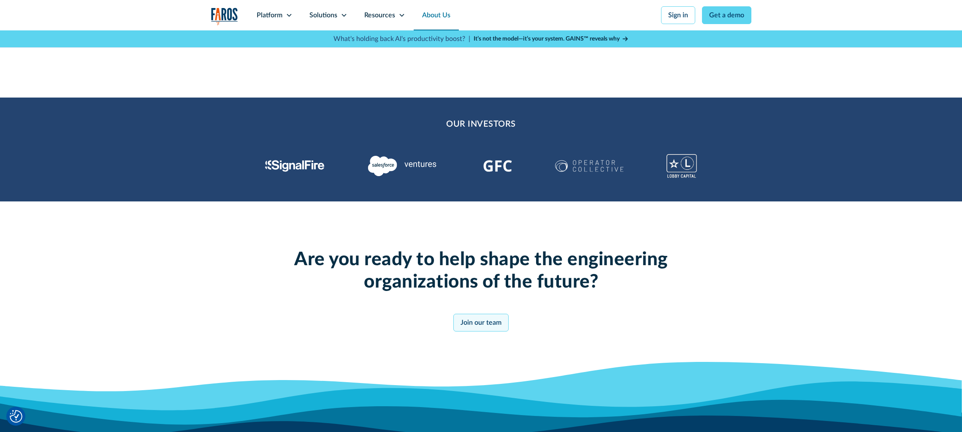
click at [485, 325] on link "Join our team" at bounding box center [480, 323] width 55 height 18
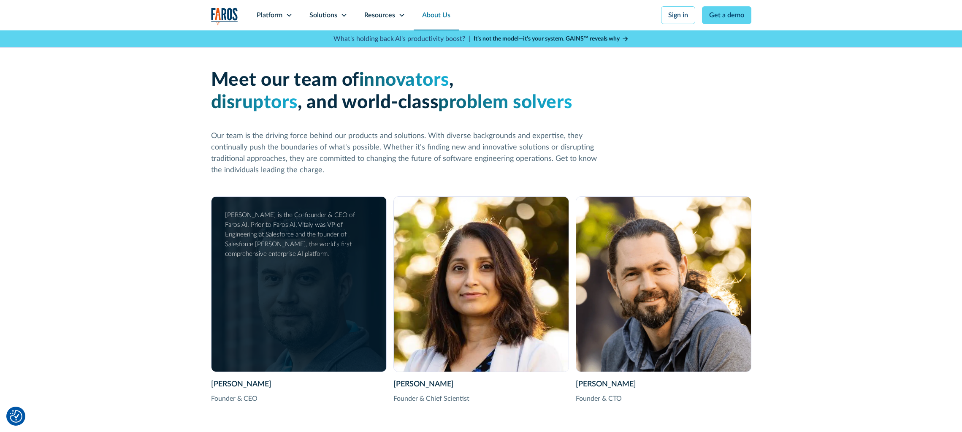
scroll to position [1140, 0]
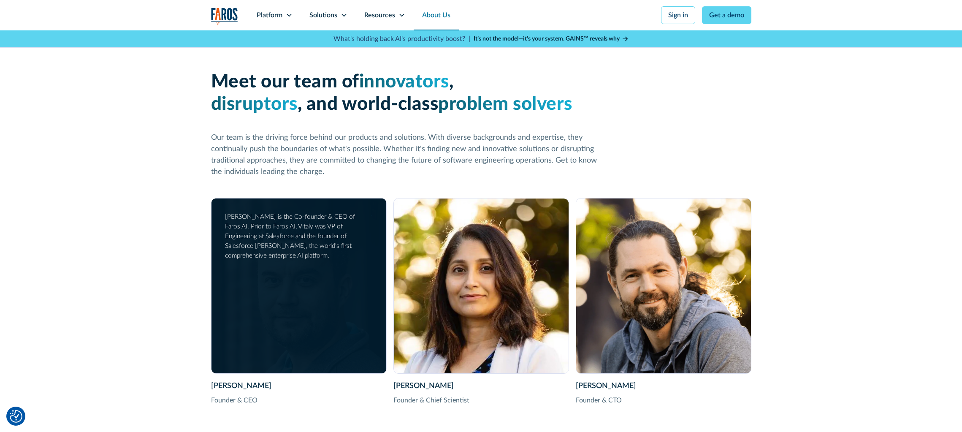
click at [285, 259] on div "[PERSON_NAME] is the Co-founder & CEO of Faros AI. Prior to Faros AI, Vitaly wa…" at bounding box center [298, 236] width 146 height 49
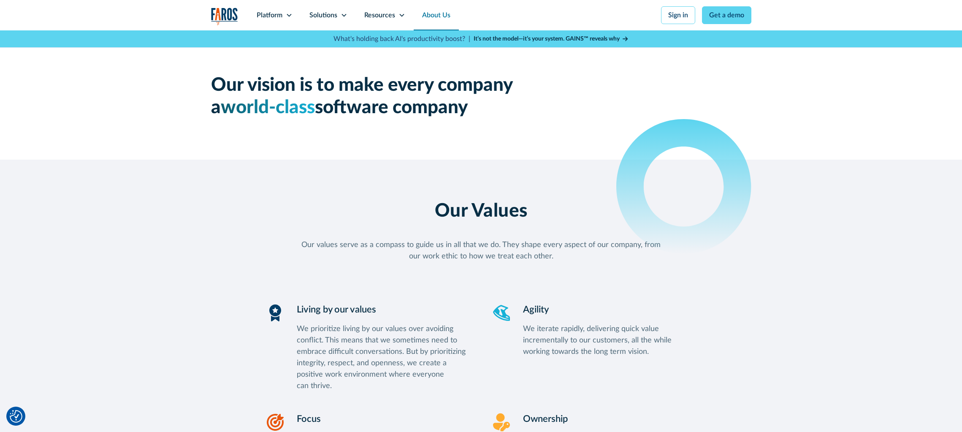
scroll to position [591, 0]
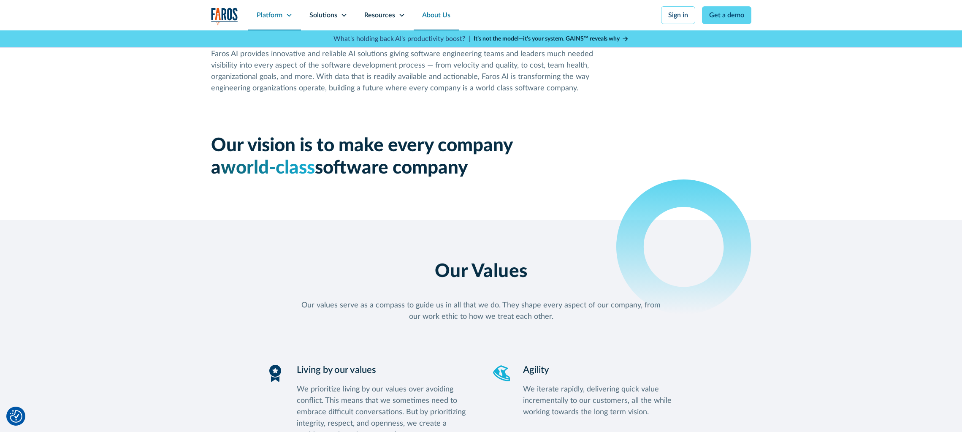
click at [290, 13] on icon at bounding box center [289, 15] width 7 height 7
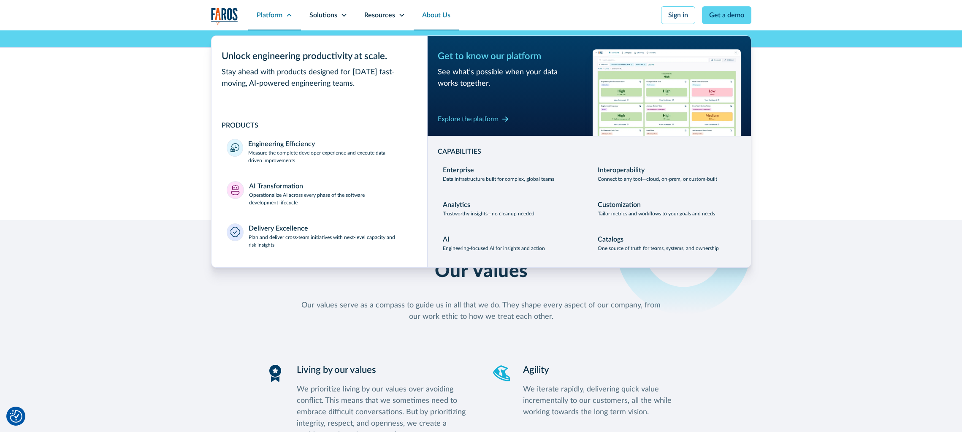
click at [291, 16] on icon at bounding box center [289, 15] width 7 height 7
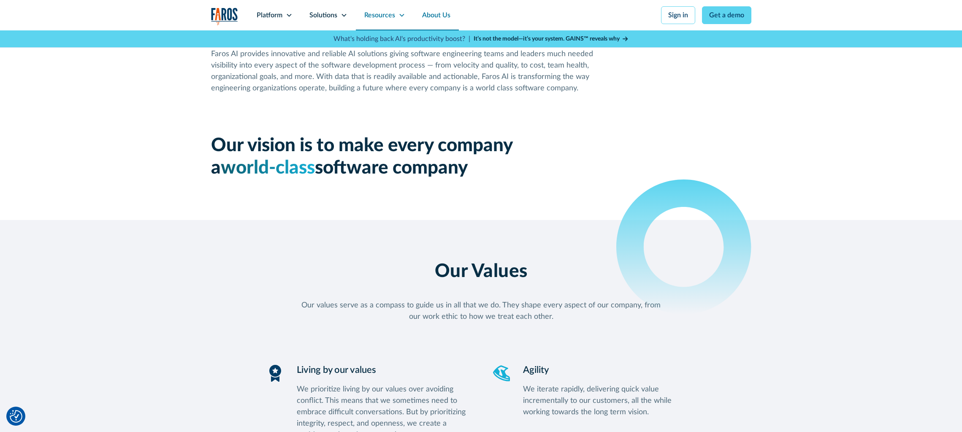
click at [388, 13] on div "Resources" at bounding box center [379, 15] width 31 height 10
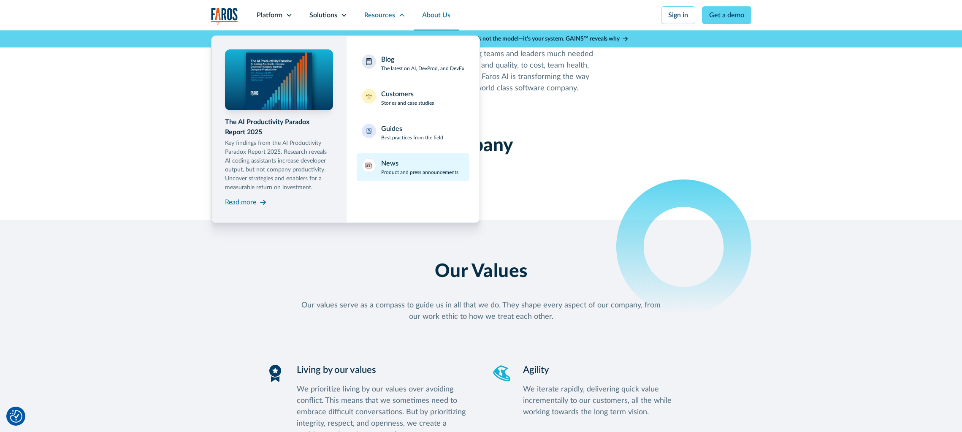
click at [389, 172] on p "Product and press announcements" at bounding box center [419, 172] width 77 height 8
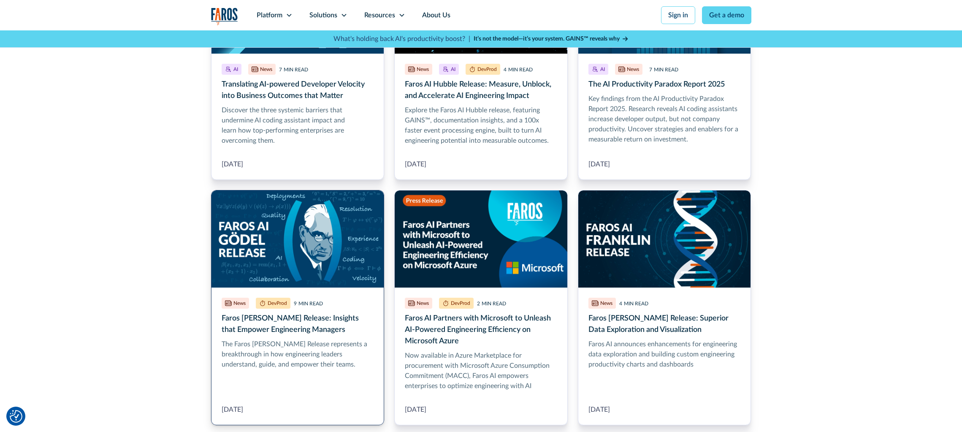
scroll to position [338, 0]
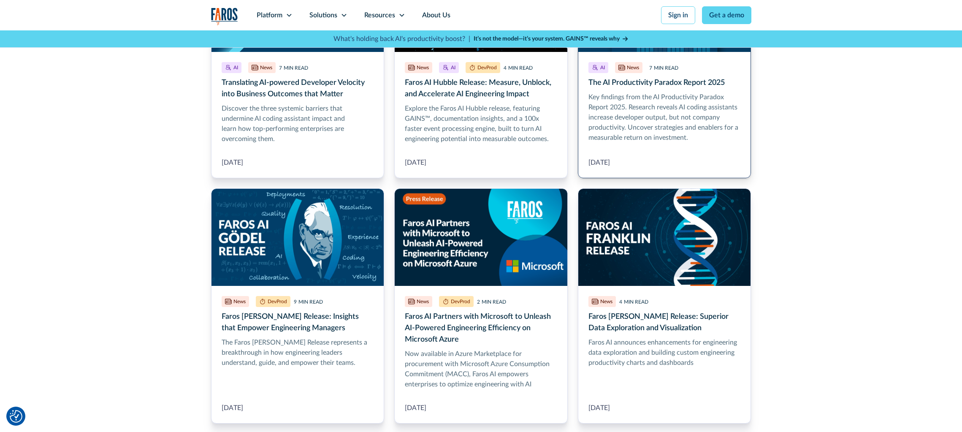
click at [669, 109] on link "The AI Productivity Paradox Report 2025" at bounding box center [665, 66] width 174 height 224
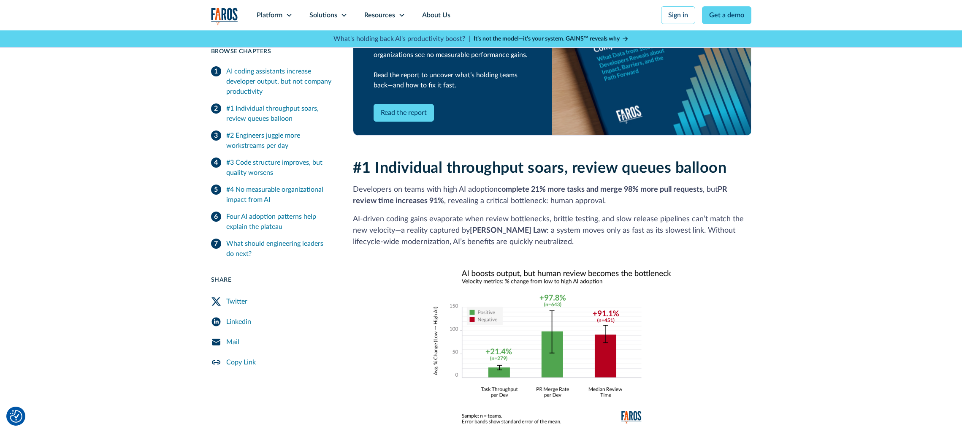
scroll to position [549, 0]
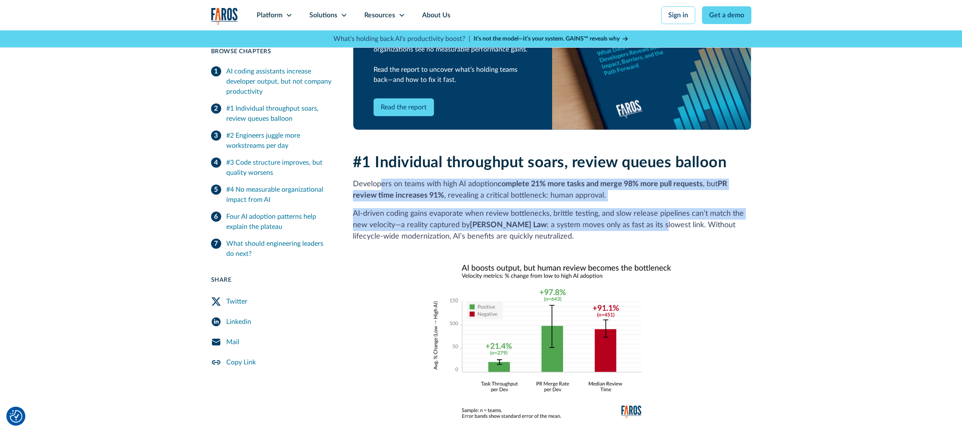
drag, startPoint x: 408, startPoint y: 166, endPoint x: 637, endPoint y: 213, distance: 234.1
click at [637, 213] on div "#1 Individual throughput soars, review queues balloon Developers on teams with …" at bounding box center [552, 286] width 399 height 265
click at [637, 213] on p "AI‑driven coding gains evaporate when review bottlenecks, brittle testing, and …" at bounding box center [552, 225] width 399 height 34
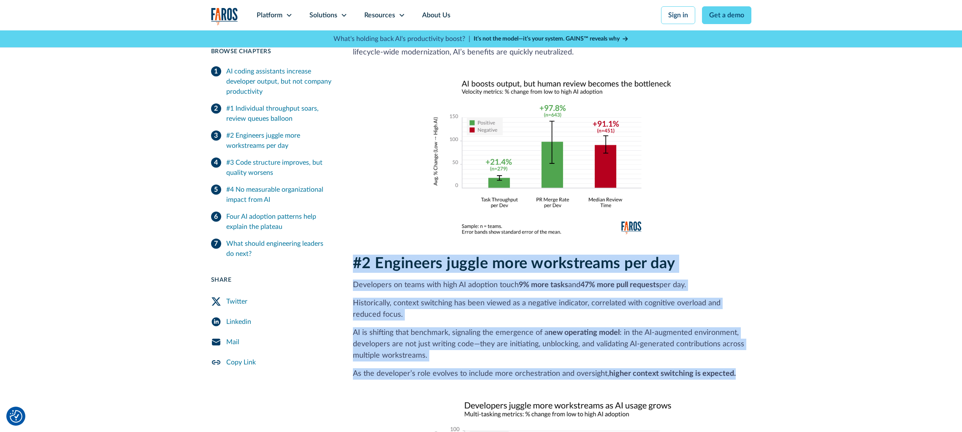
scroll to position [718, 0]
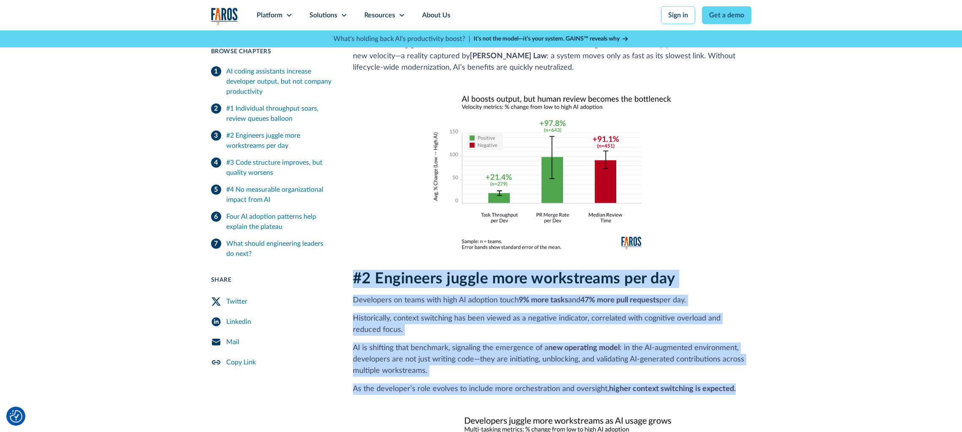
drag, startPoint x: 353, startPoint y: 227, endPoint x: 759, endPoint y: 381, distance: 435.0
drag, startPoint x: 759, startPoint y: 381, endPoint x: 758, endPoint y: 375, distance: 6.9
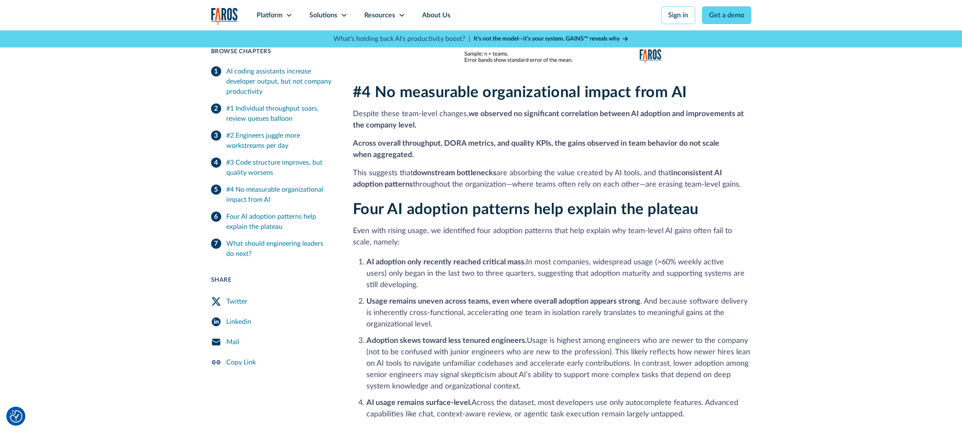
scroll to position [1520, 0]
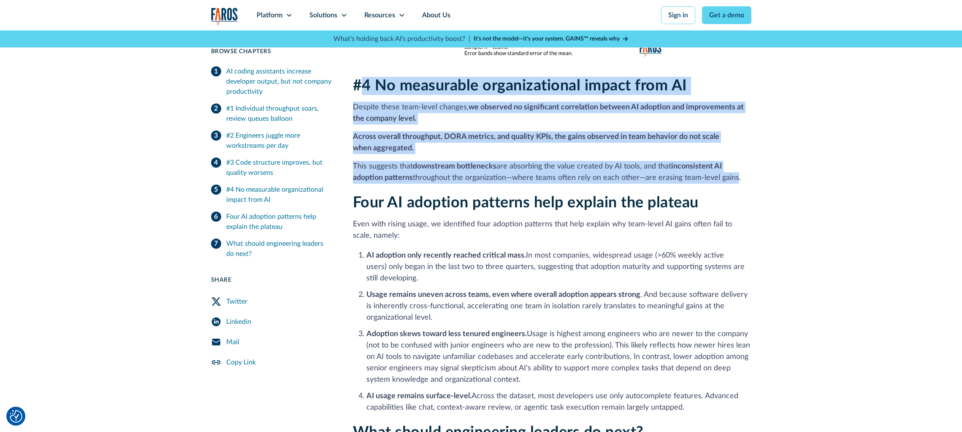
drag, startPoint x: 360, startPoint y: 72, endPoint x: 734, endPoint y: 161, distance: 385.0
click at [734, 161] on div "#4 No measurable organizational impact from AI Despite these team-level changes…" at bounding box center [552, 130] width 399 height 107
click at [733, 161] on p "This suggests that downstream bottlenecks are absorbing the value created by AI…" at bounding box center [552, 172] width 399 height 23
